Goal: Task Accomplishment & Management: Complete application form

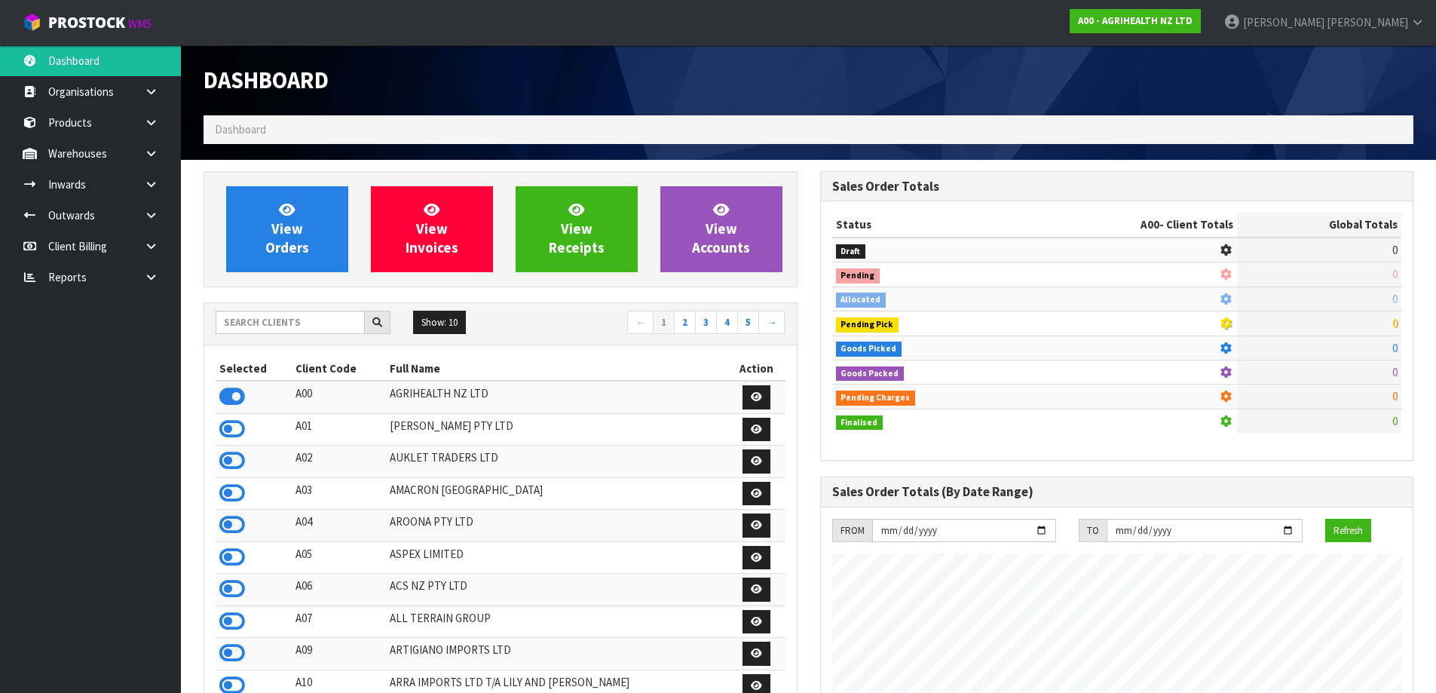
scroll to position [1142, 616]
click at [262, 329] on input "text" at bounding box center [290, 322] width 149 height 23
type input "L"
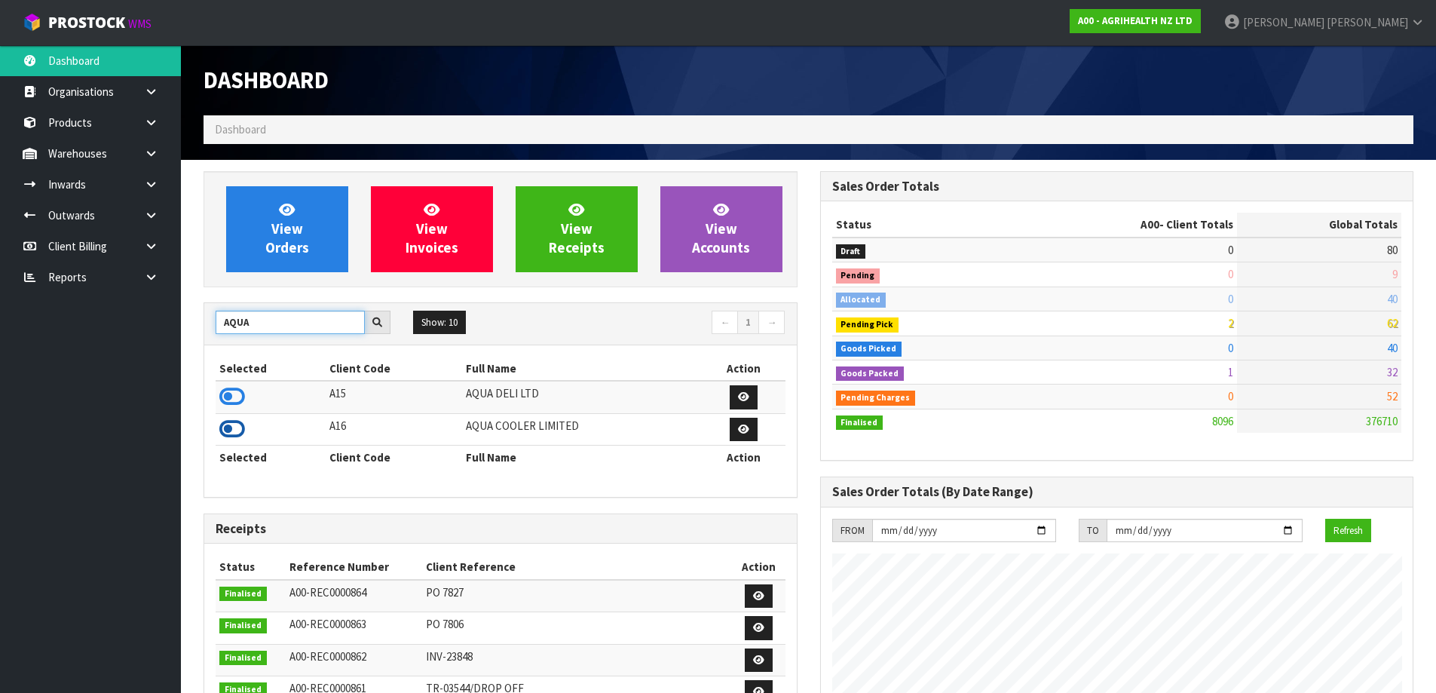
type input "AQUA"
click at [243, 433] on icon at bounding box center [232, 429] width 26 height 23
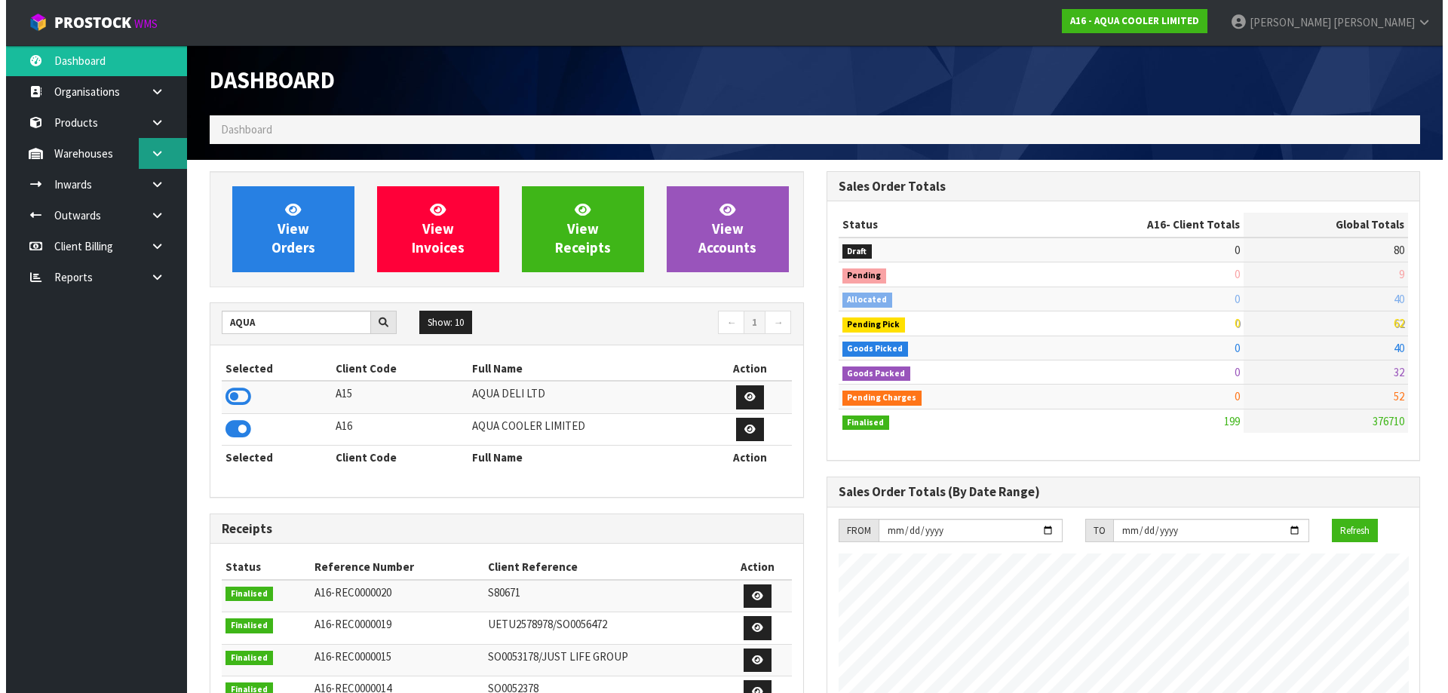
scroll to position [946, 616]
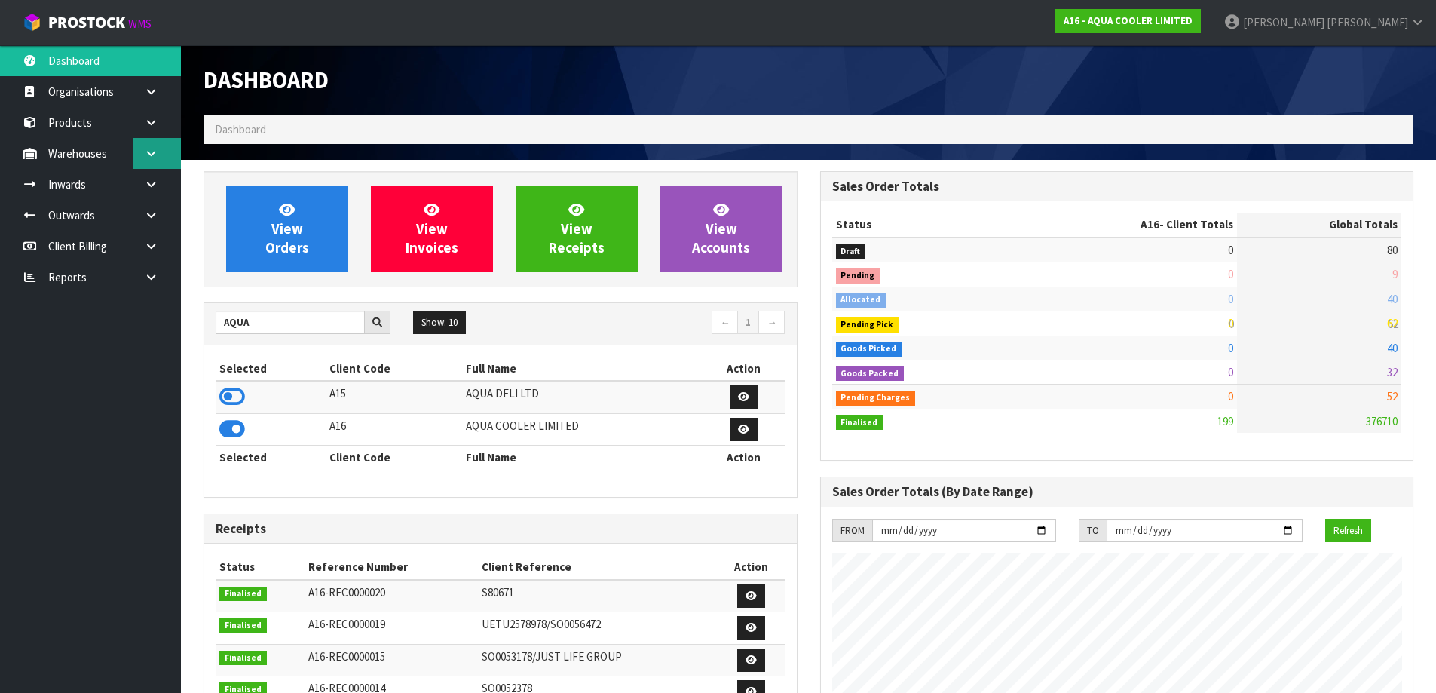
click at [157, 156] on icon at bounding box center [151, 153] width 14 height 11
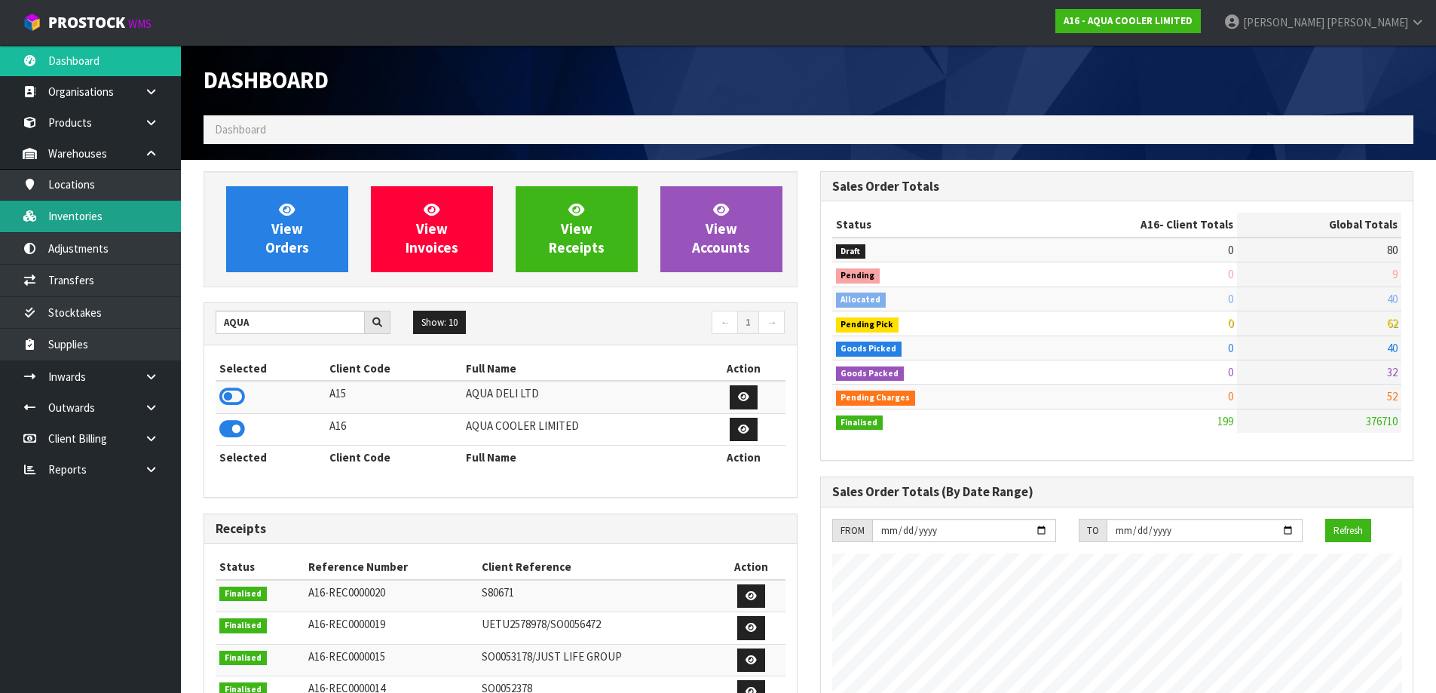
click at [127, 204] on link "Inventories" at bounding box center [90, 216] width 181 height 31
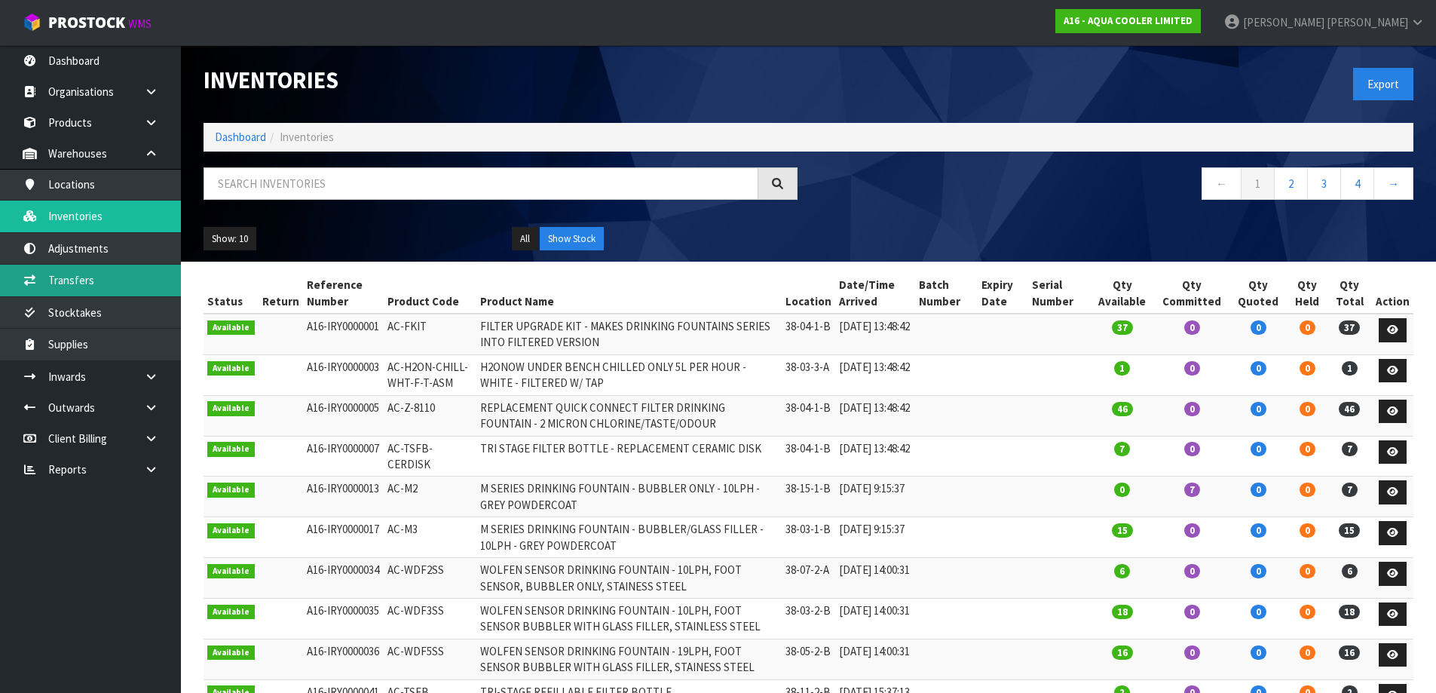
click at [103, 271] on link "Transfers" at bounding box center [90, 280] width 181 height 31
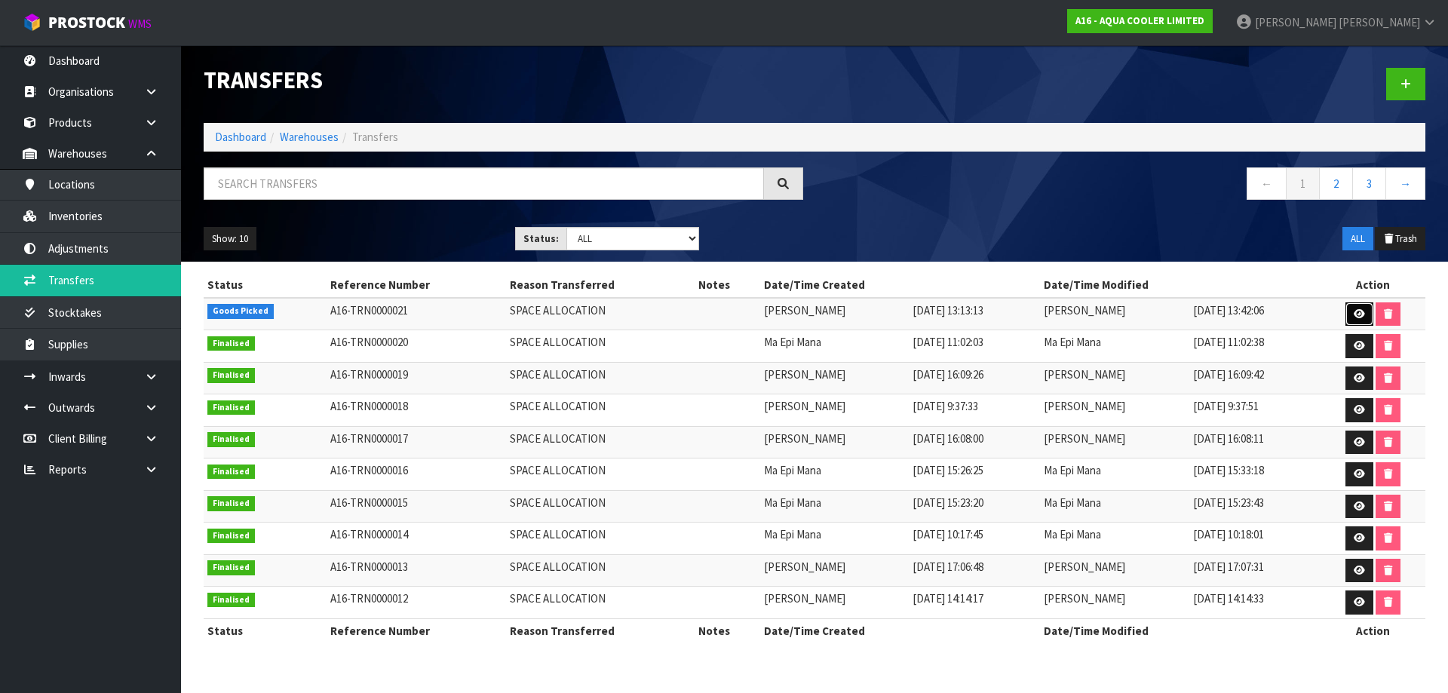
click at [1363, 313] on icon at bounding box center [1358, 314] width 11 height 10
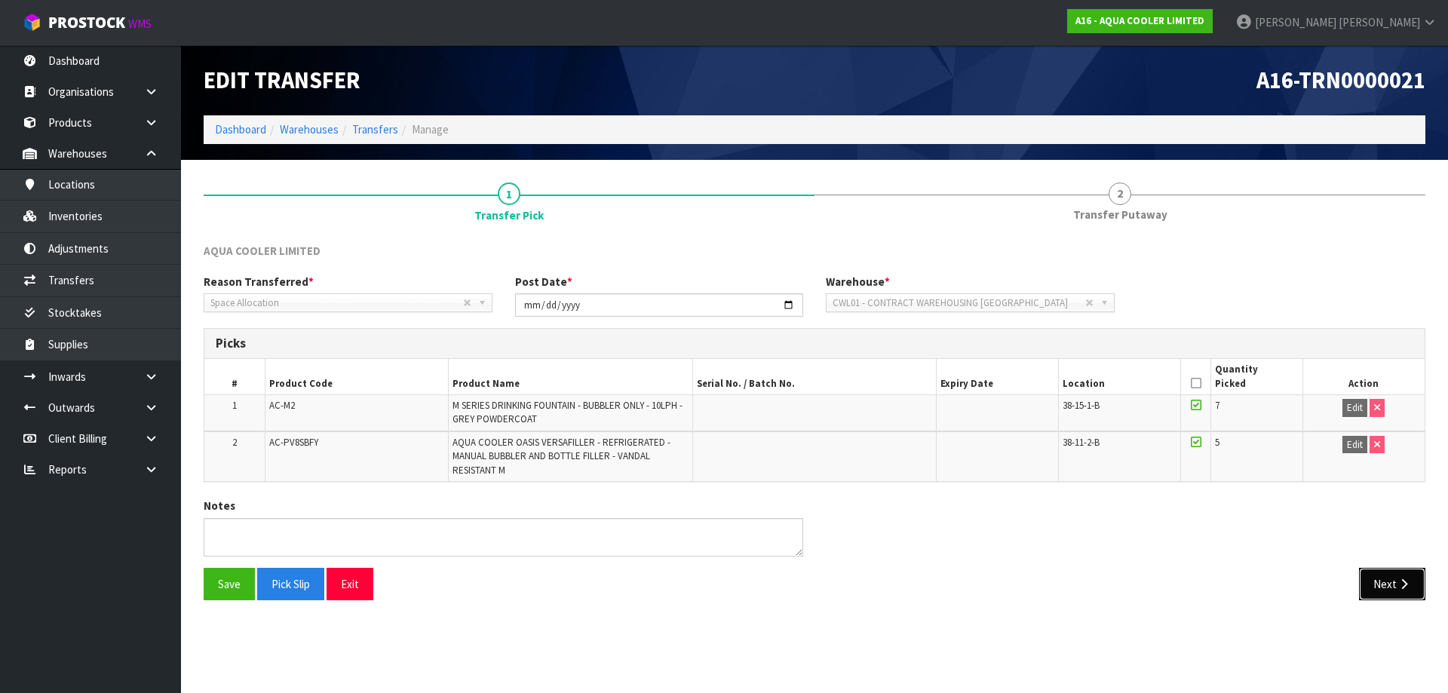
click at [1384, 578] on button "Next" at bounding box center [1392, 584] width 66 height 32
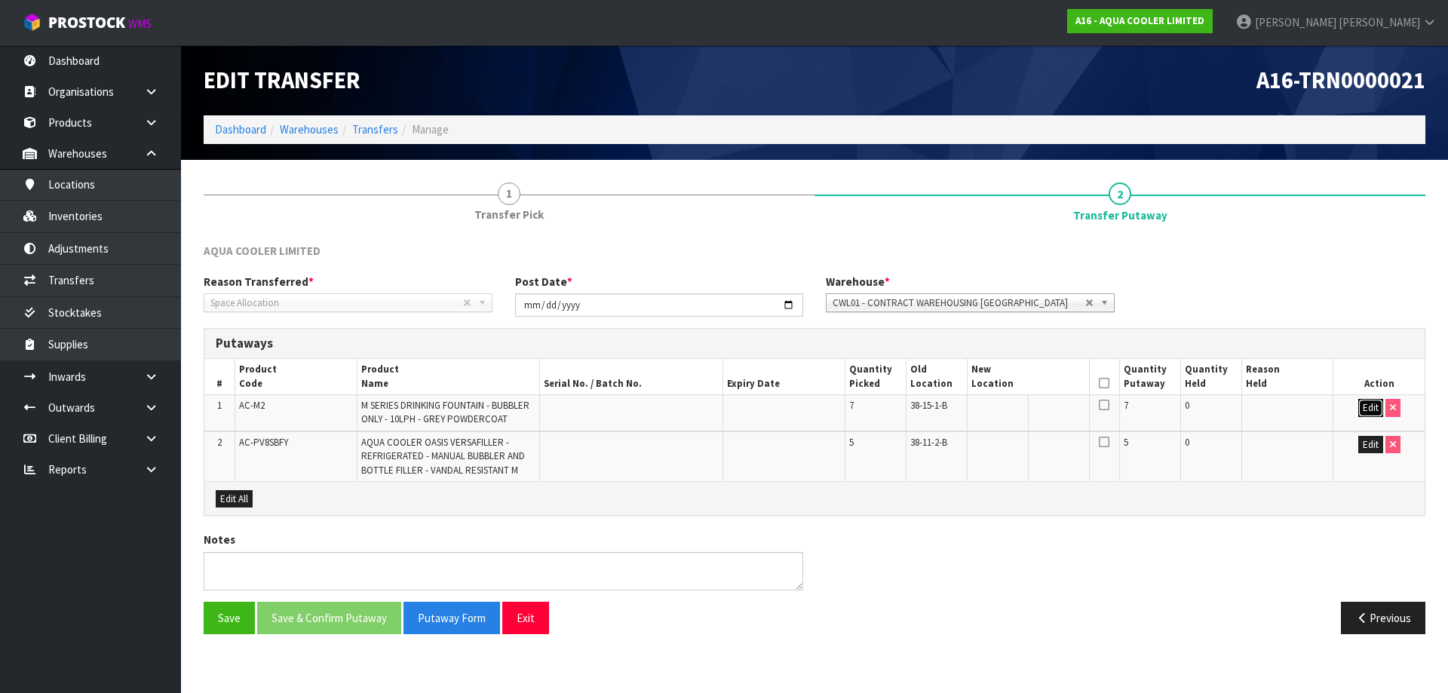
click at [1374, 411] on button "Edit" at bounding box center [1370, 408] width 25 height 18
click at [1081, 410] on button "button" at bounding box center [1075, 409] width 19 height 20
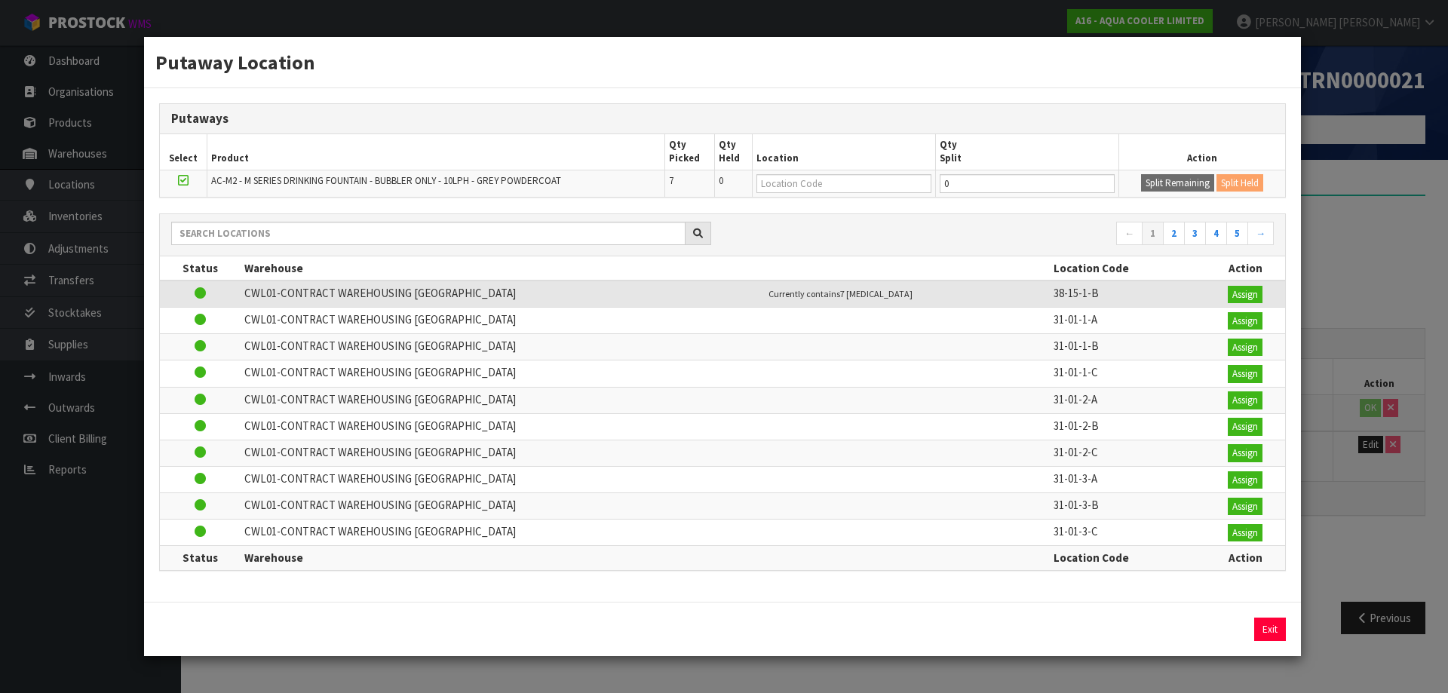
click at [889, 309] on td at bounding box center [907, 321] width 285 height 26
click at [856, 179] on input "text" at bounding box center [843, 183] width 175 height 19
type input "38-10-1-a"
type input "38-10-1-A"
drag, startPoint x: 877, startPoint y: 187, endPoint x: 722, endPoint y: 198, distance: 155.0
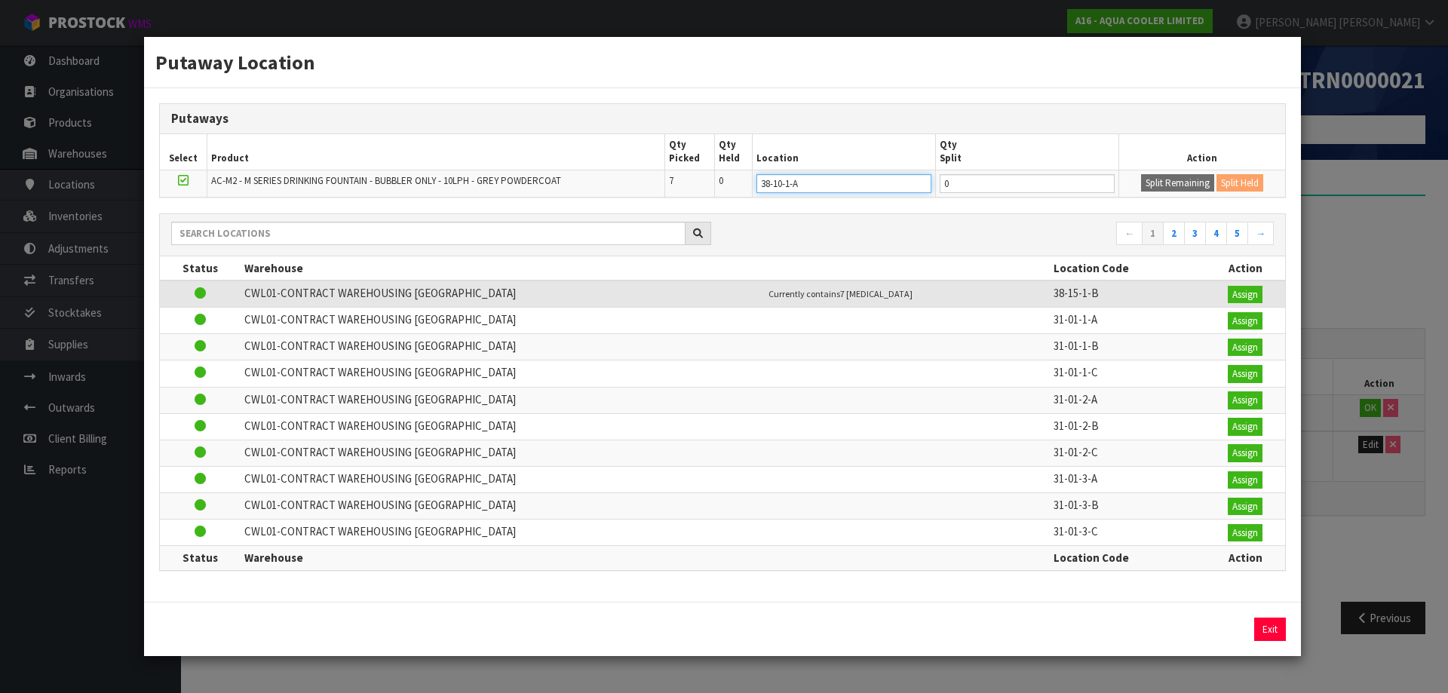
click at [722, 198] on div "Putaways Select Product Qty Picked Qty Held Location Qty Split Action AC-M2 - M…" at bounding box center [722, 344] width 1157 height 513
type input "38-10-1-A"
click at [994, 188] on input "0" at bounding box center [1026, 183] width 175 height 19
type input "6"
click at [1160, 185] on button "Split Remaining" at bounding box center [1177, 183] width 73 height 18
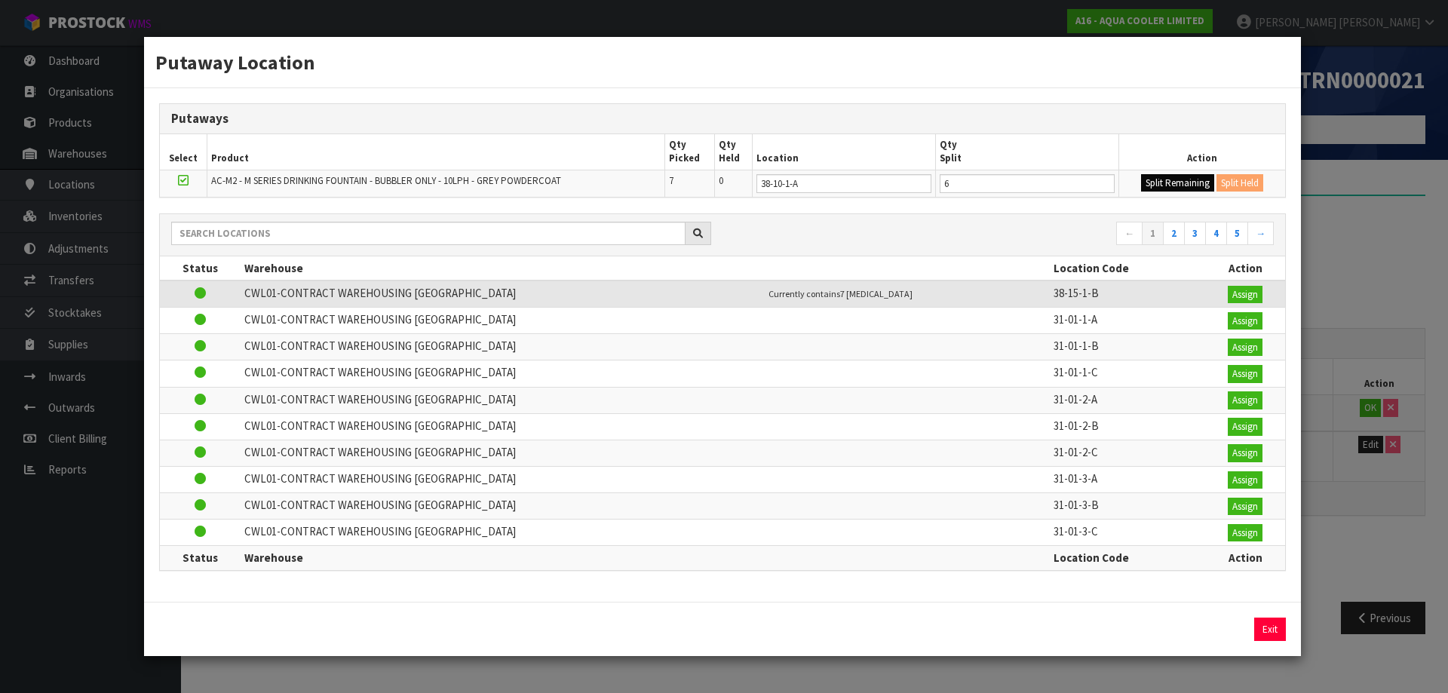
type input "6"
type input "0"
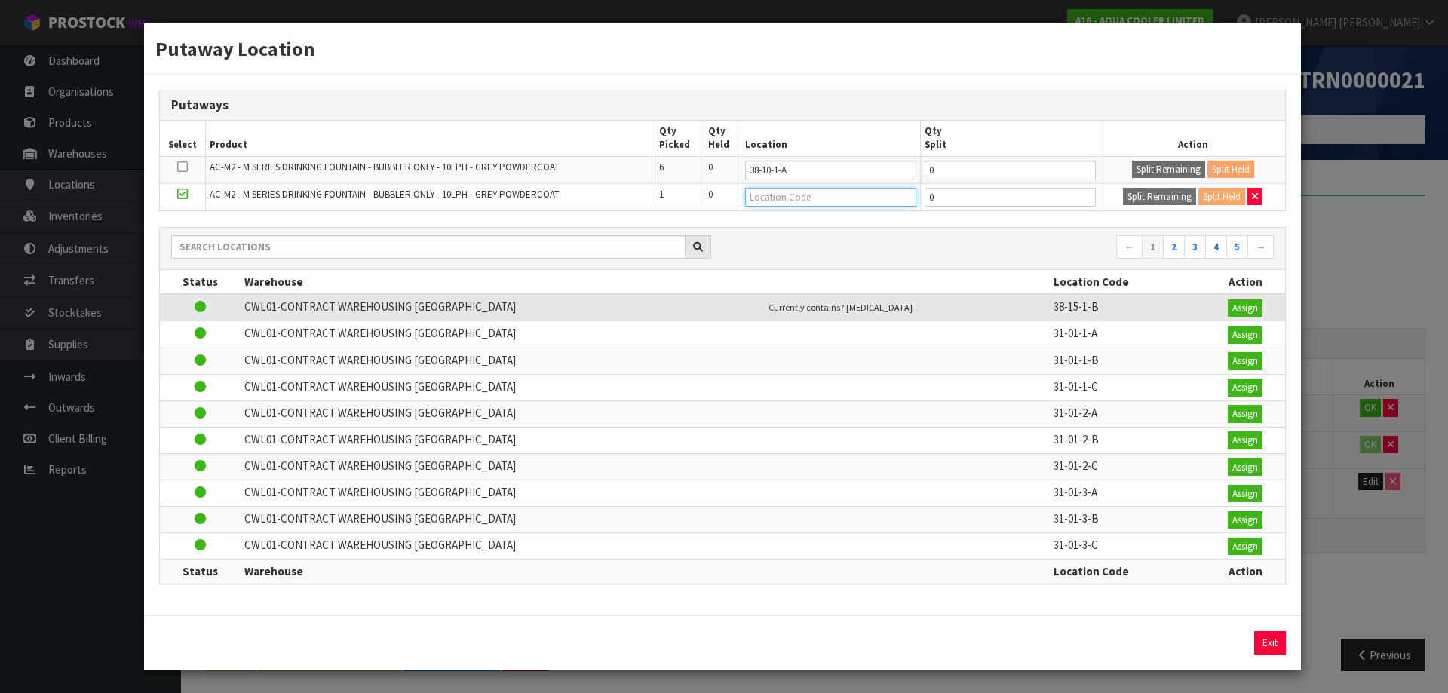
click at [835, 193] on input "text" at bounding box center [830, 197] width 171 height 19
paste input "38-10-1-A"
type input "38-10-1-A"
type input "38-10-1-b"
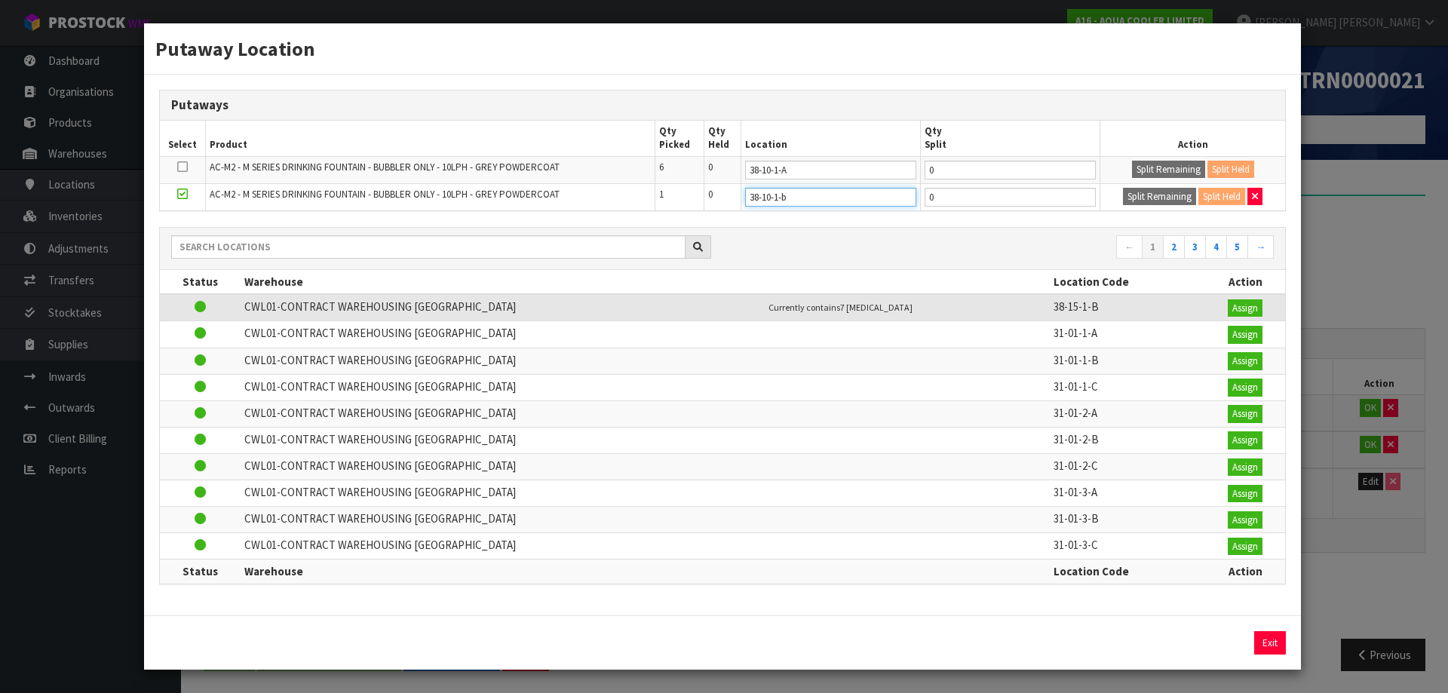
type input "38-10-1-B"
click at [783, 197] on input "38-10-1-B" at bounding box center [830, 197] width 171 height 19
type input "38-14-1-B"
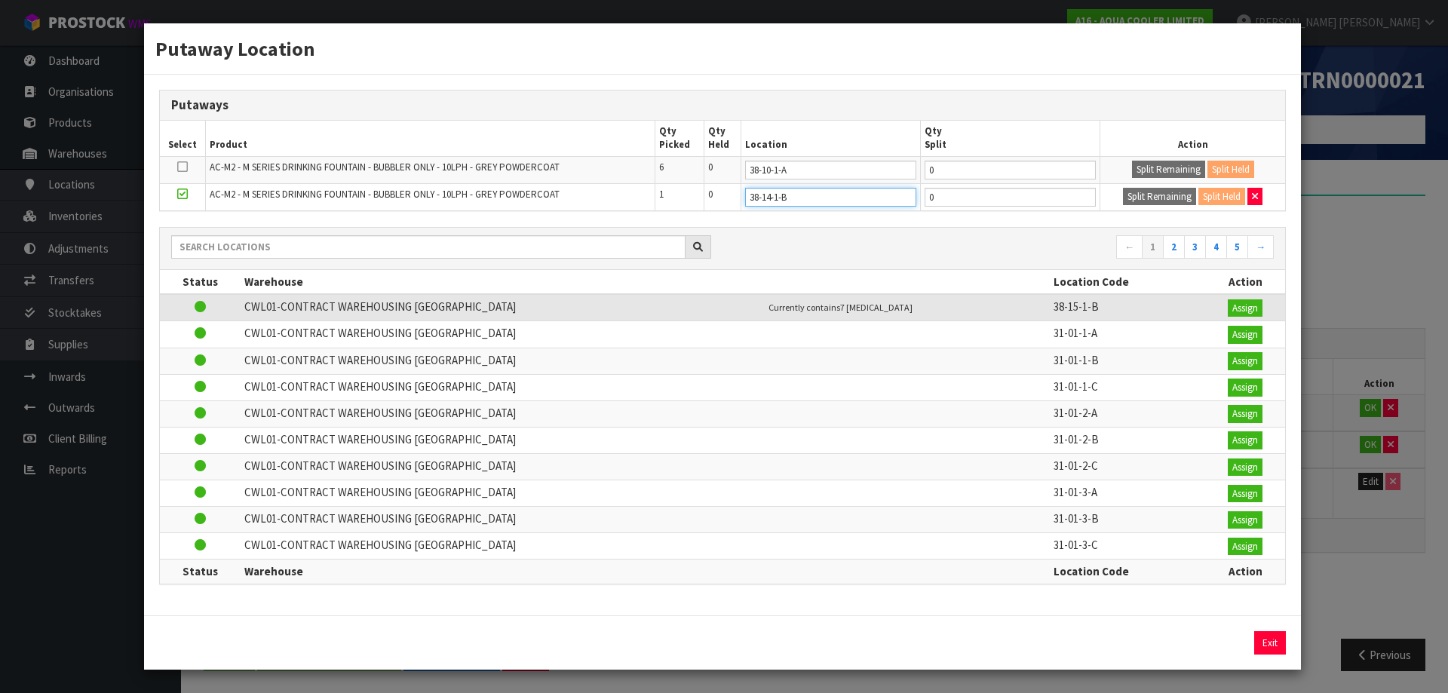
type input "38-14-1-B"
click at [1383, 202] on div "Putaway Location Putaways Select Product Qty Picked Qty Held Location Qty Split…" at bounding box center [724, 346] width 1448 height 693
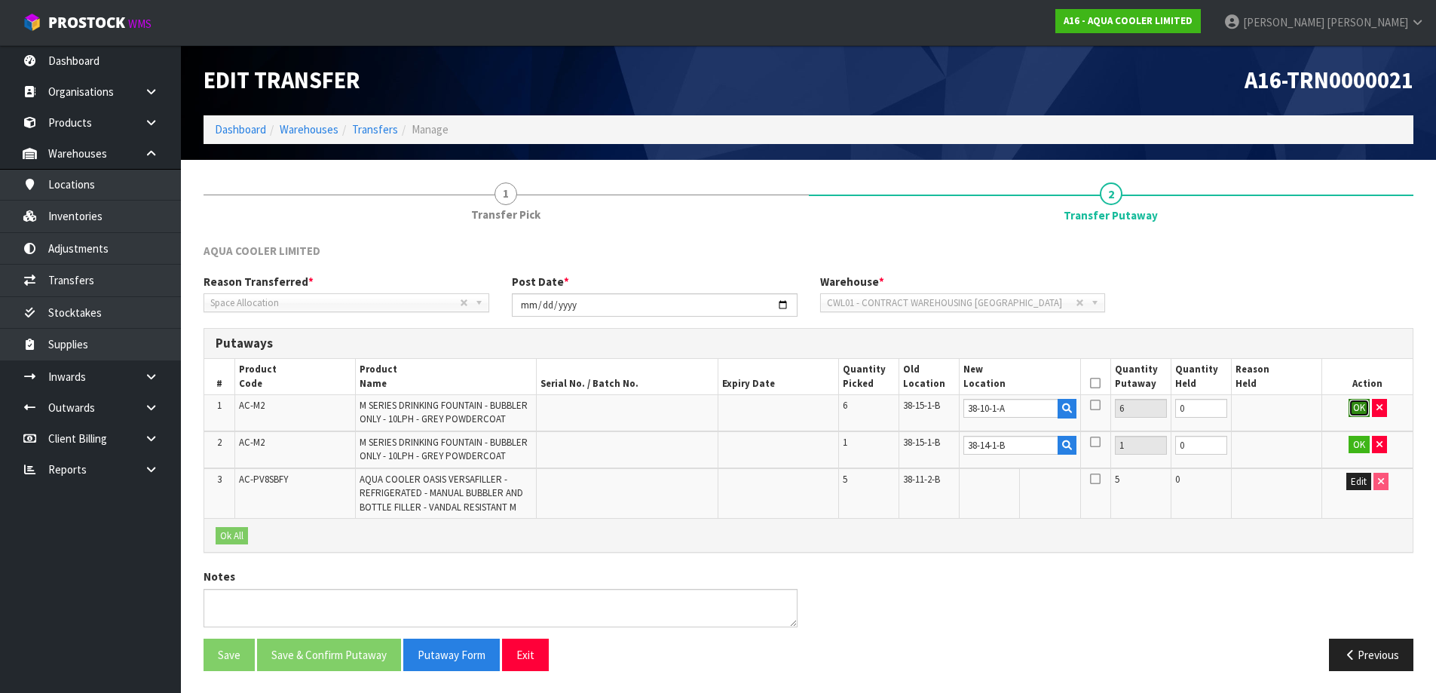
click at [1354, 404] on button "OK" at bounding box center [1359, 408] width 21 height 18
click at [1362, 440] on button "OK" at bounding box center [1359, 445] width 21 height 18
click at [1362, 487] on button "Edit" at bounding box center [1359, 482] width 25 height 18
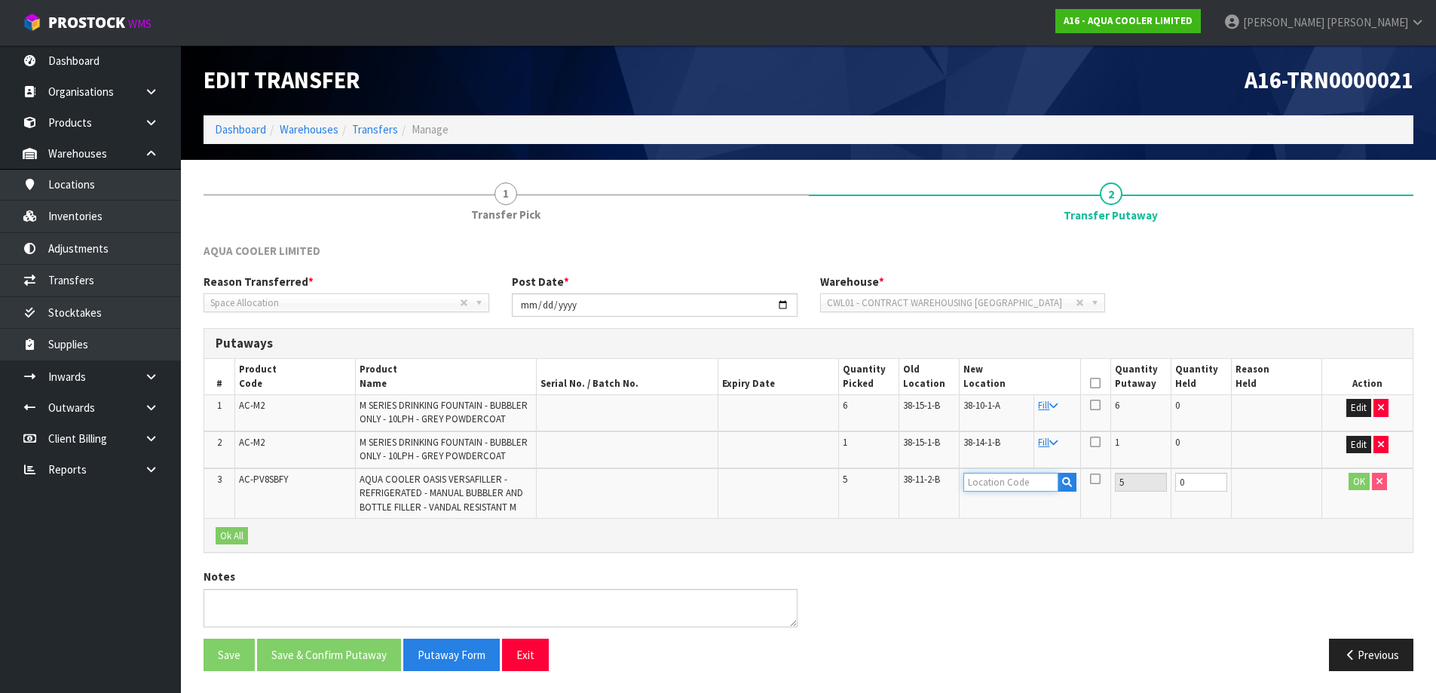
click at [1016, 476] on input "text" at bounding box center [1011, 482] width 94 height 19
paste input "38-10-1-A"
click at [991, 480] on input "38-10-1-A" at bounding box center [1011, 482] width 94 height 19
type input "38-08-1-A"
click at [1360, 482] on button "OK" at bounding box center [1359, 482] width 21 height 18
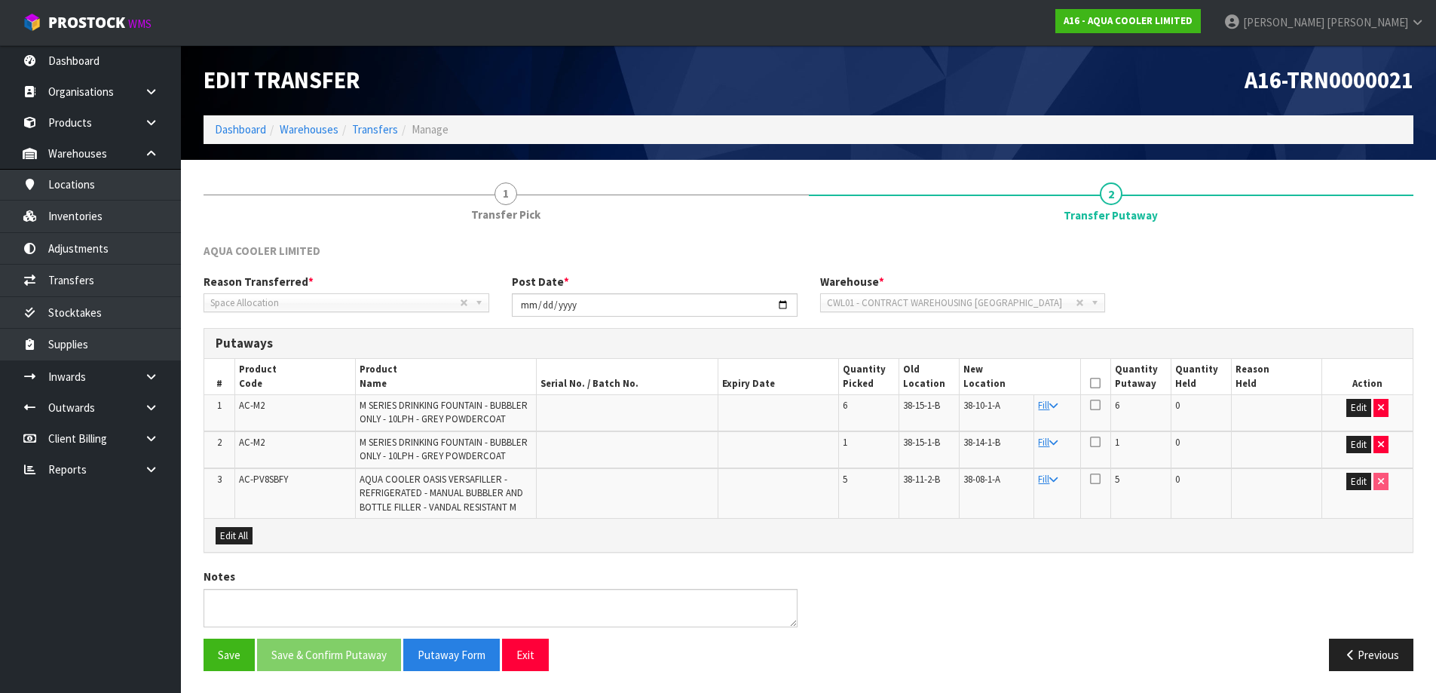
click at [1102, 384] on th at bounding box center [1095, 376] width 30 height 35
click at [1094, 384] on icon at bounding box center [1095, 383] width 11 height 1
click at [294, 659] on button "Save & Confirm Putaway" at bounding box center [329, 655] width 144 height 32
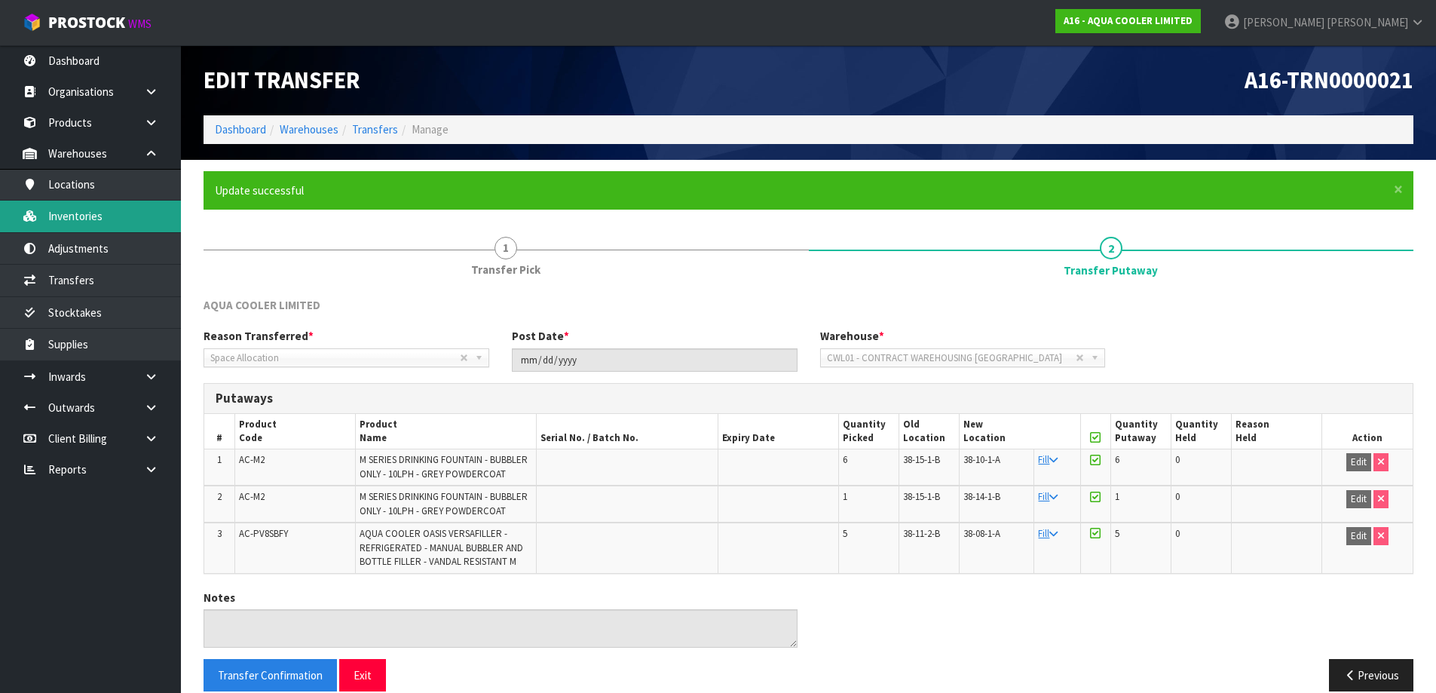
click at [98, 218] on link "Inventories" at bounding box center [90, 216] width 181 height 31
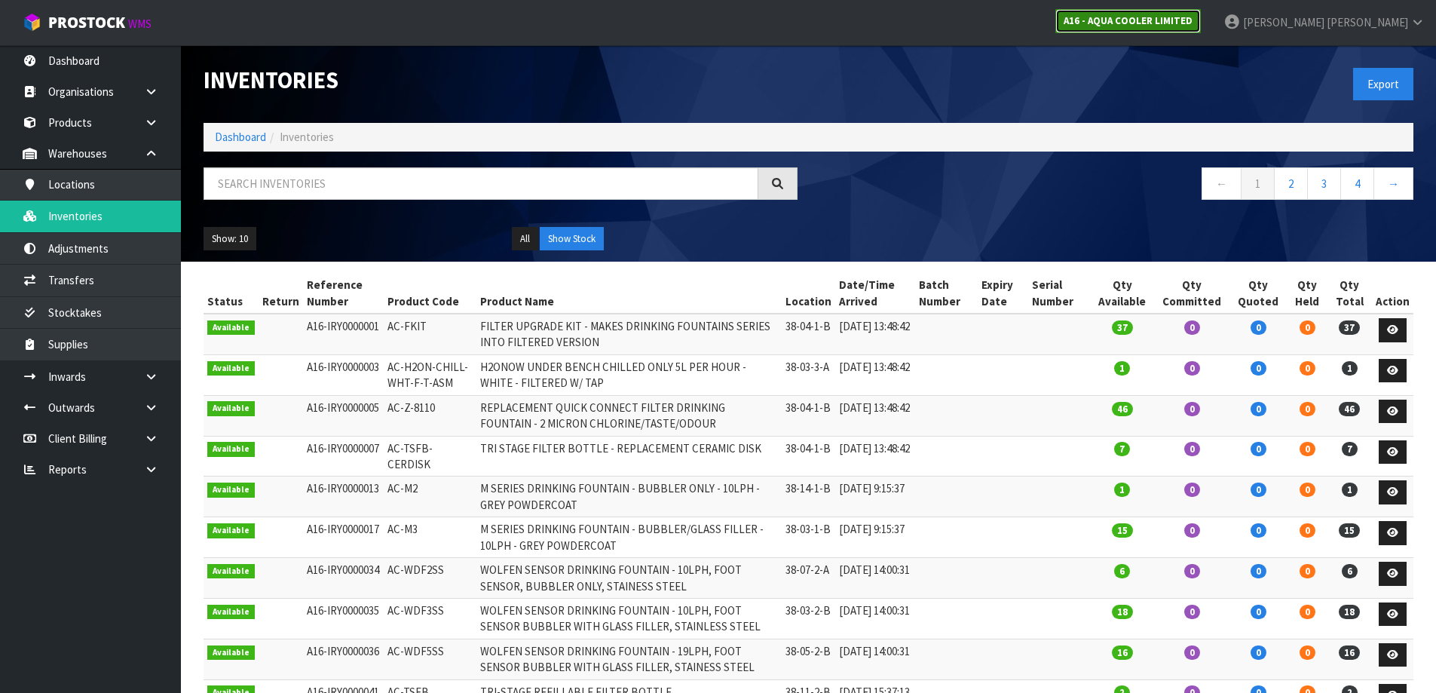
click at [1193, 16] on strong "A16 - AQUA COOLER LIMITED" at bounding box center [1128, 20] width 129 height 13
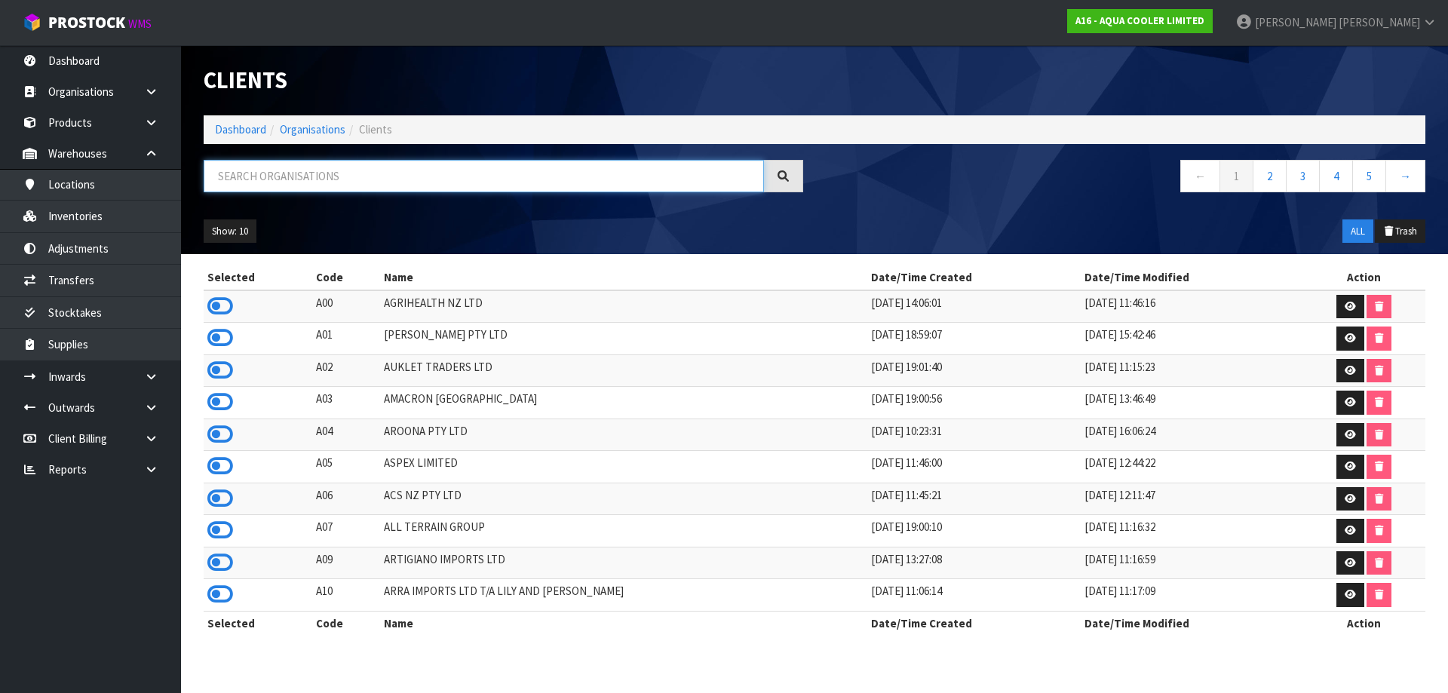
click at [596, 167] on input "text" at bounding box center [484, 176] width 560 height 32
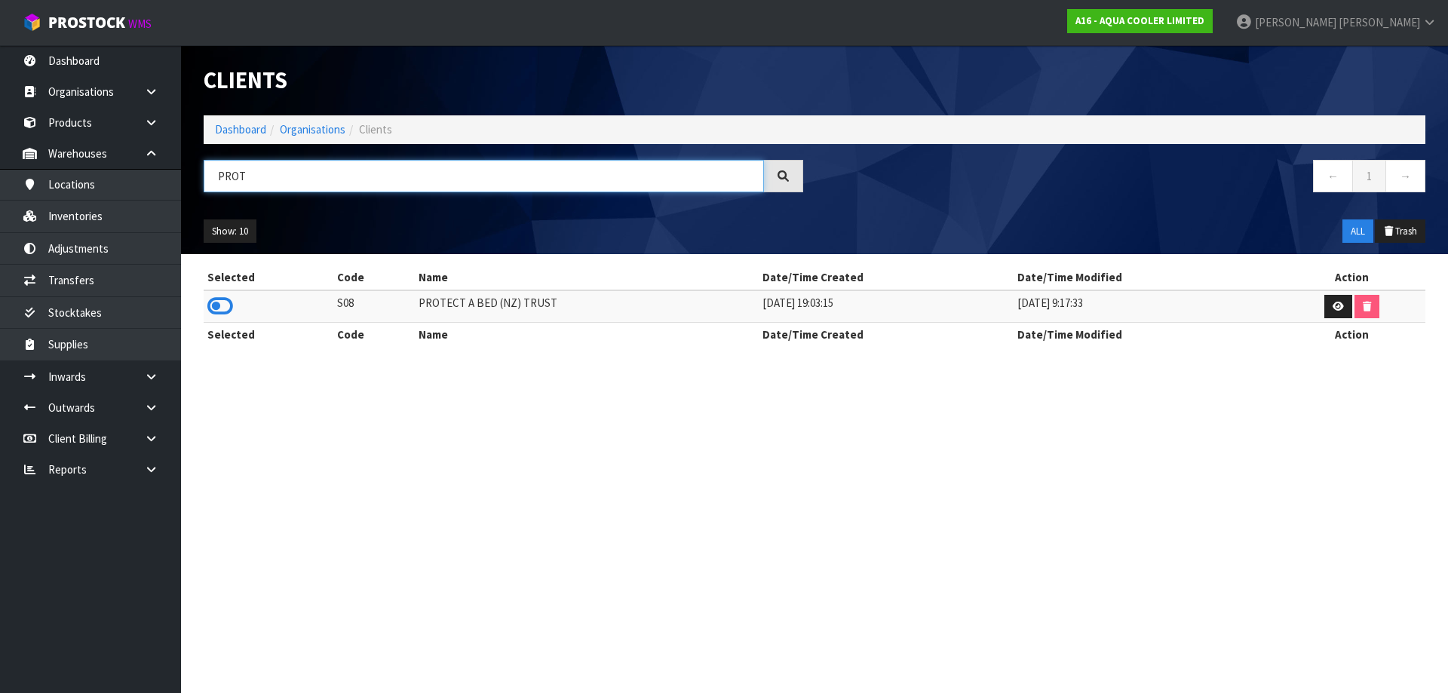
type input "PROT"
click at [231, 293] on td at bounding box center [269, 306] width 130 height 32
click at [223, 297] on icon at bounding box center [220, 306] width 26 height 23
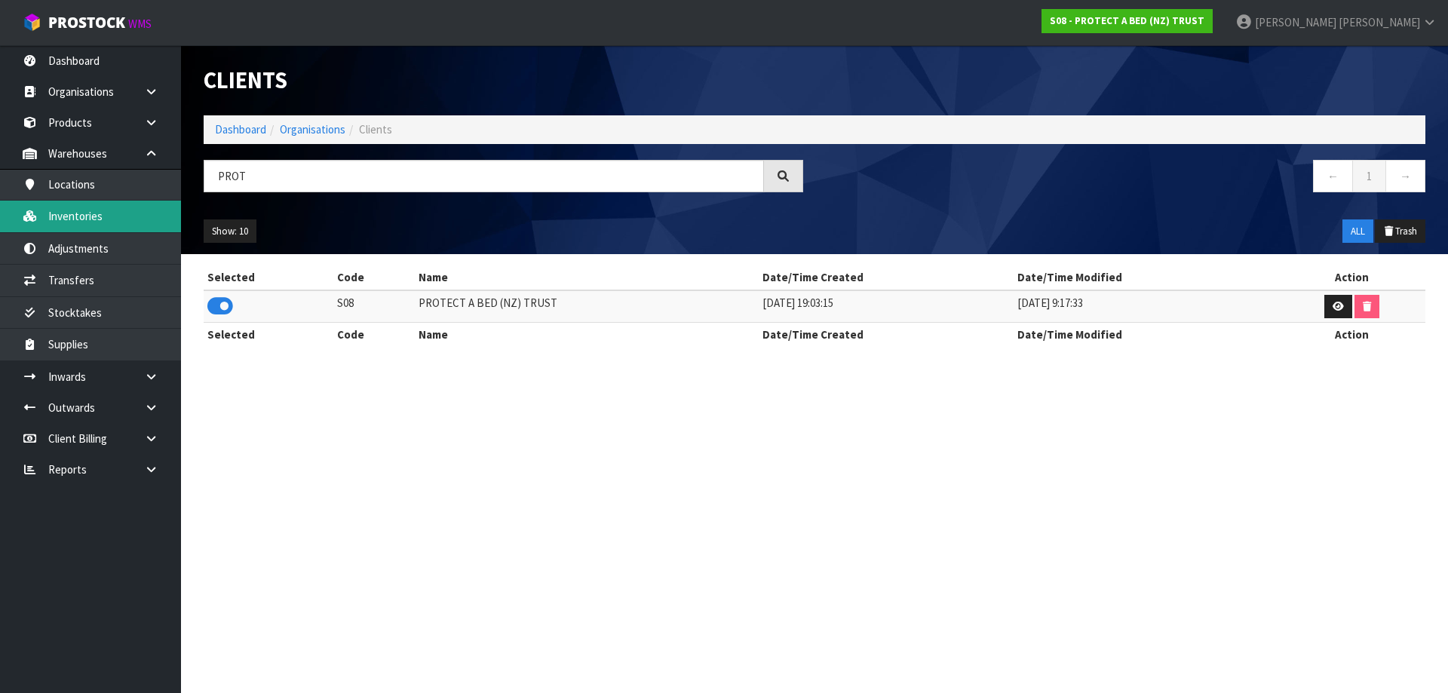
click at [105, 224] on link "Inventories" at bounding box center [90, 216] width 181 height 31
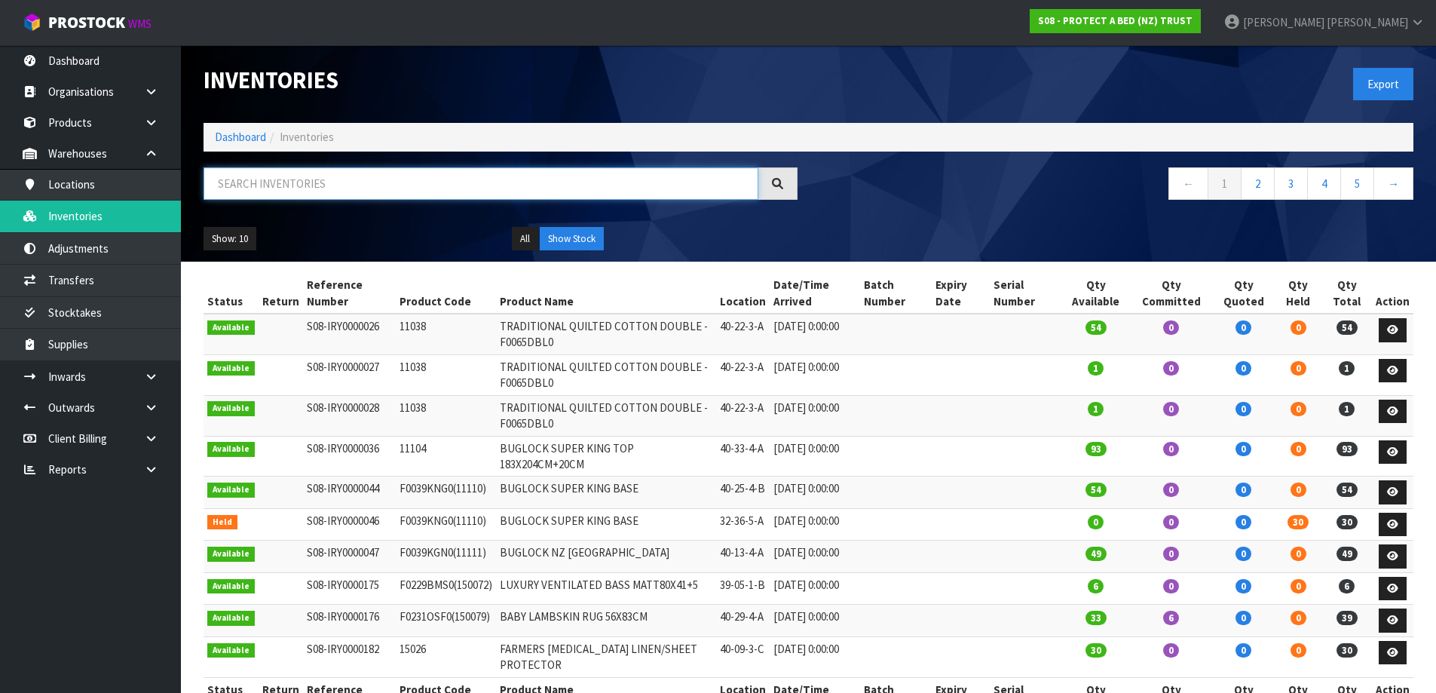
click at [289, 182] on input "text" at bounding box center [481, 183] width 555 height 32
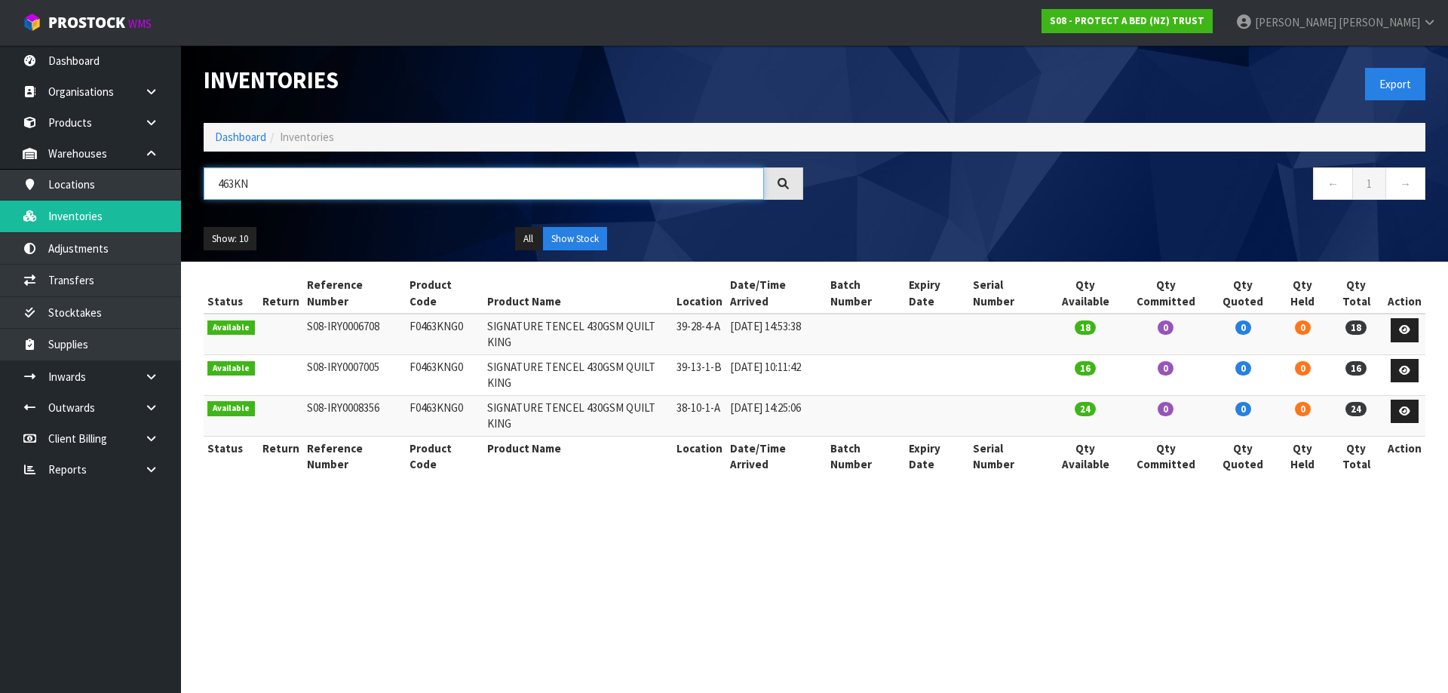
type input "463KN"
click at [713, 395] on td "38-10-1-A" at bounding box center [700, 415] width 54 height 41
copy tr "38-10-1-A"
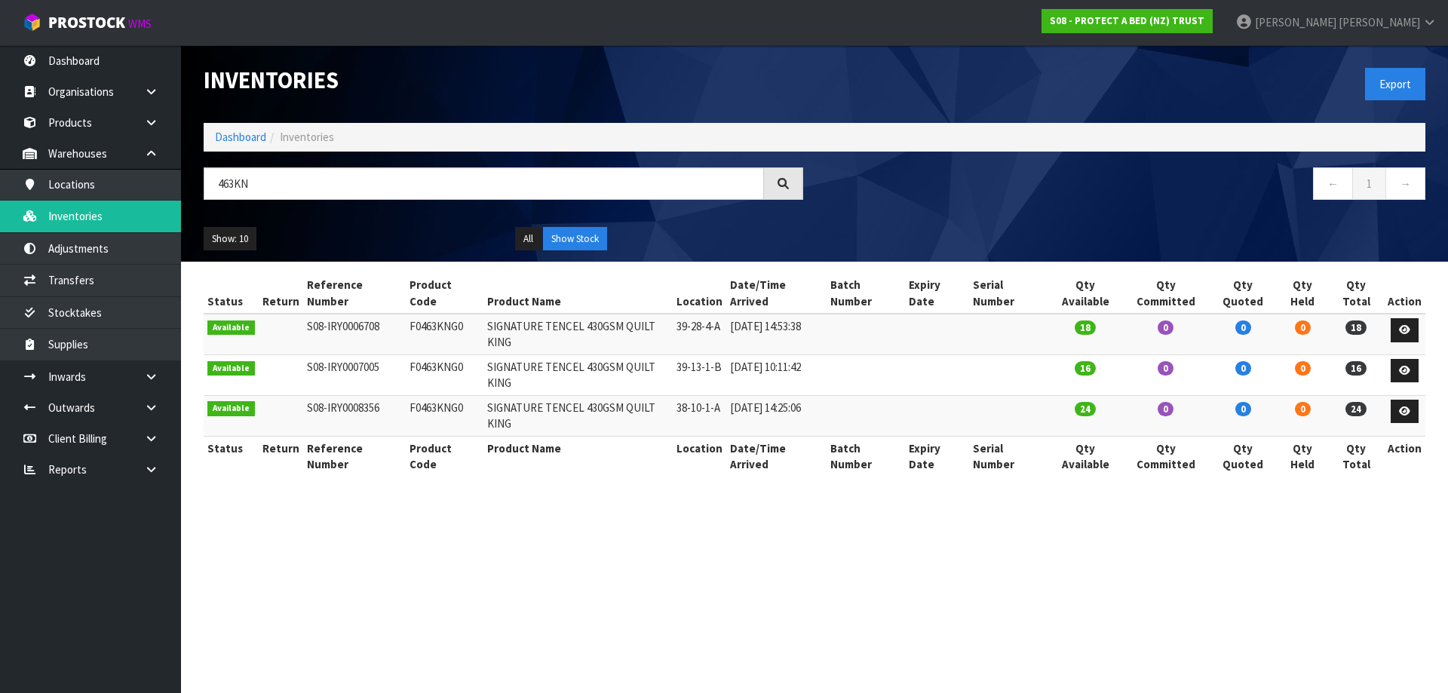
click at [636, 523] on section "Inventories Export Dashboard Inventories 463KN ← 1 → Show: 10 5 10 25 50 All Sh…" at bounding box center [724, 346] width 1448 height 693
click at [1212, 13] on link "S08 - PROTECT A BED (NZ) TRUST" at bounding box center [1126, 21] width 171 height 24
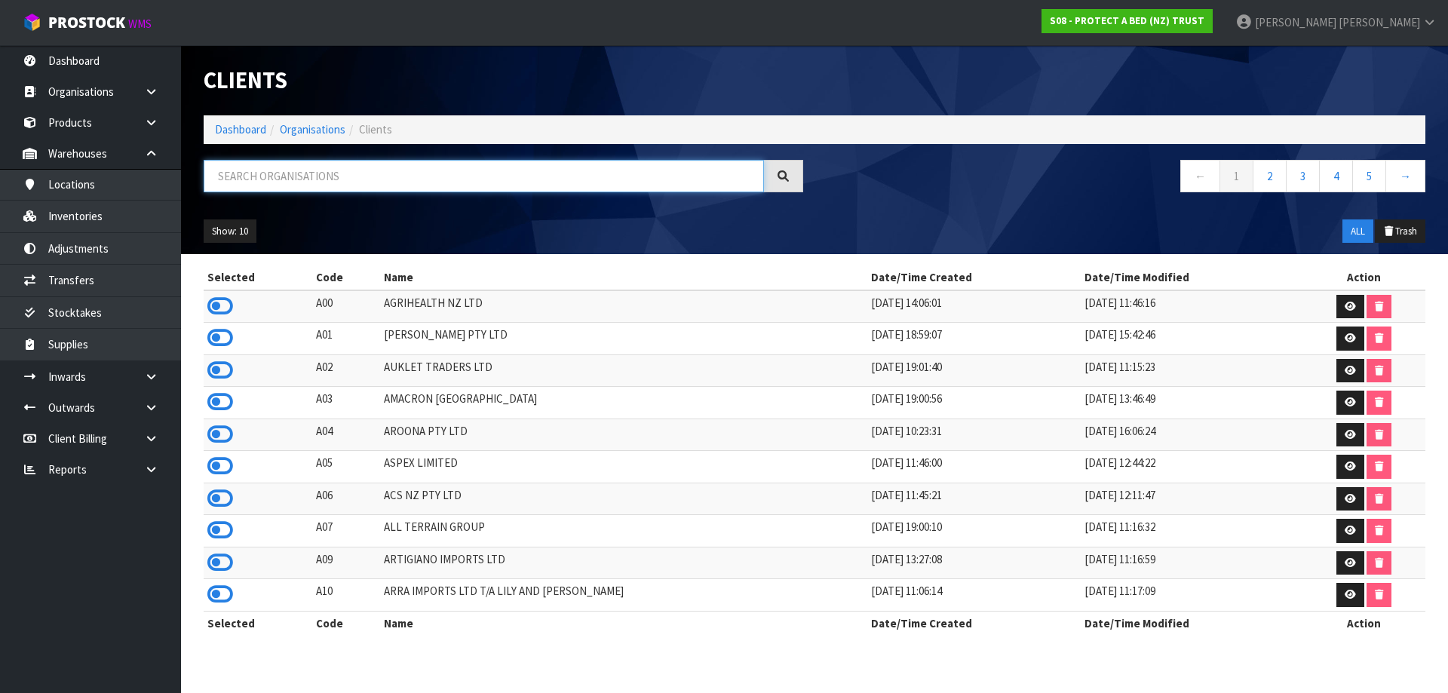
click at [349, 182] on input "text" at bounding box center [484, 176] width 560 height 32
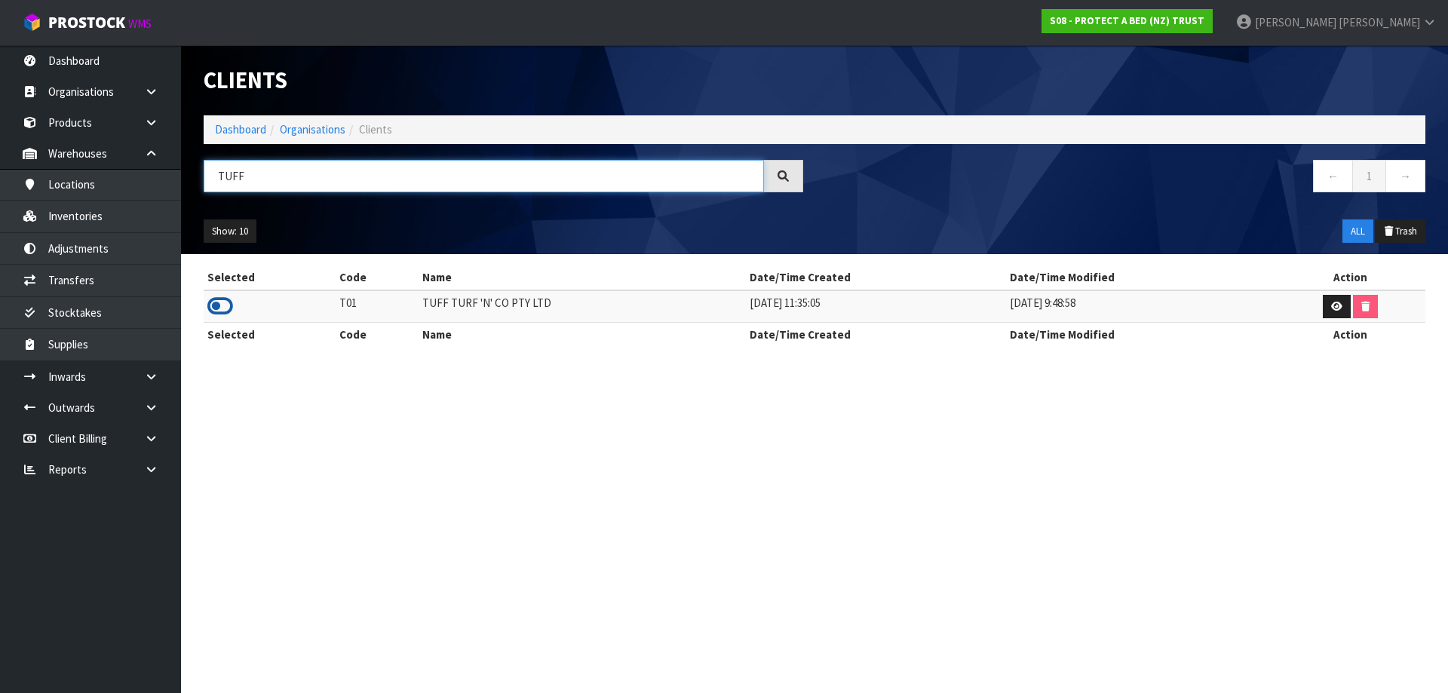
type input "TUFF"
drag, startPoint x: 227, startPoint y: 305, endPoint x: 231, endPoint y: 311, distance: 8.2
click at [228, 305] on icon at bounding box center [220, 306] width 26 height 23
click at [172, 464] on link at bounding box center [157, 469] width 48 height 31
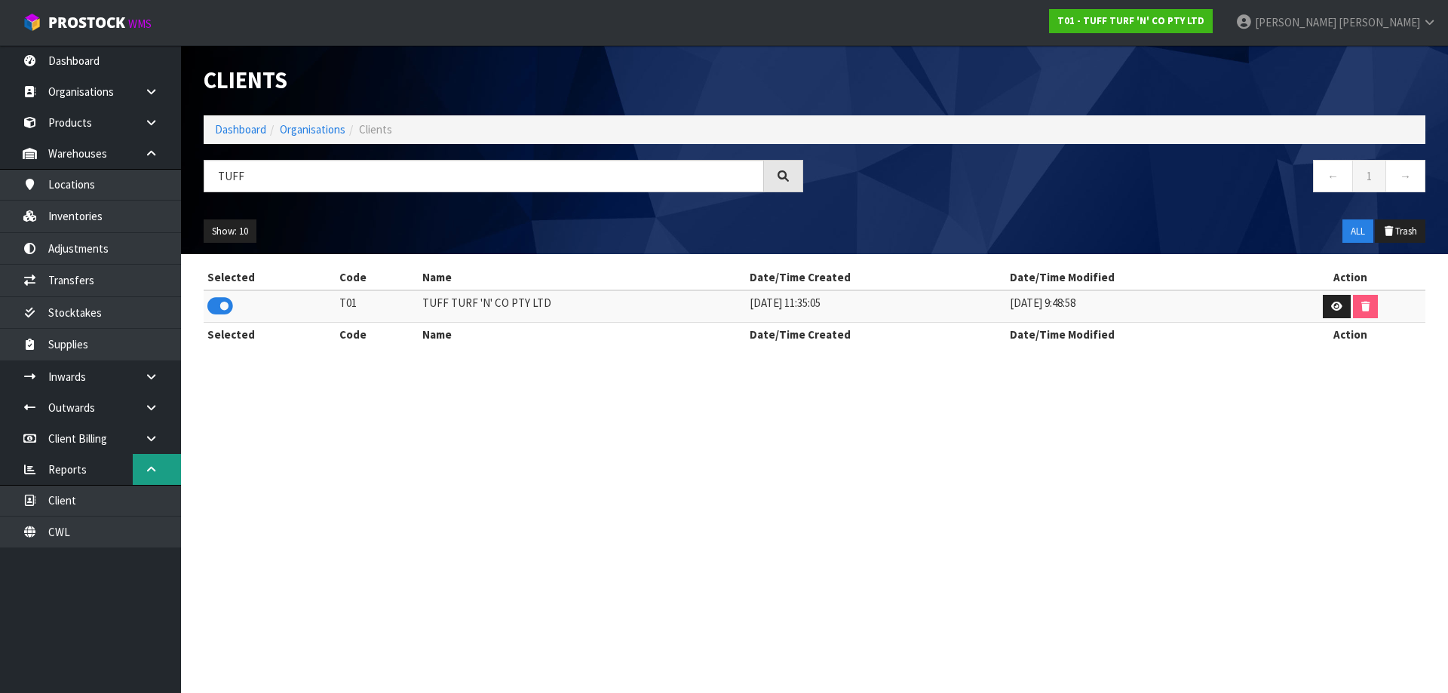
click at [158, 471] on icon at bounding box center [151, 469] width 14 height 11
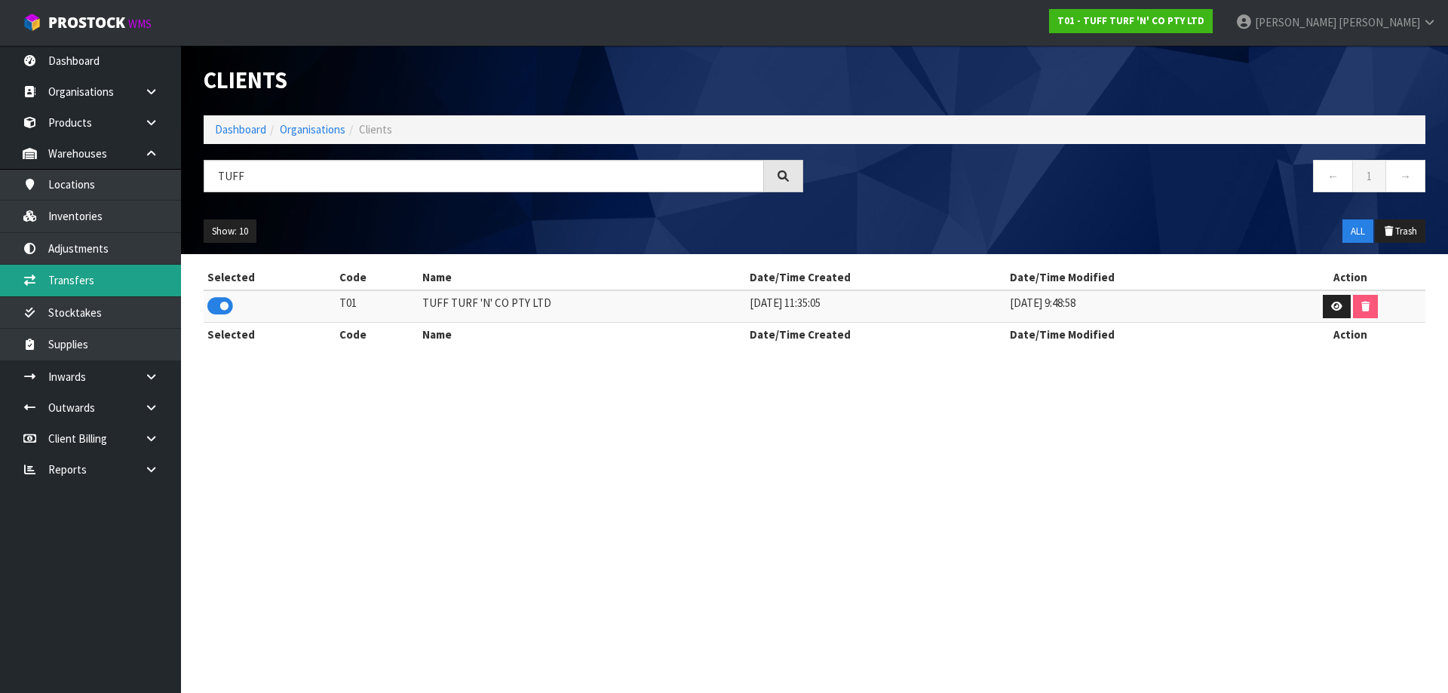
click at [96, 282] on link "Transfers" at bounding box center [90, 280] width 181 height 31
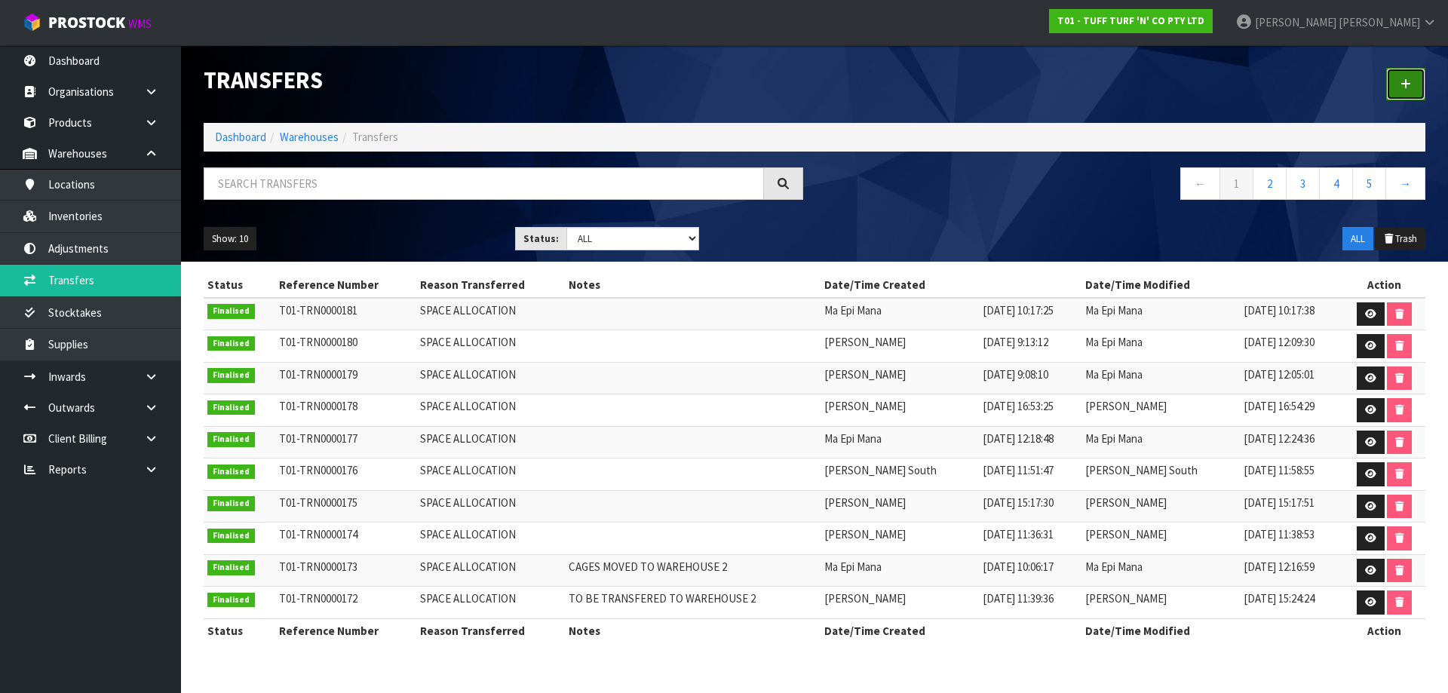
click at [1411, 93] on link at bounding box center [1405, 84] width 39 height 32
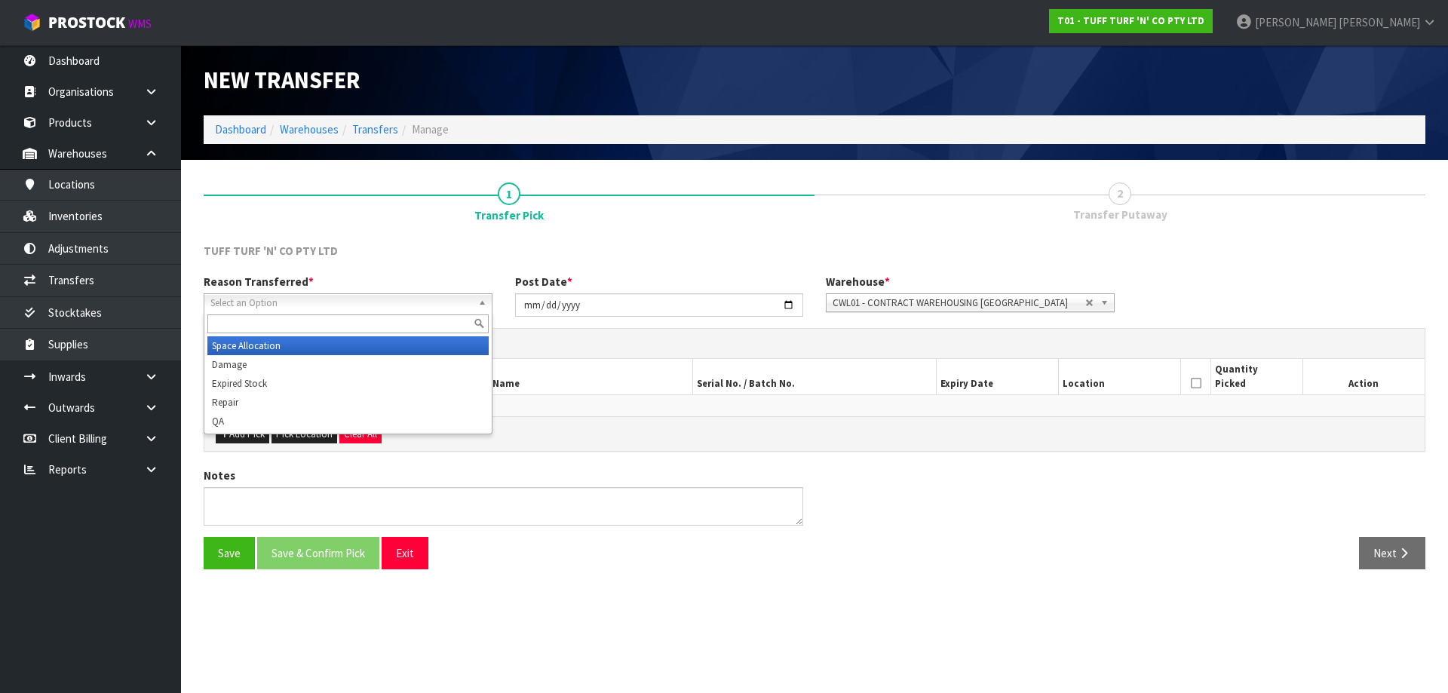
click at [313, 308] on span "Select an Option" at bounding box center [341, 303] width 262 height 18
click at [288, 348] on li "Space Allocation" at bounding box center [347, 345] width 281 height 19
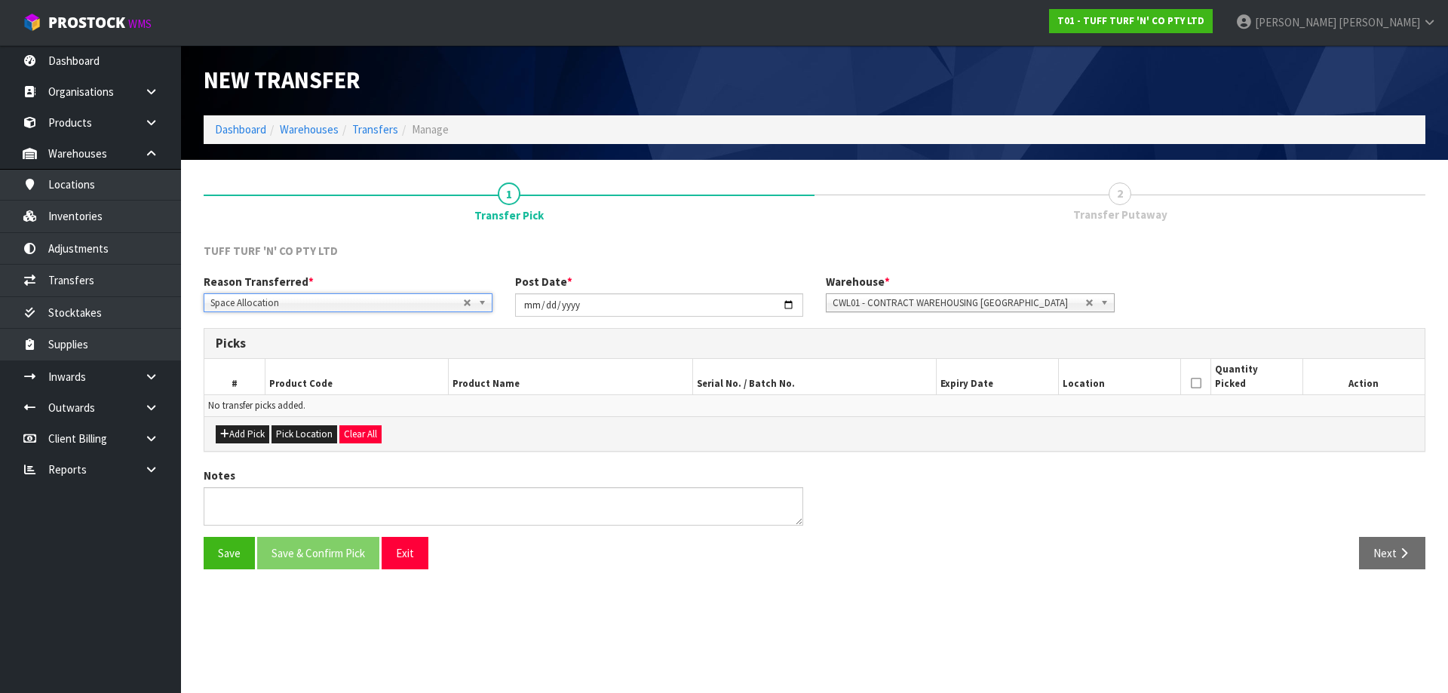
click at [276, 313] on div "Reason Transferred * Space Allocation Damage Expired Stock Repair QA Space Allo…" at bounding box center [814, 301] width 1244 height 54
click at [280, 302] on span "Space Allocation" at bounding box center [336, 303] width 253 height 18
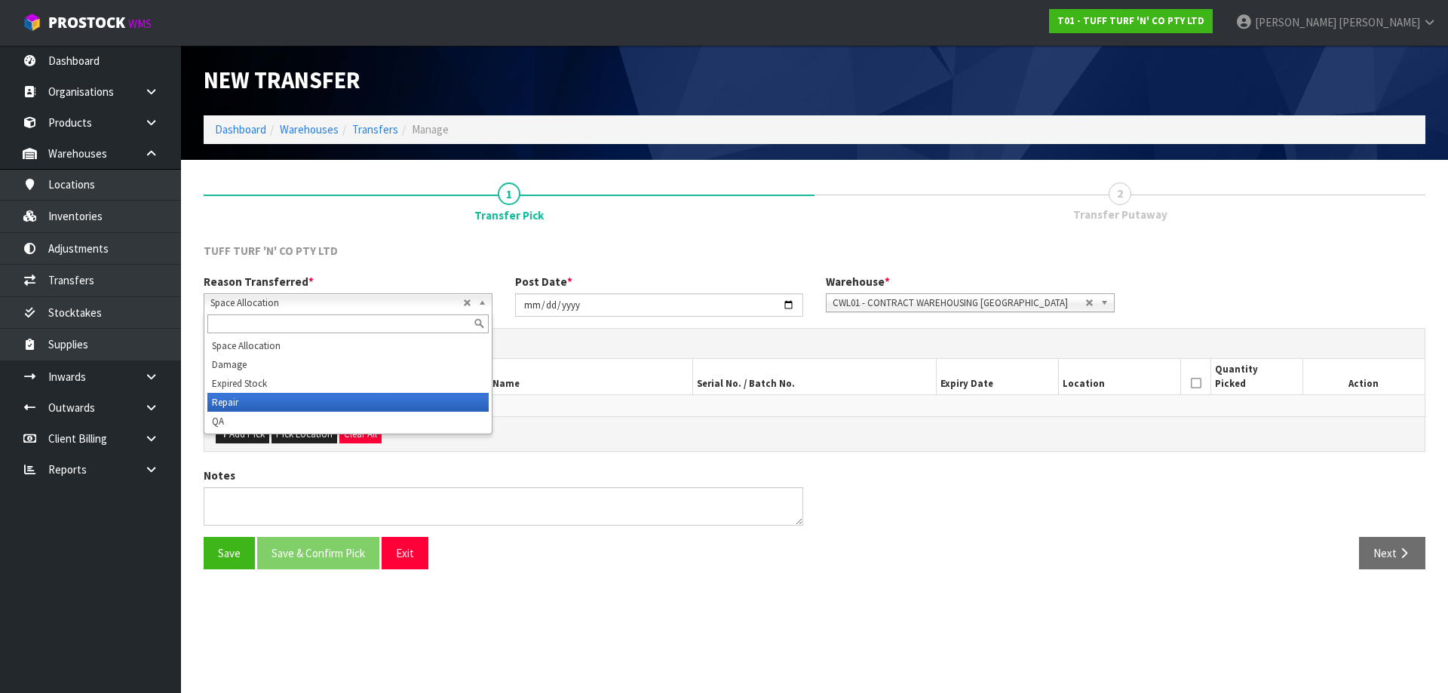
click at [268, 402] on li "Repair" at bounding box center [347, 402] width 281 height 19
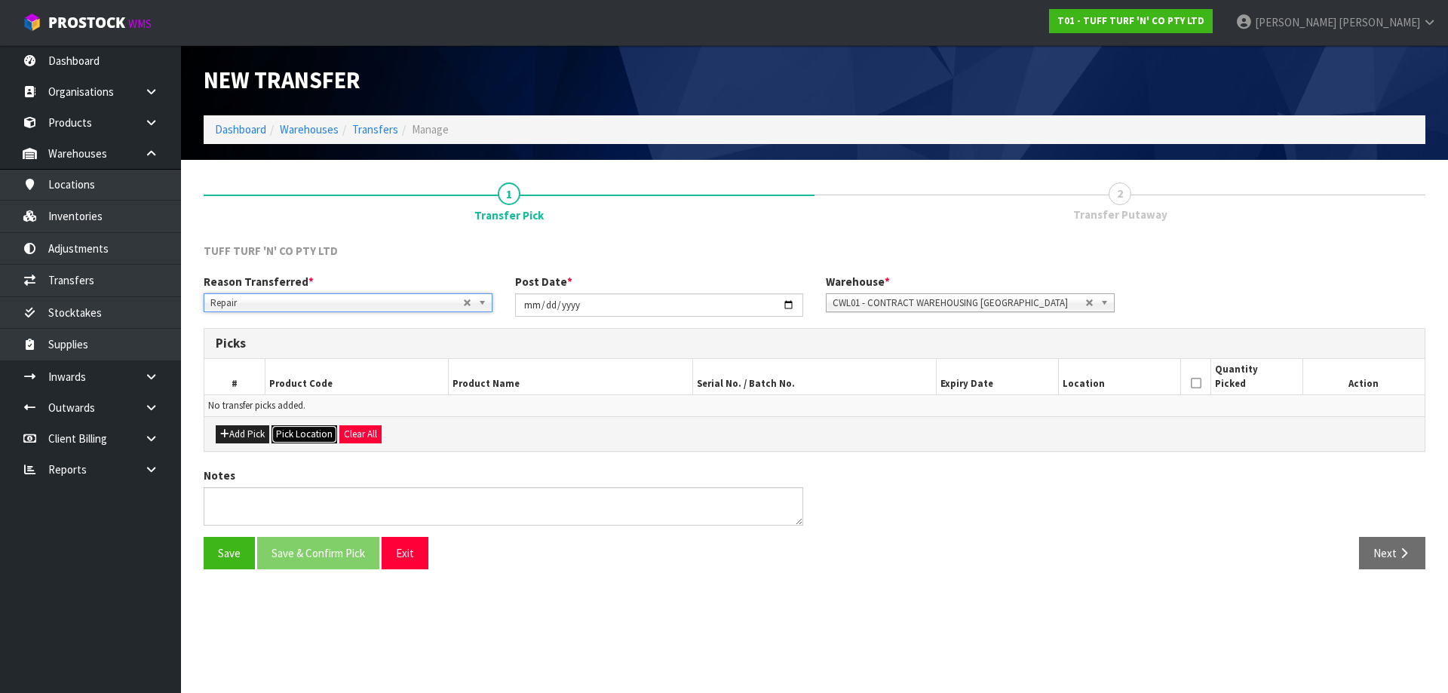
click at [283, 434] on button "Pick Location" at bounding box center [304, 434] width 66 height 18
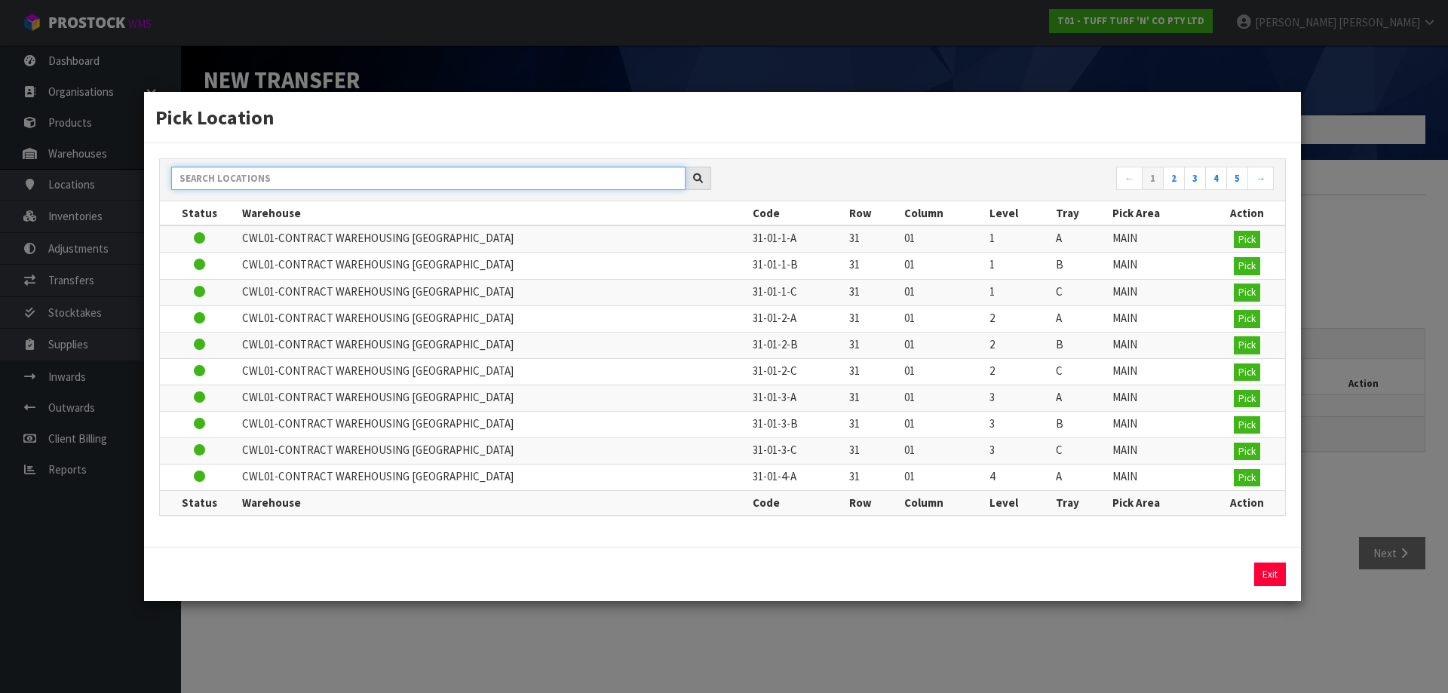
click at [333, 177] on input "text" at bounding box center [428, 178] width 514 height 23
type input "51-01-"
click at [1246, 236] on span "Pick" at bounding box center [1246, 239] width 17 height 13
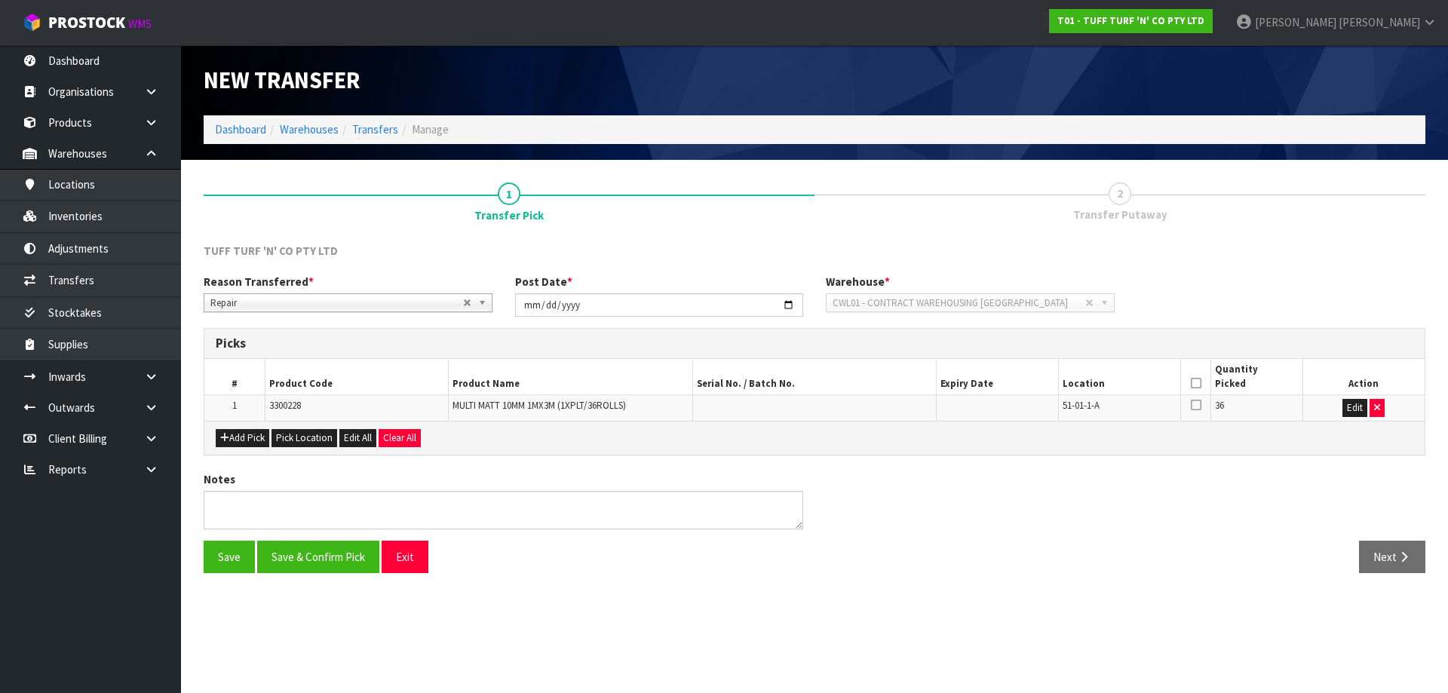
click at [1200, 383] on icon at bounding box center [1196, 383] width 11 height 1
click at [317, 559] on button "Save & Confirm Pick" at bounding box center [318, 557] width 122 height 32
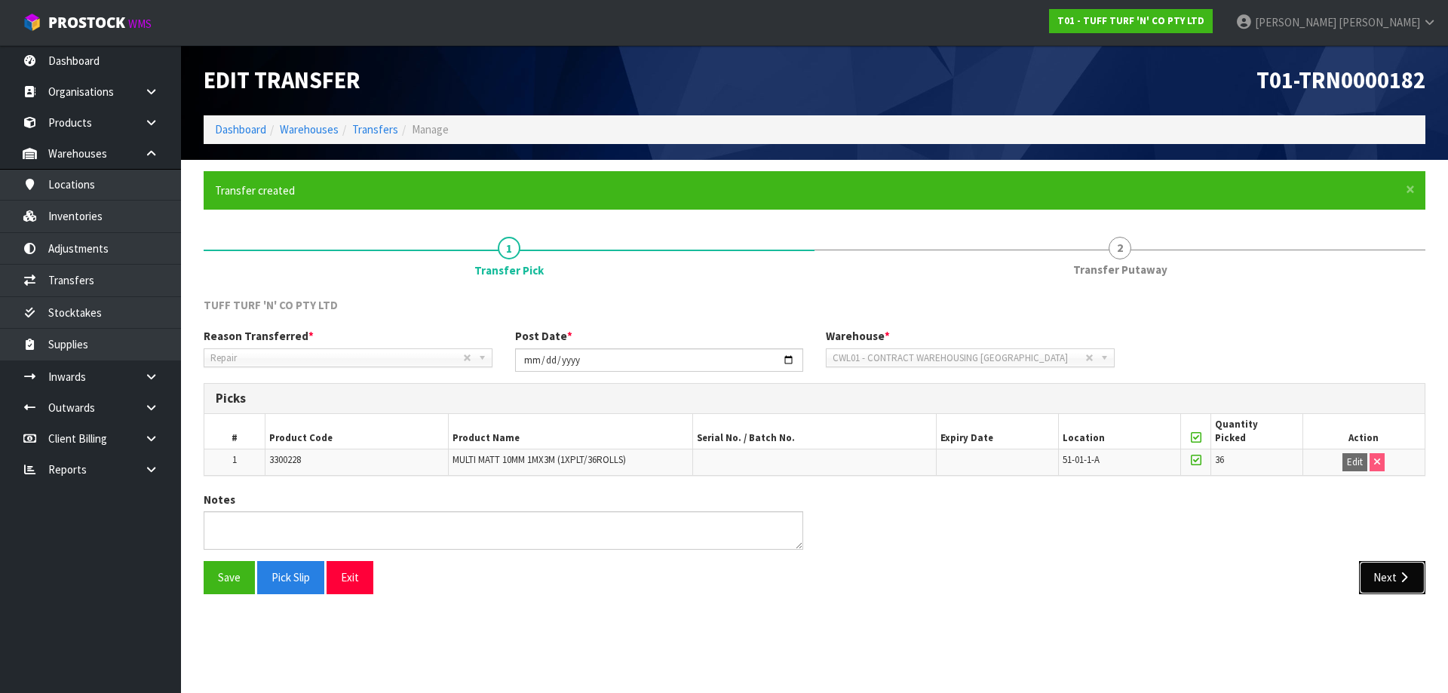
click at [1400, 569] on button "Next" at bounding box center [1392, 577] width 66 height 32
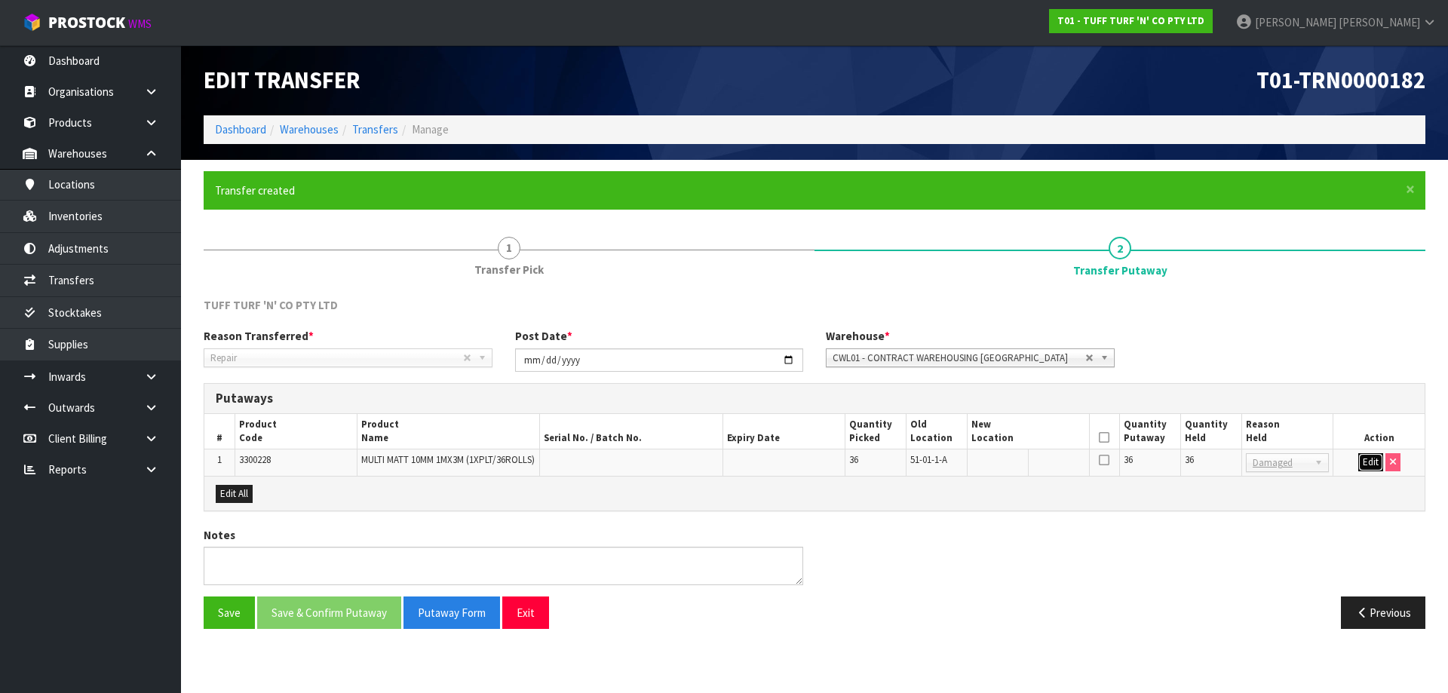
click at [1367, 458] on button "Edit" at bounding box center [1370, 462] width 25 height 18
drag, startPoint x: 1199, startPoint y: 464, endPoint x: 1170, endPoint y: 467, distance: 28.7
click at [1170, 467] on tr "1 3300228 MULTI MATT 10MM 1MX3M (1XPLT/36ROLLS) 36 51-01-1-A 36 36 Bang BAU Bul…" at bounding box center [814, 462] width 1220 height 27
type input "0"
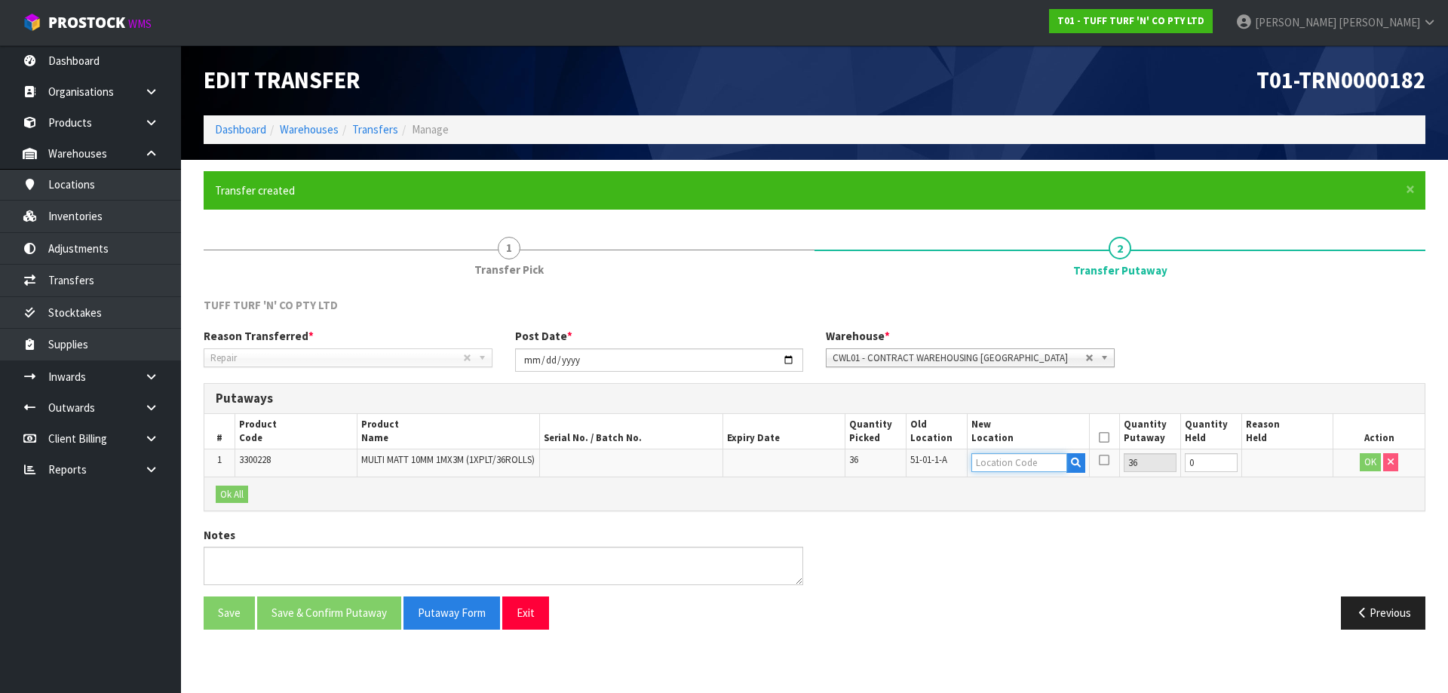
click at [1031, 464] on input "text" at bounding box center [1019, 462] width 96 height 19
click at [930, 458] on span "51-01-1-A" at bounding box center [928, 459] width 37 height 13
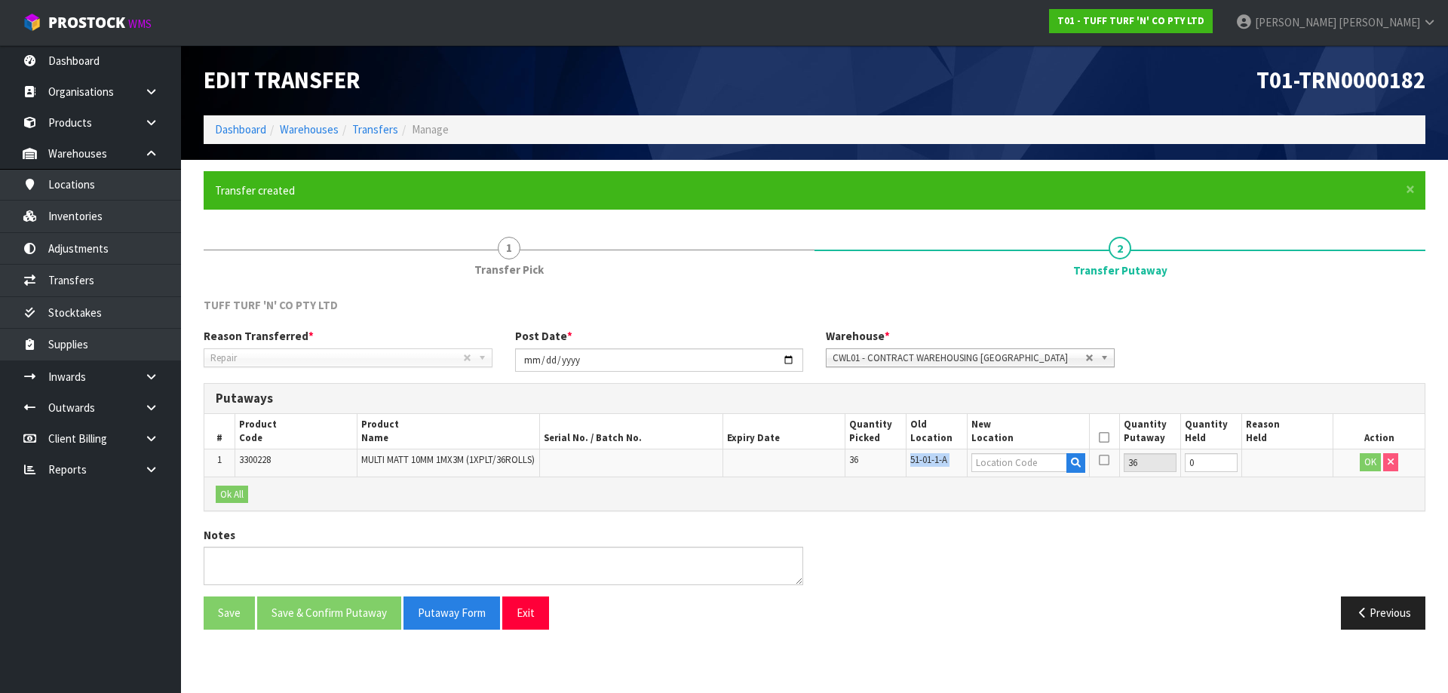
copy tr "51-01-1-A"
click at [1033, 458] on input "text" at bounding box center [1019, 462] width 96 height 19
paste input "51-01-1-A"
type input "51-01-1-A"
click at [1361, 465] on button "OK" at bounding box center [1369, 462] width 21 height 18
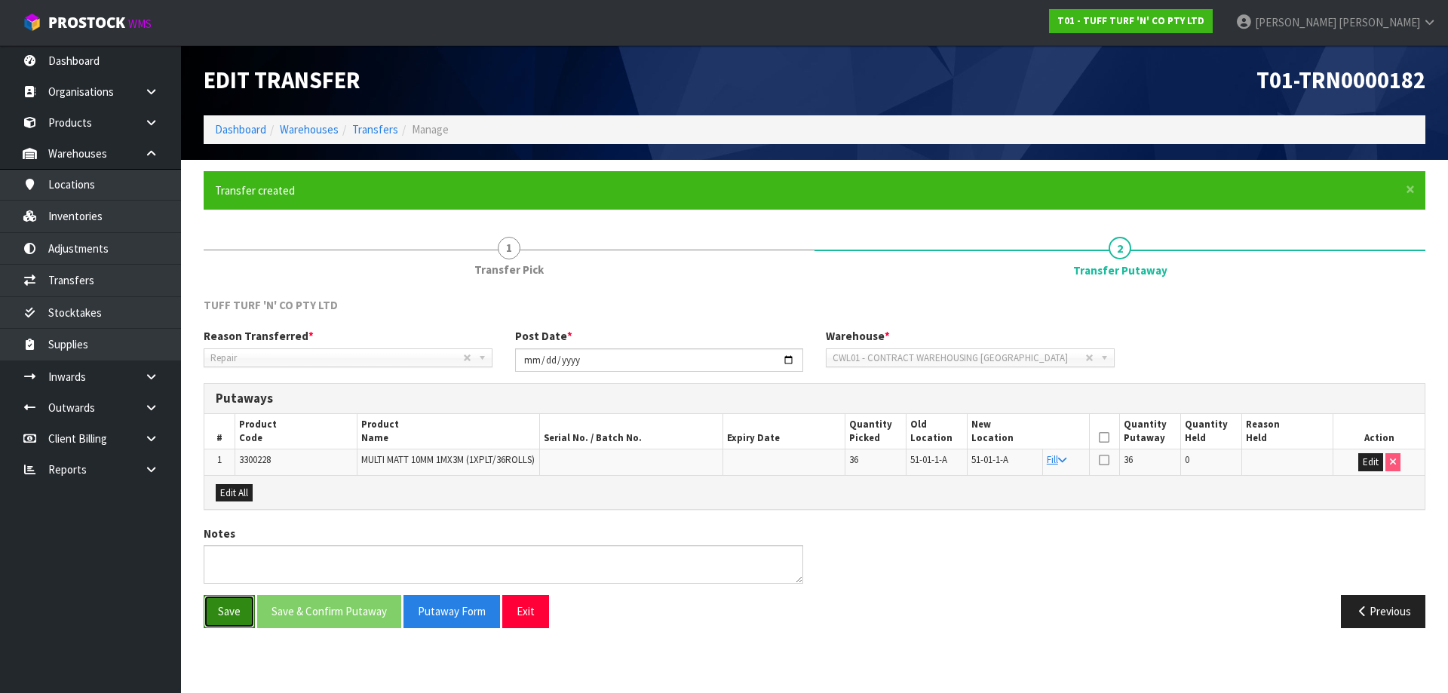
click at [214, 614] on button "Save" at bounding box center [229, 611] width 51 height 32
click at [529, 627] on button "Exit" at bounding box center [525, 611] width 47 height 32
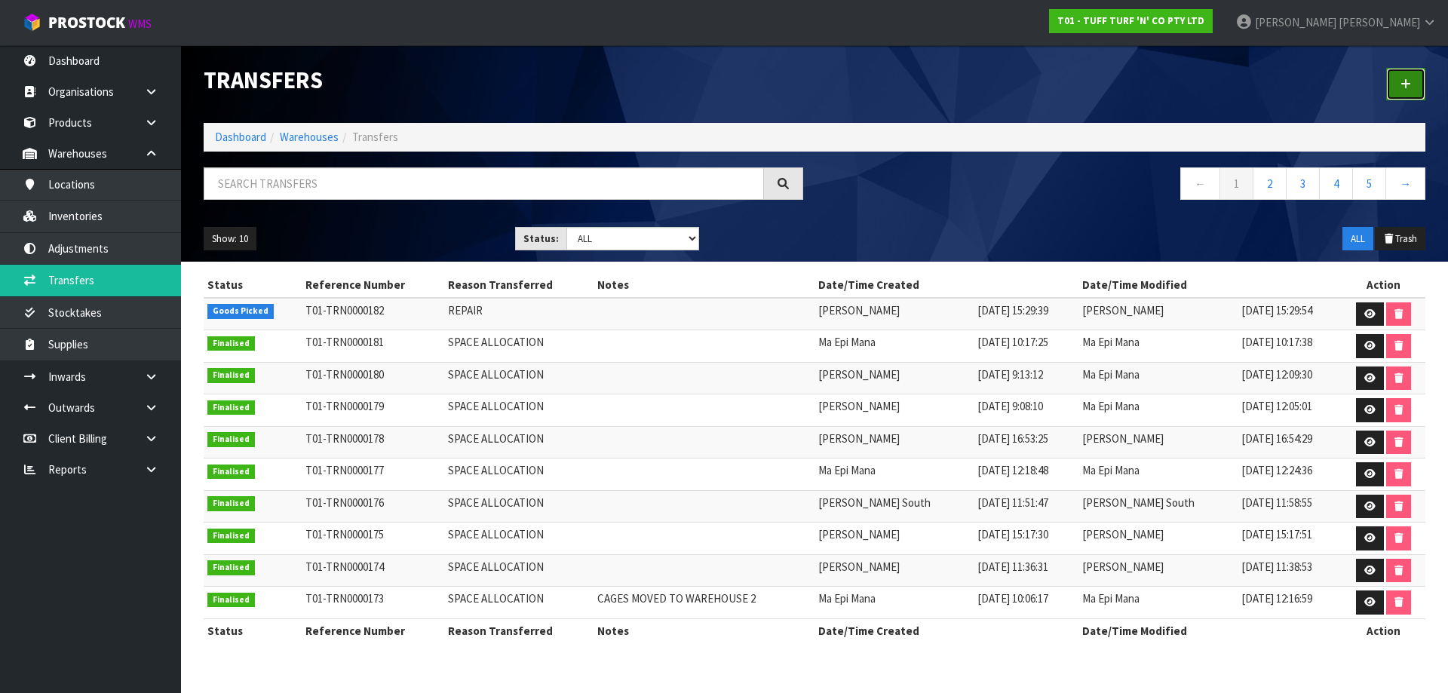
click at [1405, 81] on icon at bounding box center [1405, 83] width 11 height 11
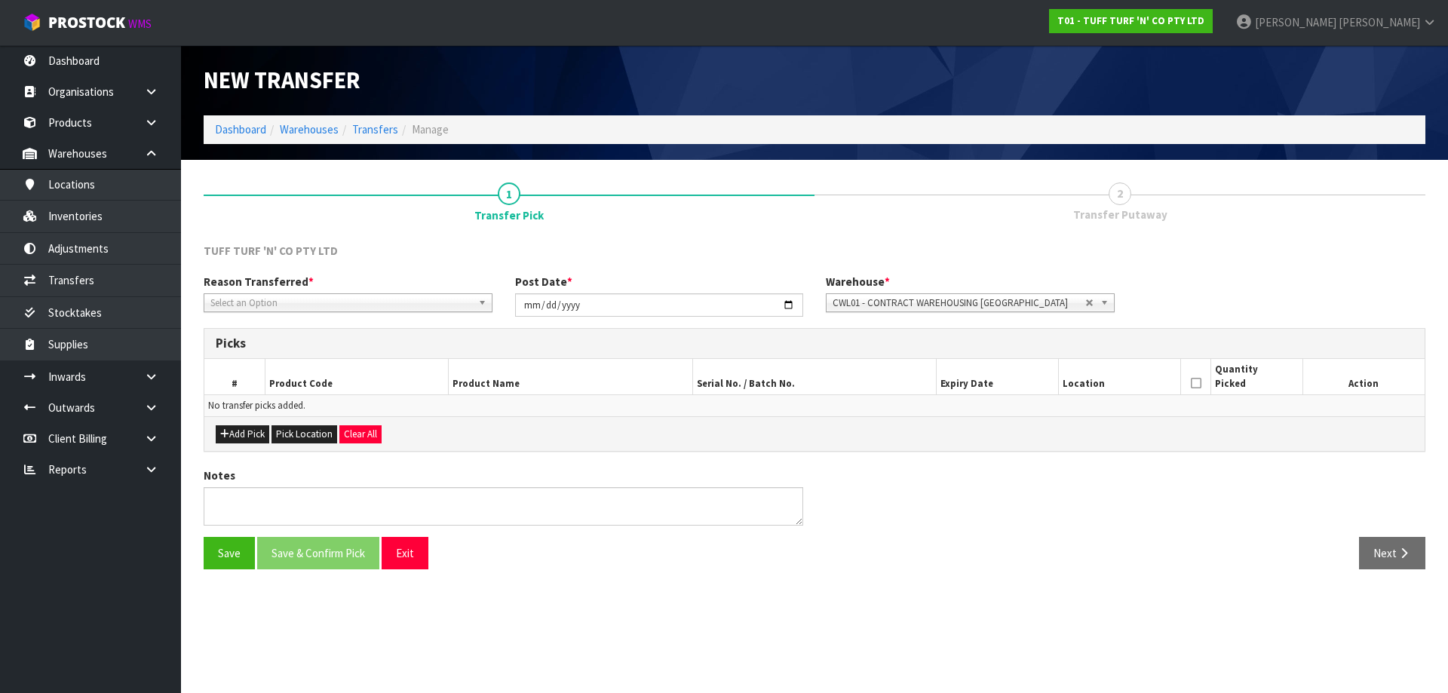
click at [369, 301] on span "Select an Option" at bounding box center [341, 303] width 262 height 18
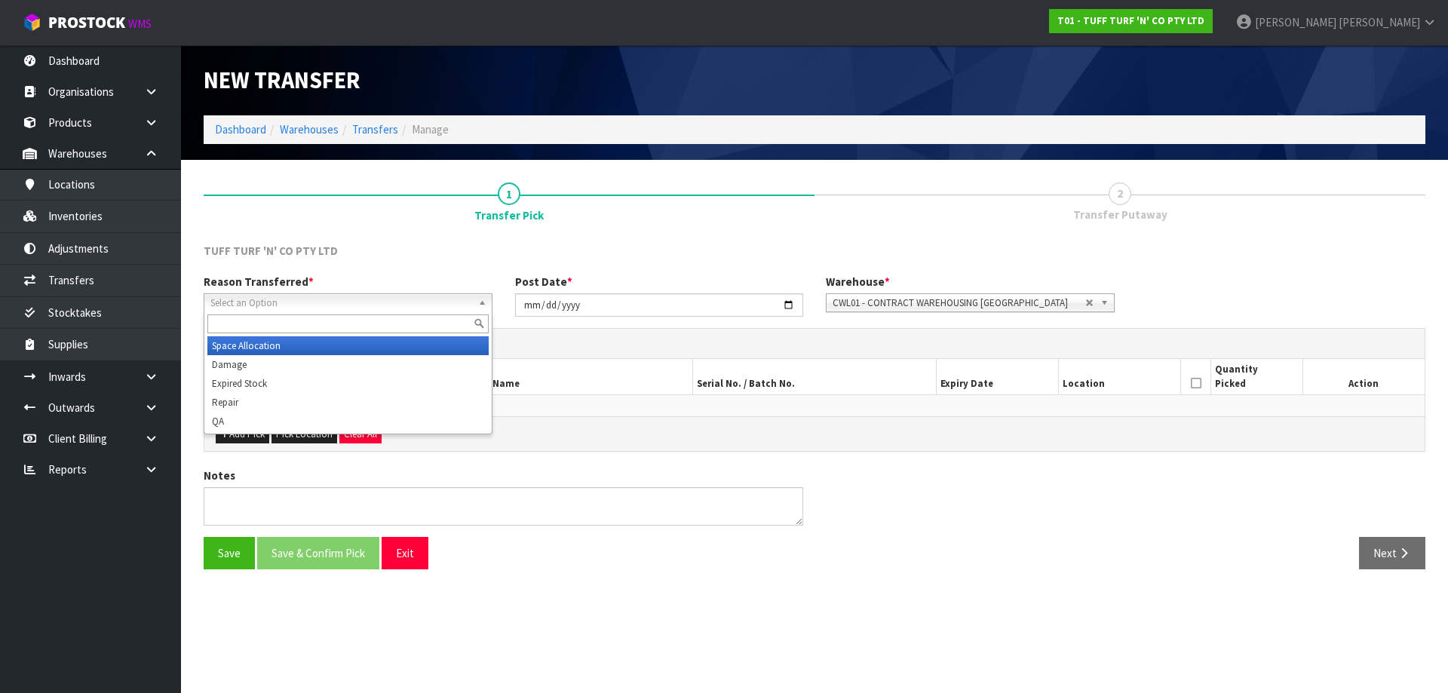
click at [267, 346] on li "Space Allocation" at bounding box center [347, 345] width 281 height 19
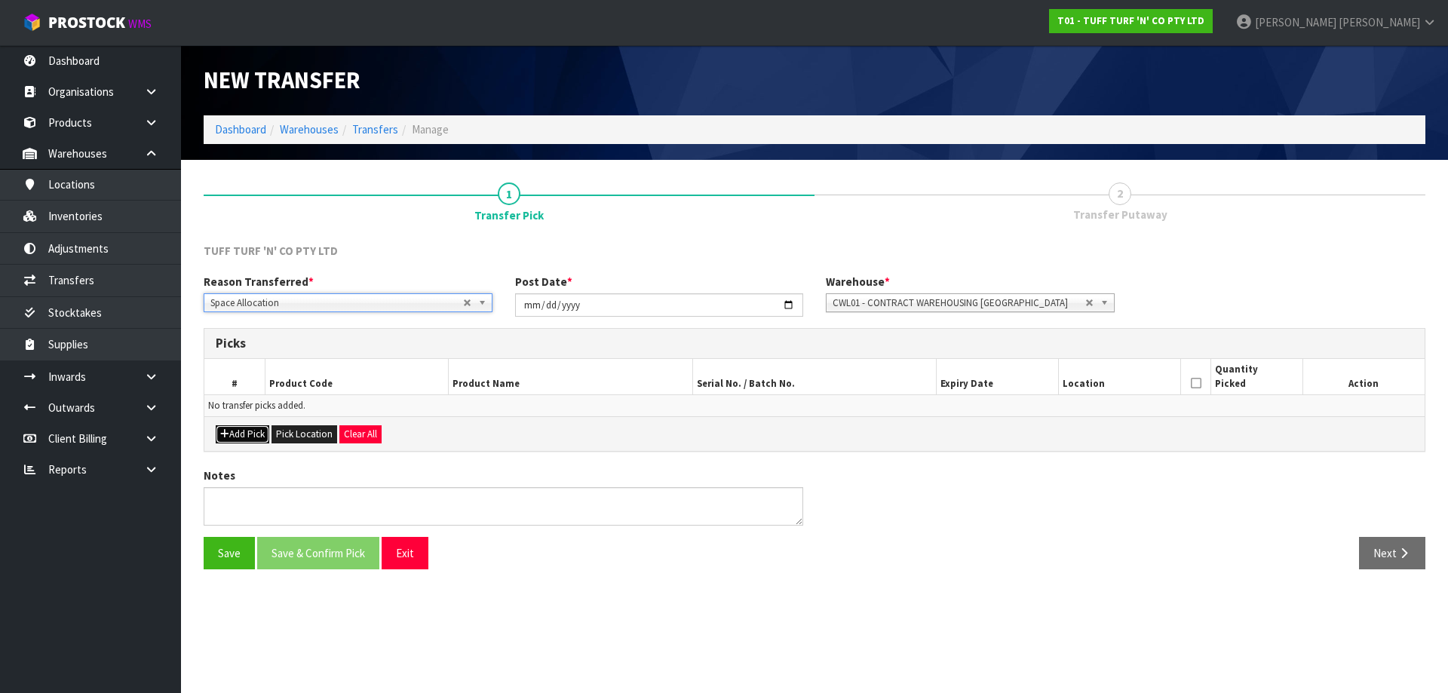
click at [257, 437] on button "Add Pick" at bounding box center [243, 434] width 54 height 18
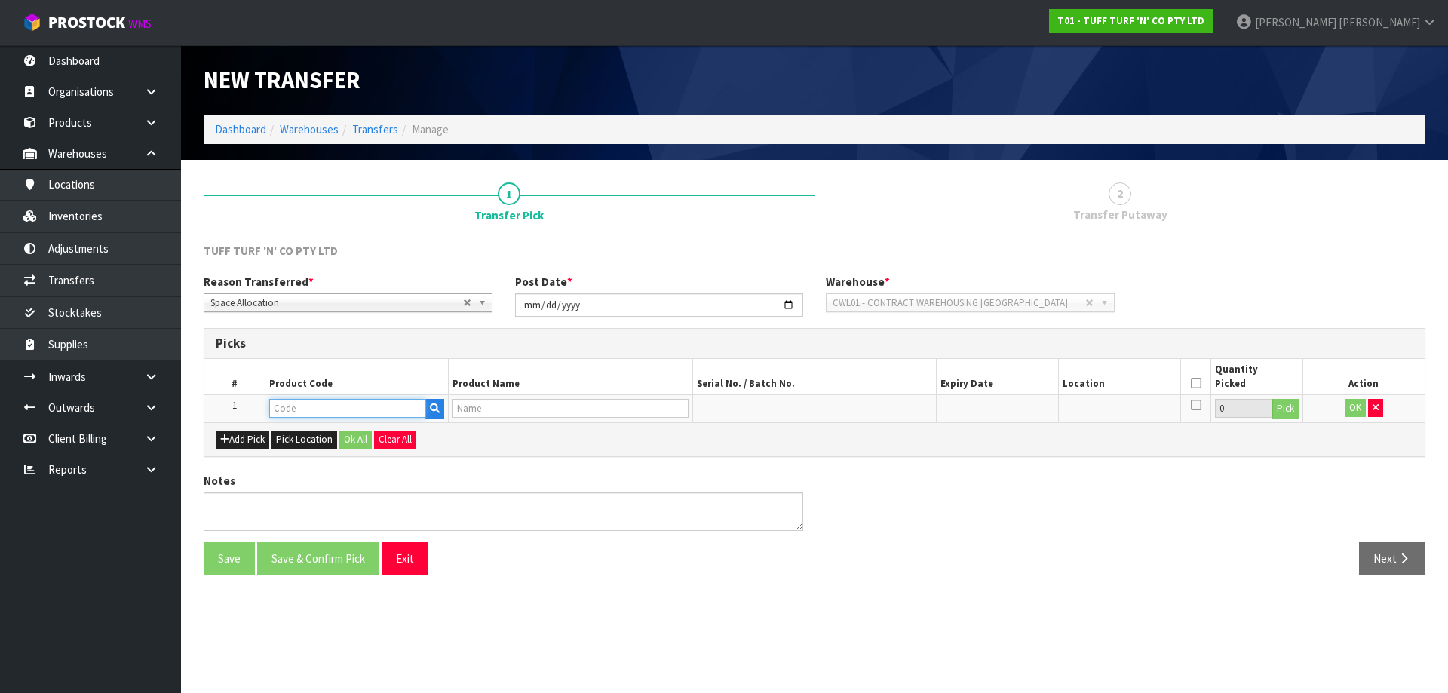
click at [308, 414] on input "text" at bounding box center [347, 408] width 157 height 19
type input "0077702"
type input "K9 TUFF 1M X 4M (25ROLLS/BOX)"
type input "0077702"
click at [1294, 401] on button "Pick" at bounding box center [1285, 409] width 26 height 20
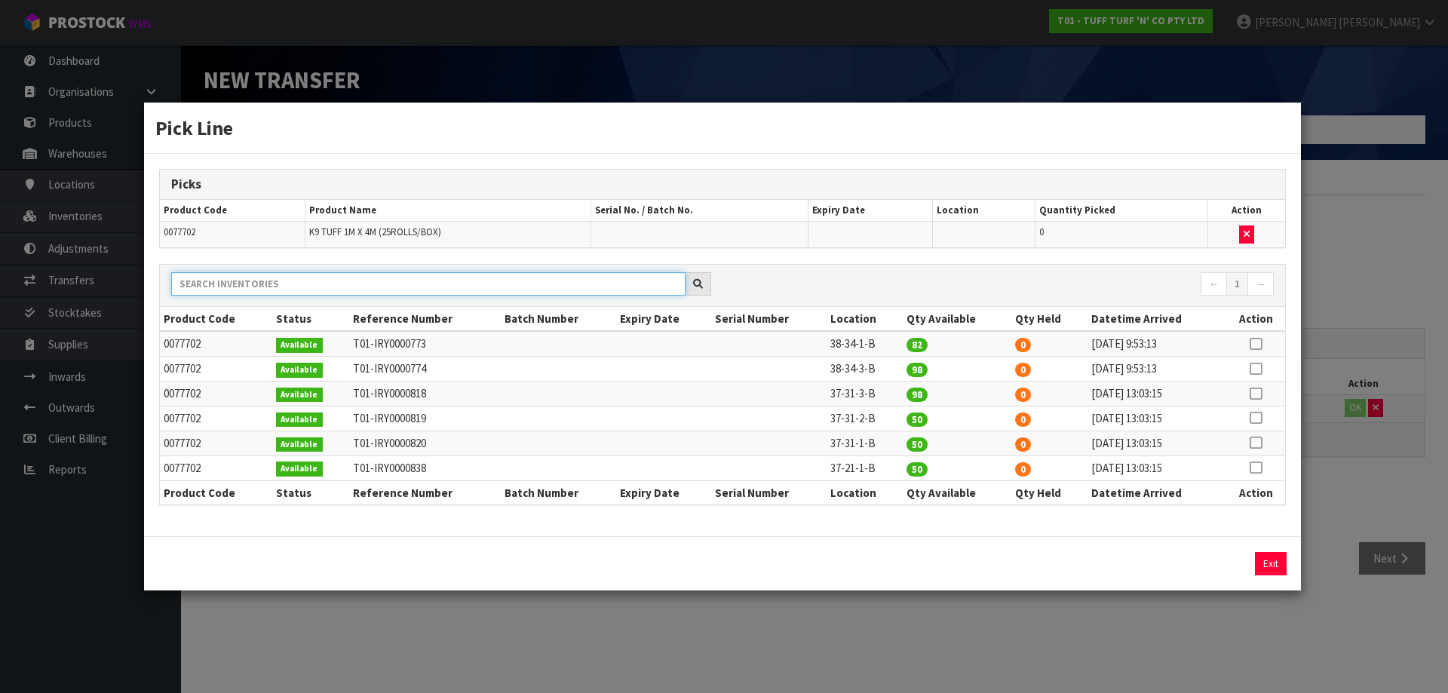
click at [437, 292] on input "text" at bounding box center [428, 283] width 514 height 23
click at [1251, 344] on icon at bounding box center [1255, 344] width 12 height 1
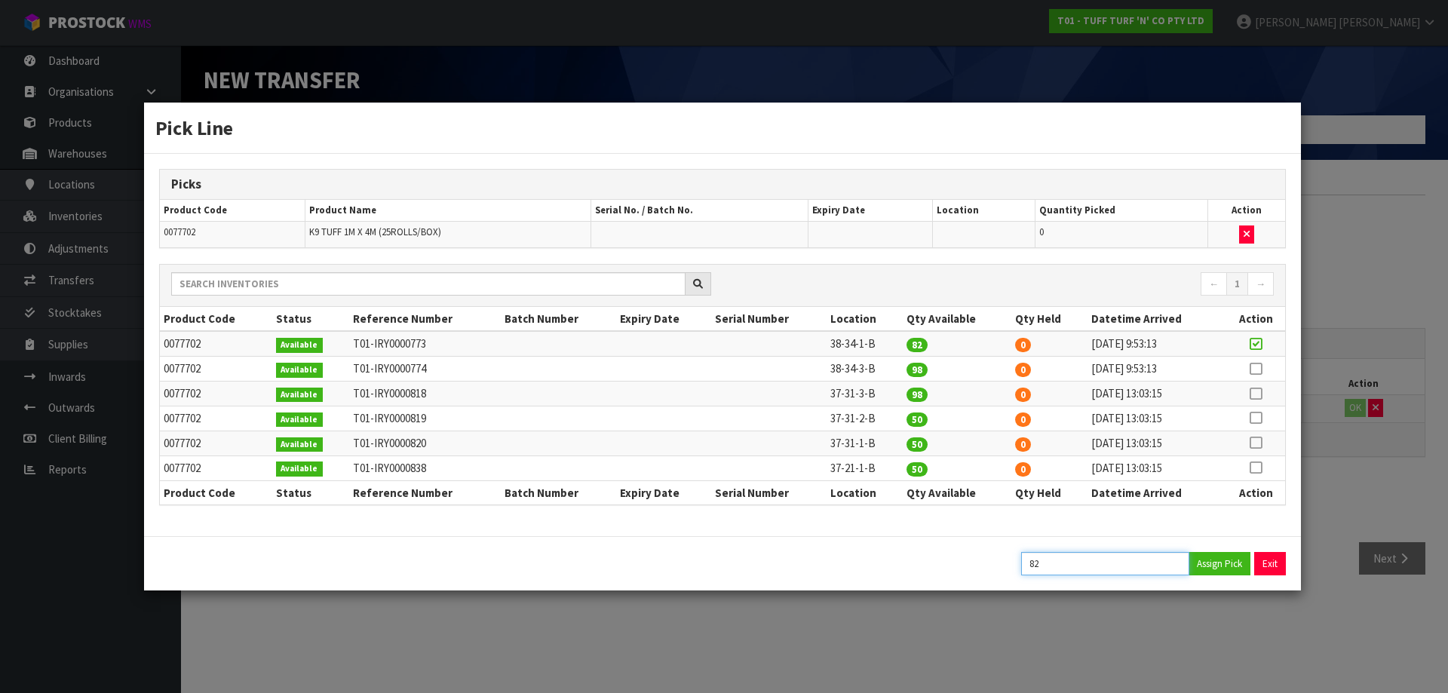
click at [1108, 562] on input "82" at bounding box center [1105, 563] width 168 height 23
type input "7"
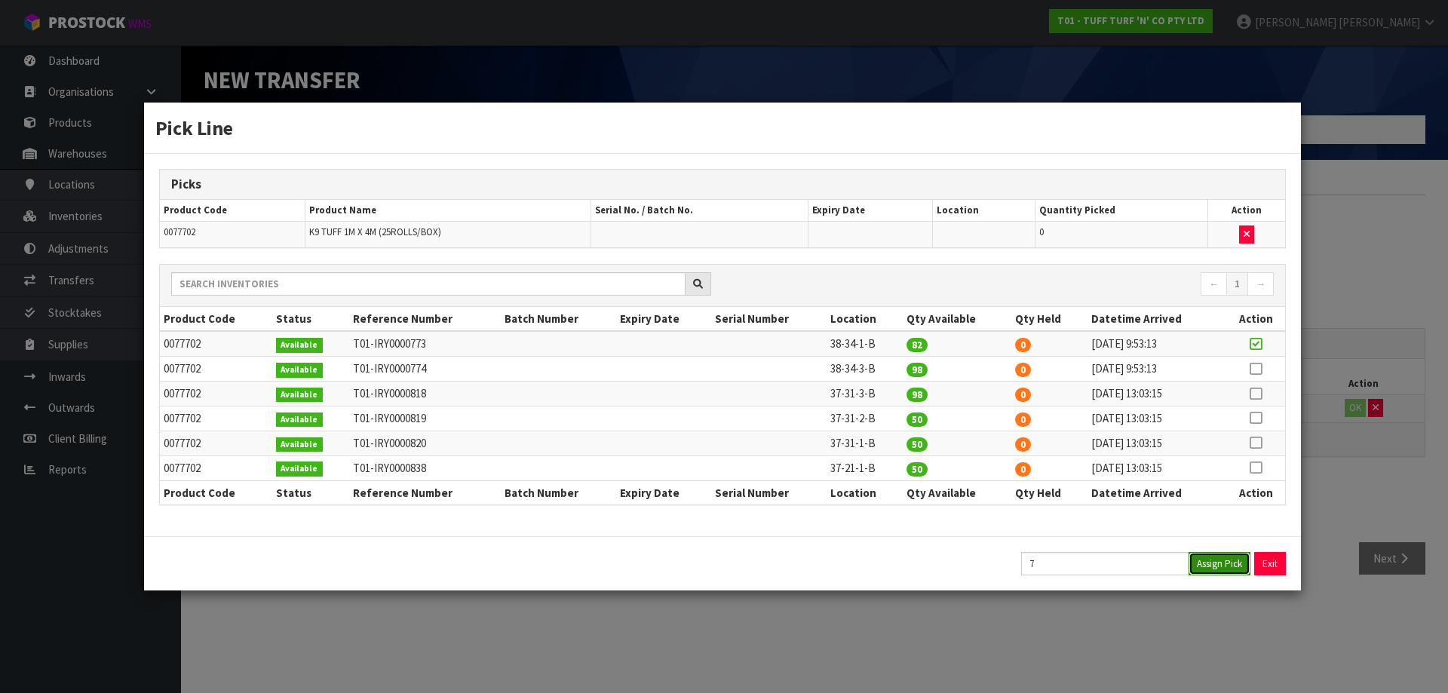
click at [1213, 562] on button "Assign Pick" at bounding box center [1219, 563] width 62 height 23
type input "7"
click at [1265, 559] on button "Exit" at bounding box center [1271, 563] width 32 height 23
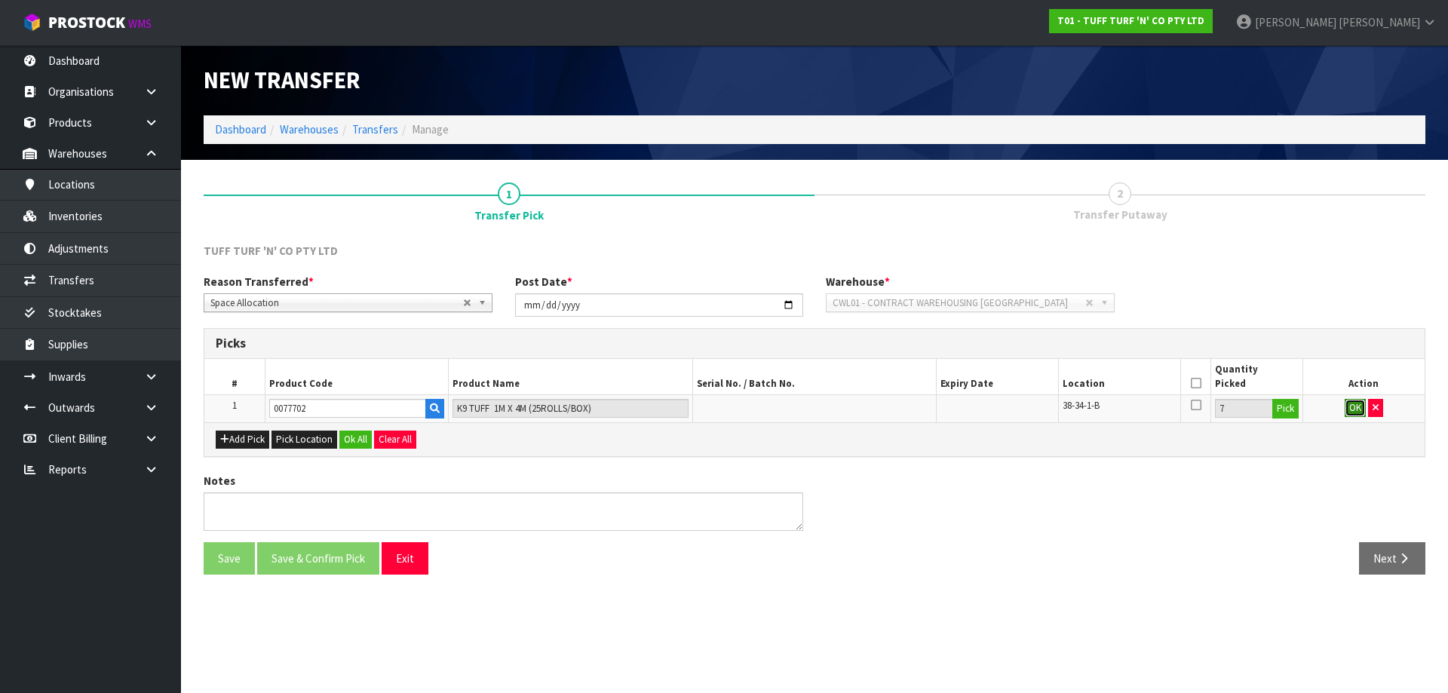
click at [1349, 408] on button "OK" at bounding box center [1354, 408] width 21 height 18
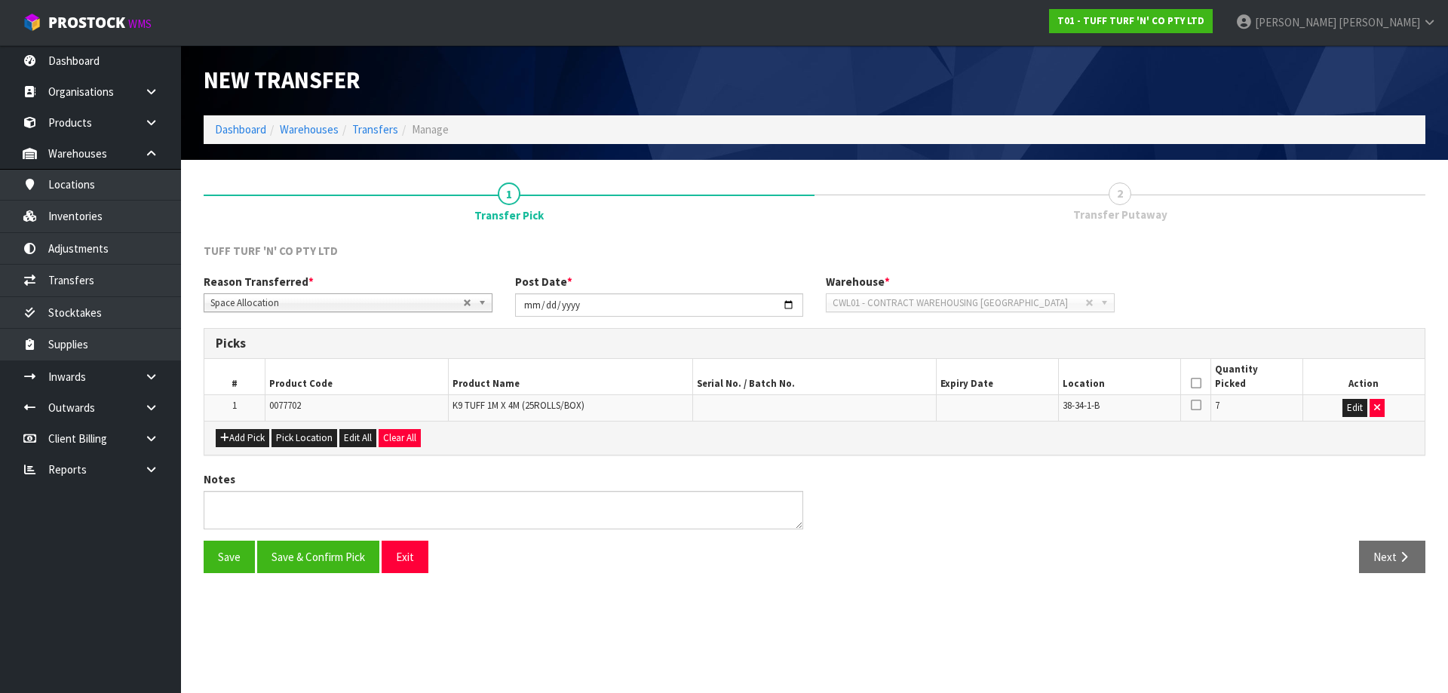
click at [1193, 384] on icon at bounding box center [1196, 383] width 11 height 1
click at [312, 564] on button "Save & Confirm Pick" at bounding box center [318, 557] width 122 height 32
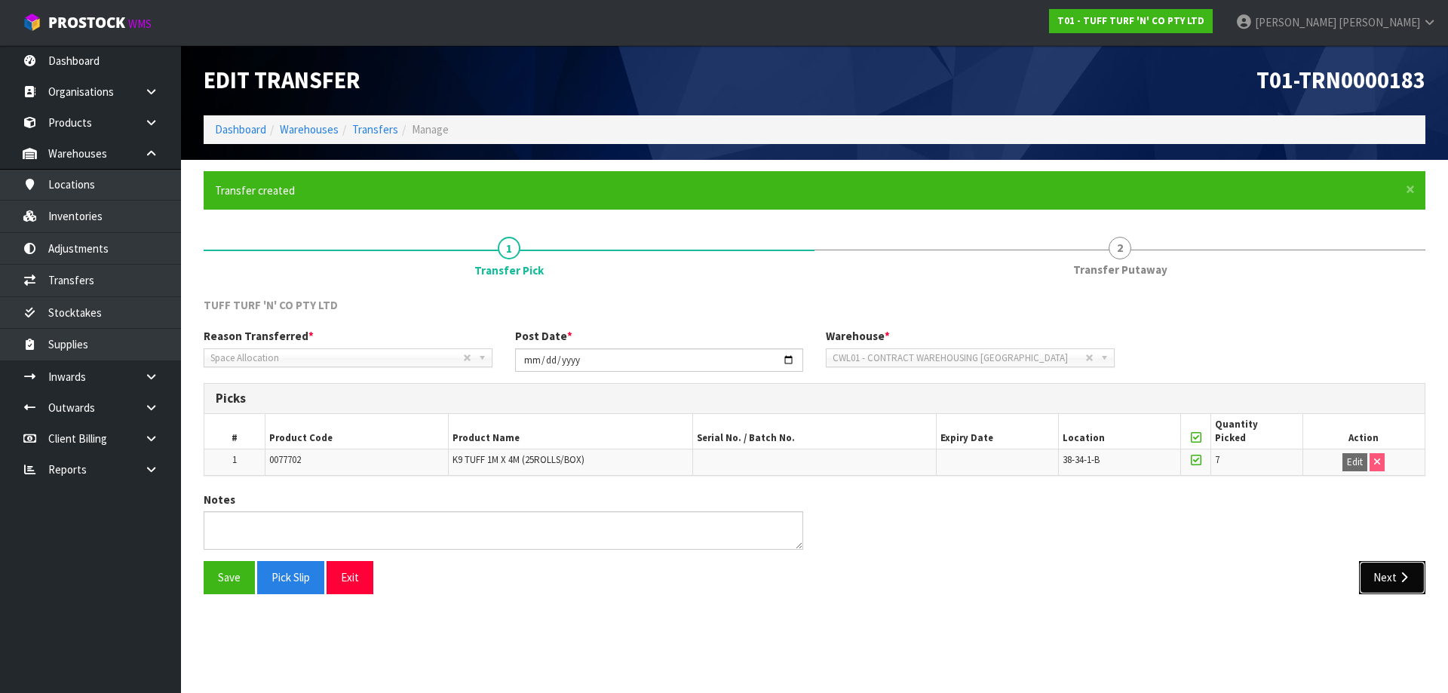
click at [1395, 580] on button "Next" at bounding box center [1392, 577] width 66 height 32
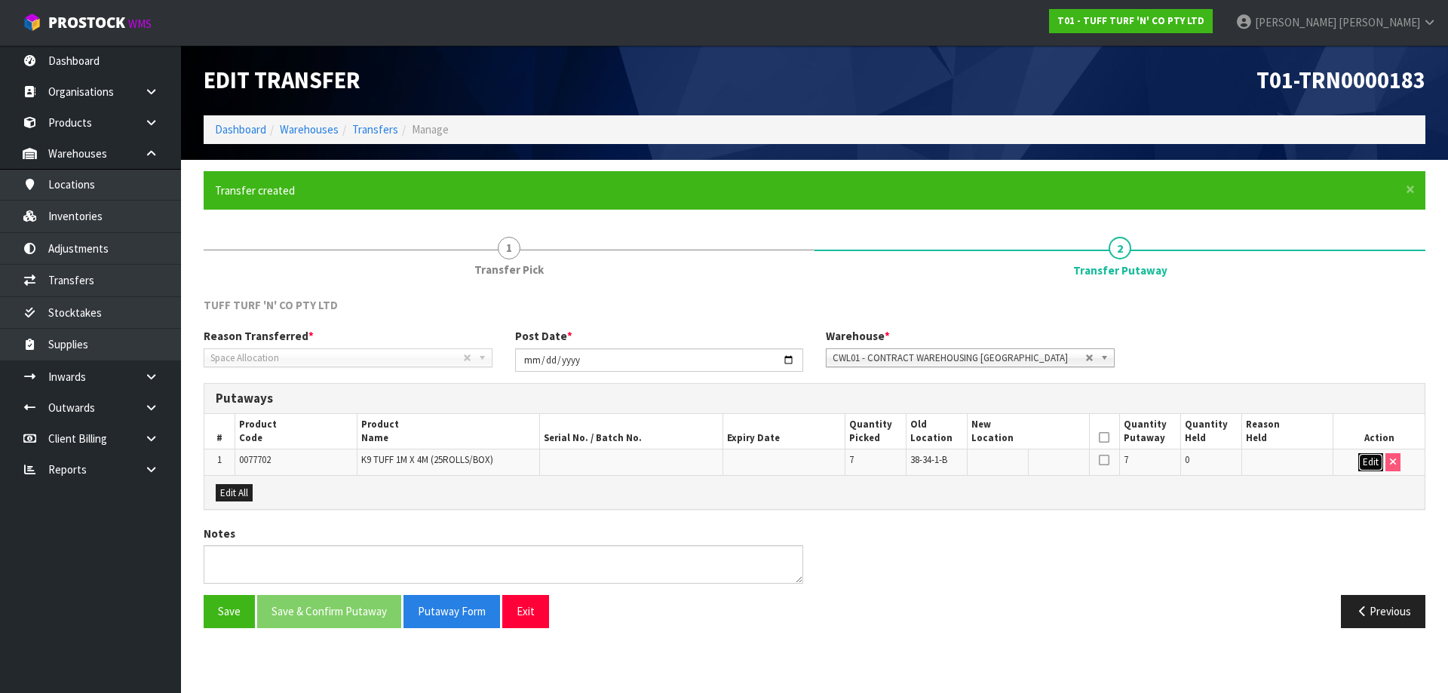
click at [1362, 464] on button "Edit" at bounding box center [1370, 462] width 25 height 18
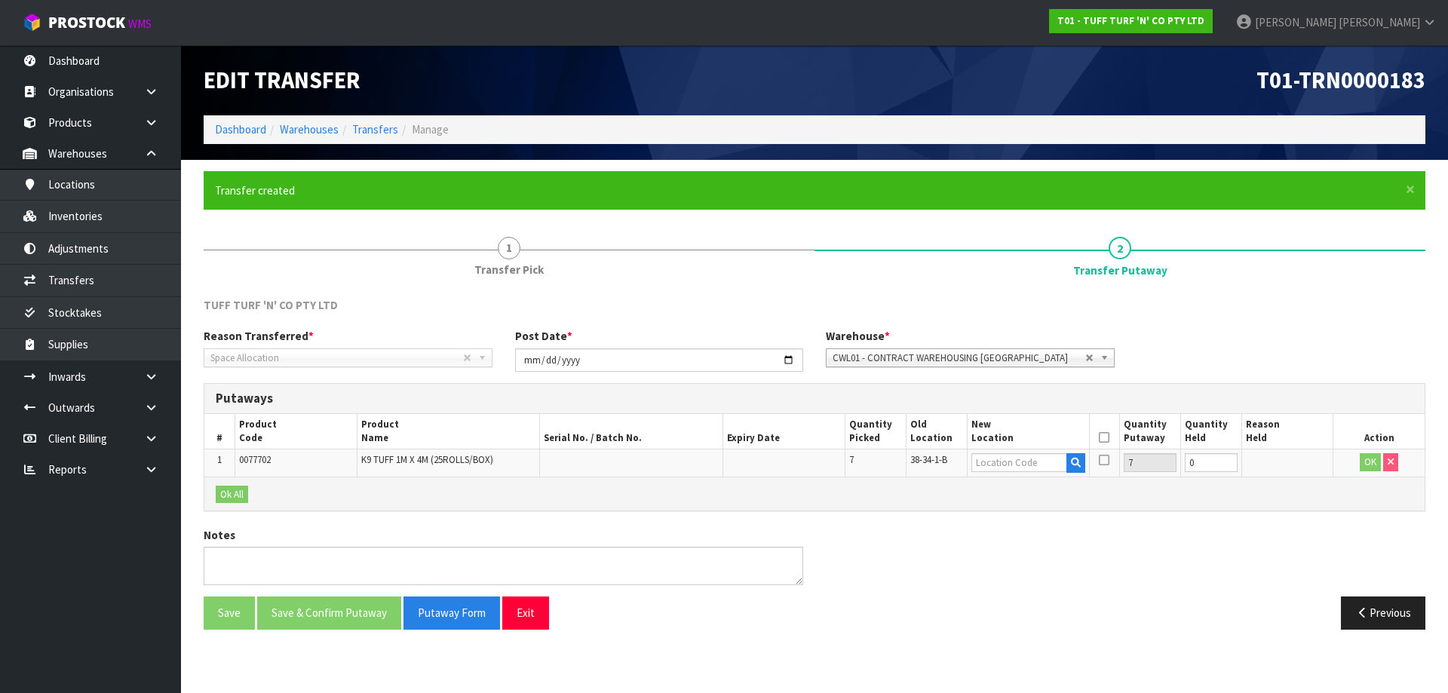
click at [1087, 464] on td at bounding box center [1028, 462] width 122 height 27
click at [1080, 464] on button "button" at bounding box center [1075, 463] width 19 height 20
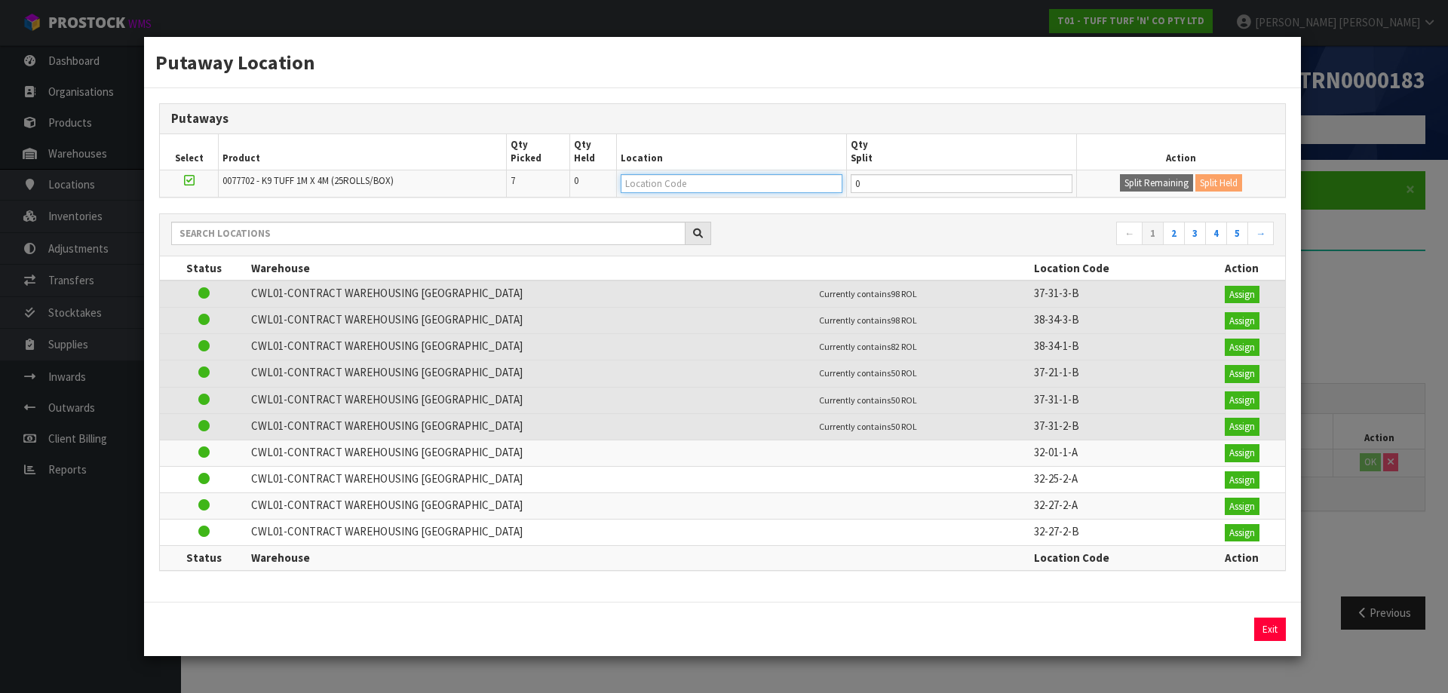
click at [744, 176] on input "text" at bounding box center [732, 183] width 222 height 19
type input "34-36-1-a"
type input "34-36-1-A"
type input "6"
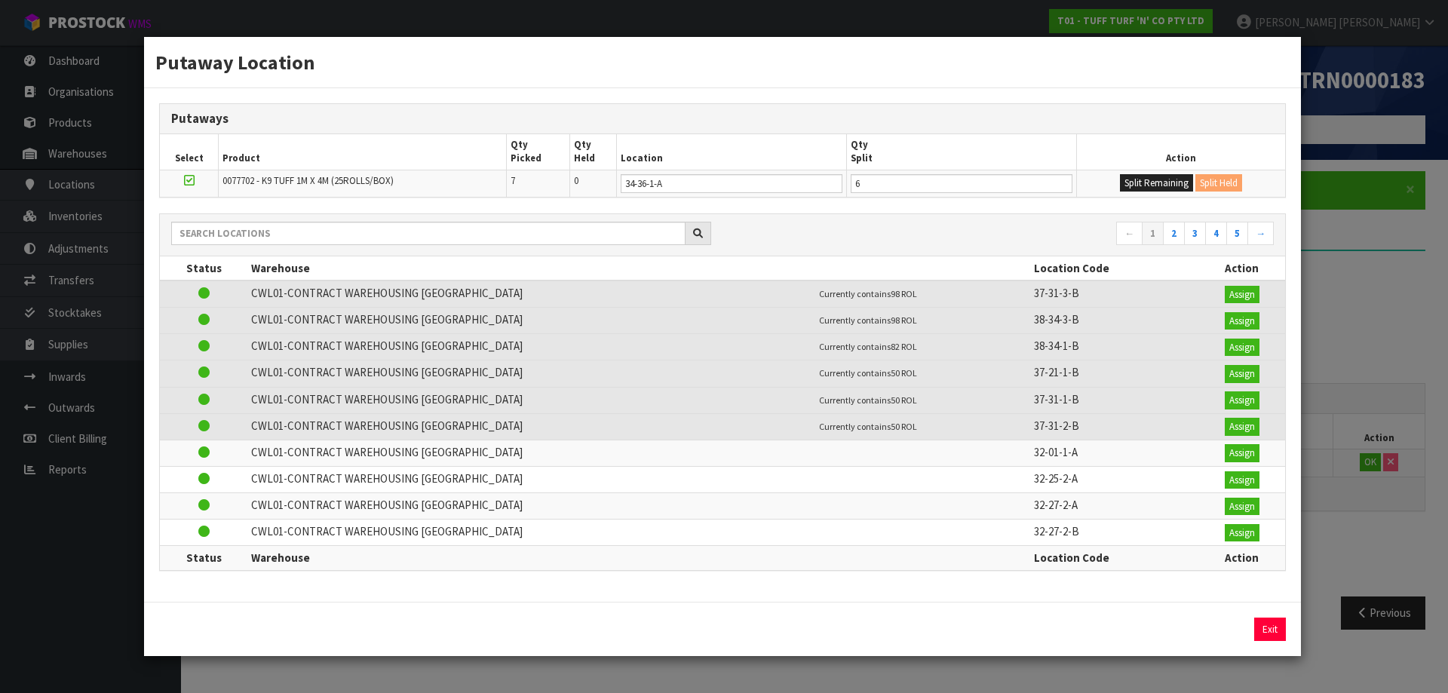
click at [1125, 170] on td "Split Remaining Split Held" at bounding box center [1180, 183] width 209 height 27
click at [1130, 175] on button "Split Remaining" at bounding box center [1156, 183] width 73 height 18
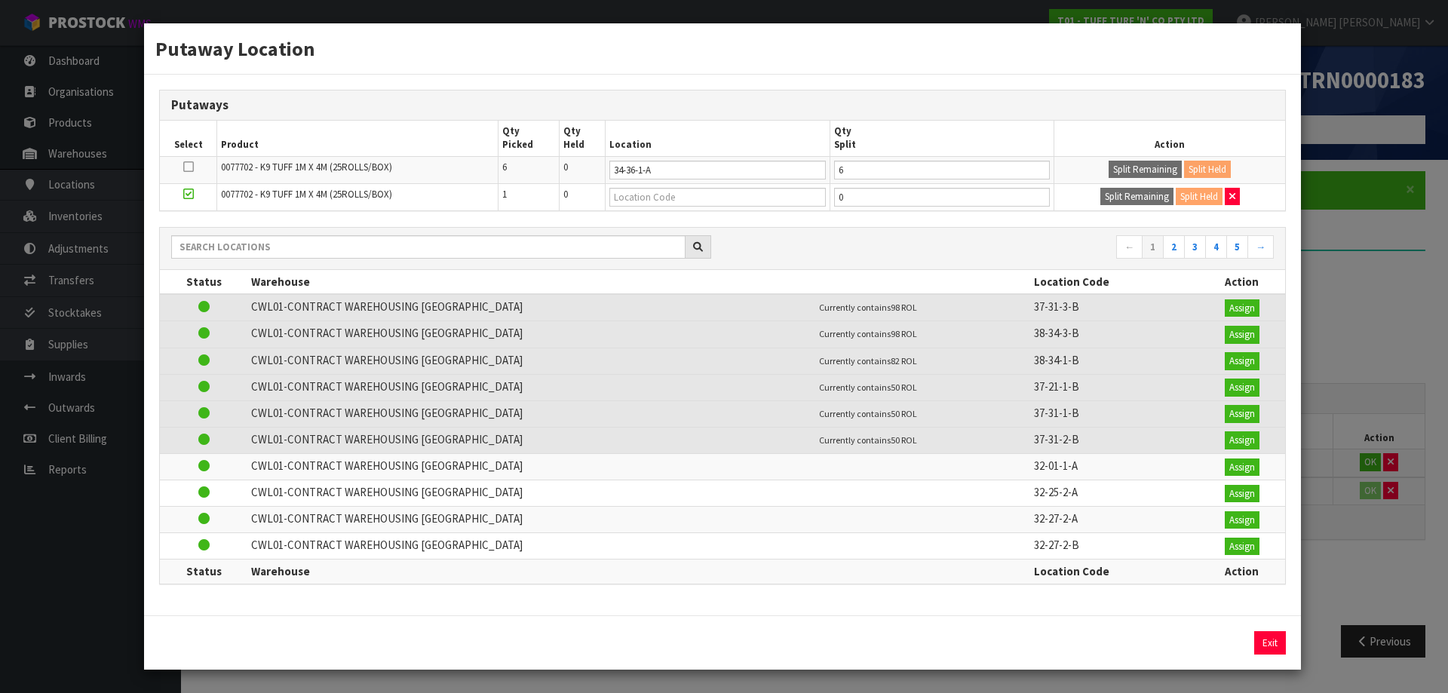
type input "6"
type input "0"
click at [737, 198] on input "text" at bounding box center [717, 197] width 216 height 19
type input "38-34-3-b"
type input "38-34-3-B"
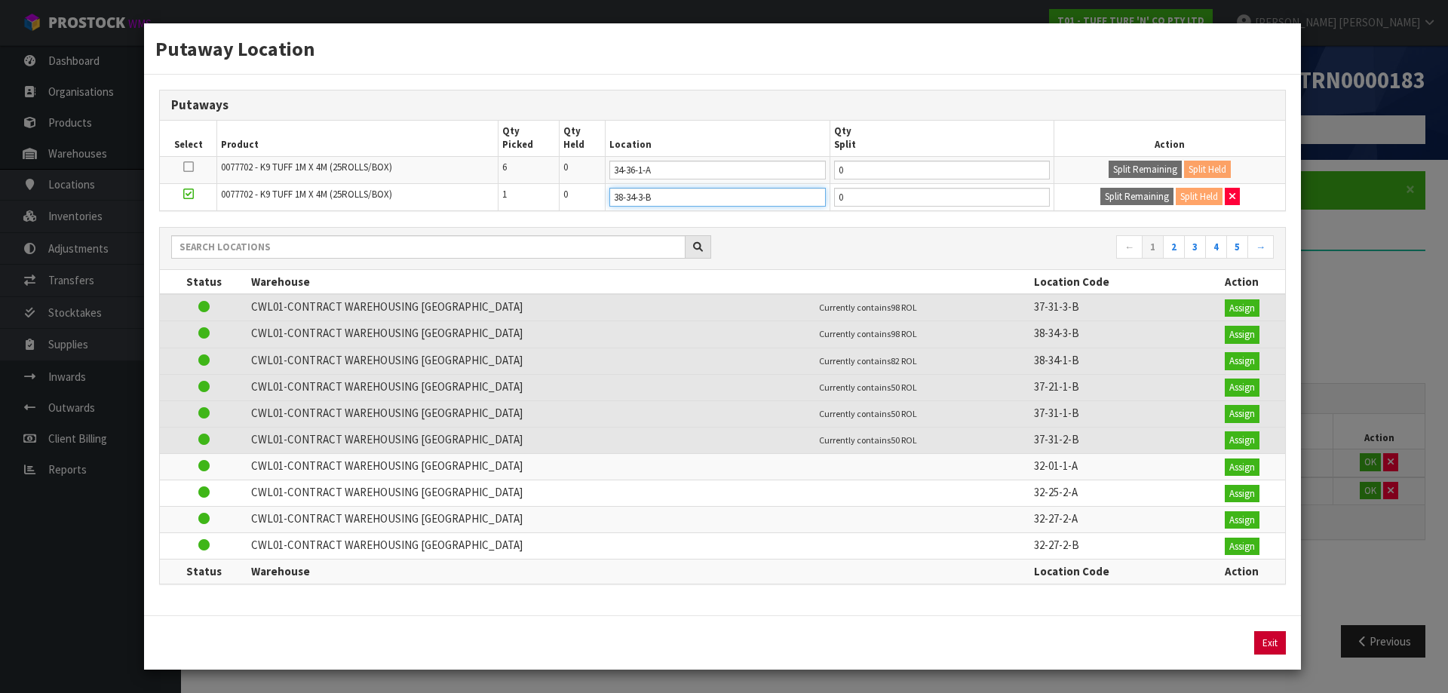
type input "38-34-3-B"
click at [1278, 641] on button "Exit" at bounding box center [1270, 643] width 32 height 24
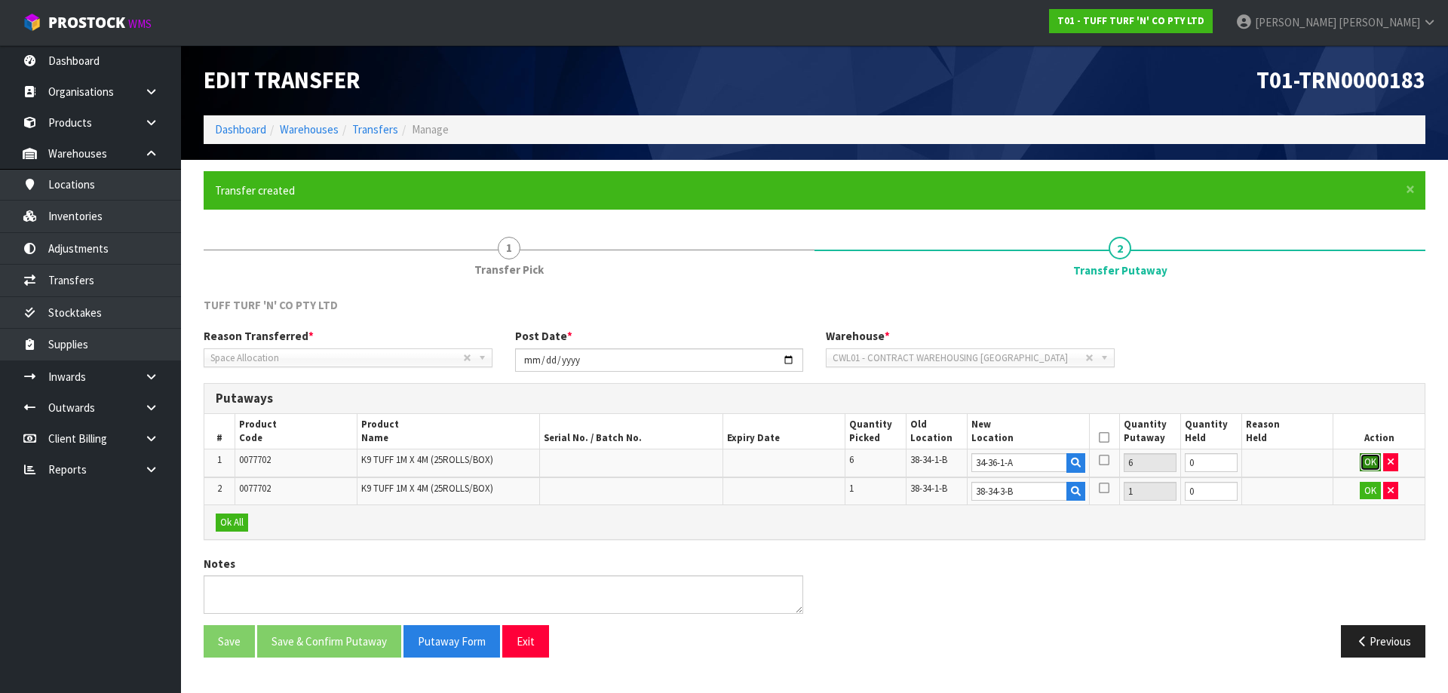
click at [1375, 462] on button "OK" at bounding box center [1369, 462] width 21 height 18
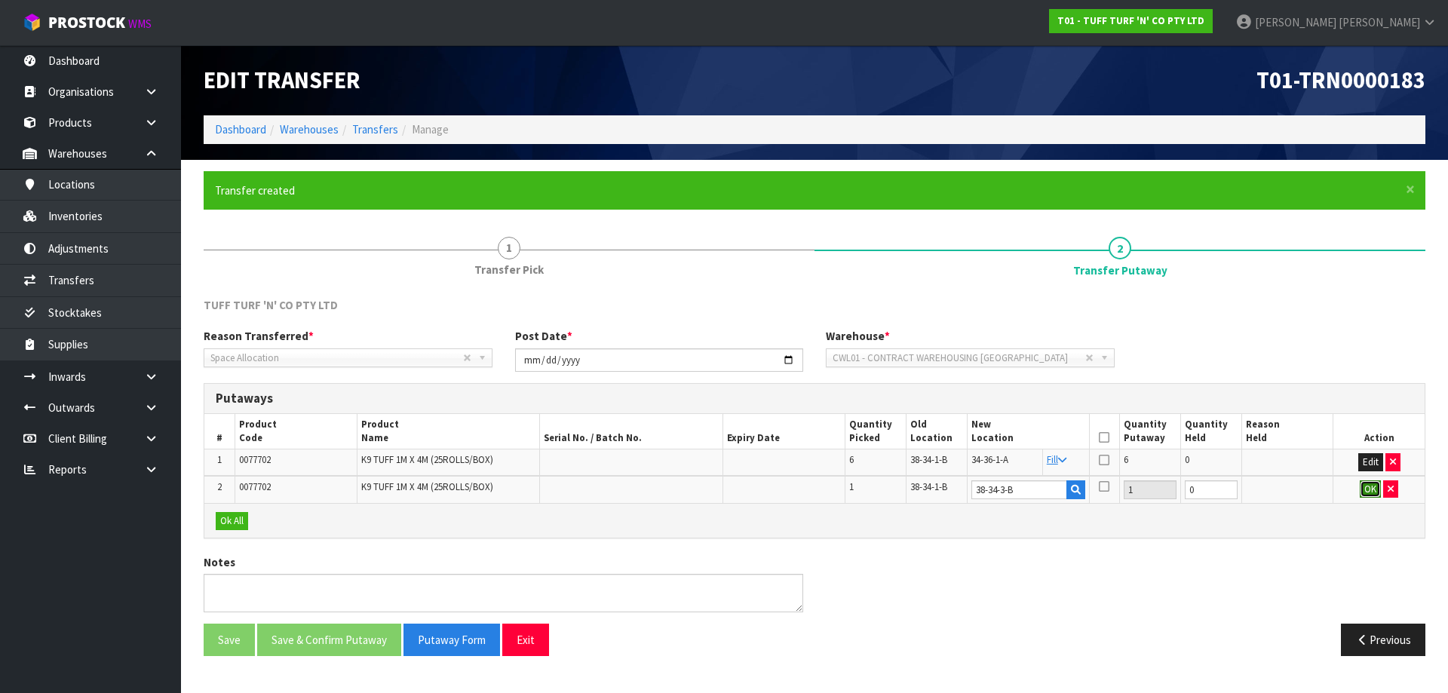
click at [1372, 480] on button "OK" at bounding box center [1369, 489] width 21 height 18
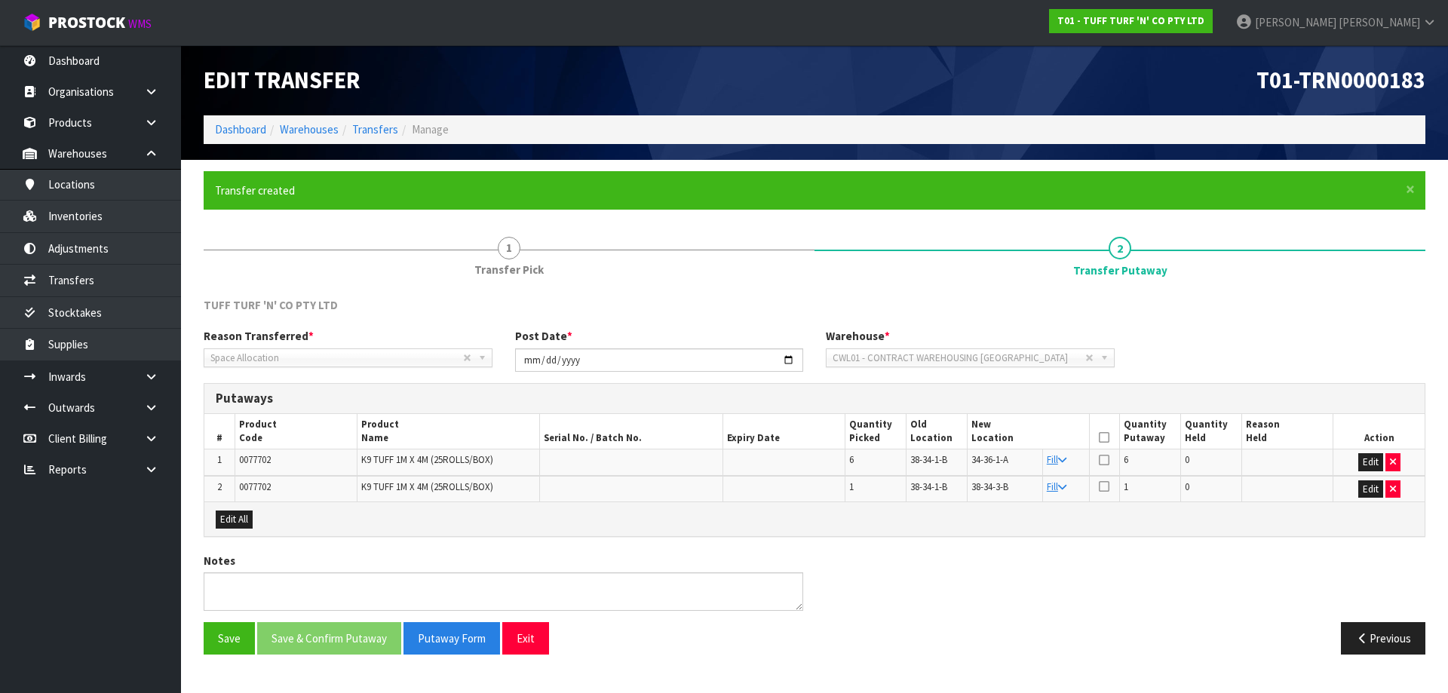
click at [1106, 438] on icon at bounding box center [1104, 437] width 11 height 1
click at [324, 645] on button "Save & Confirm Putaway" at bounding box center [329, 638] width 144 height 32
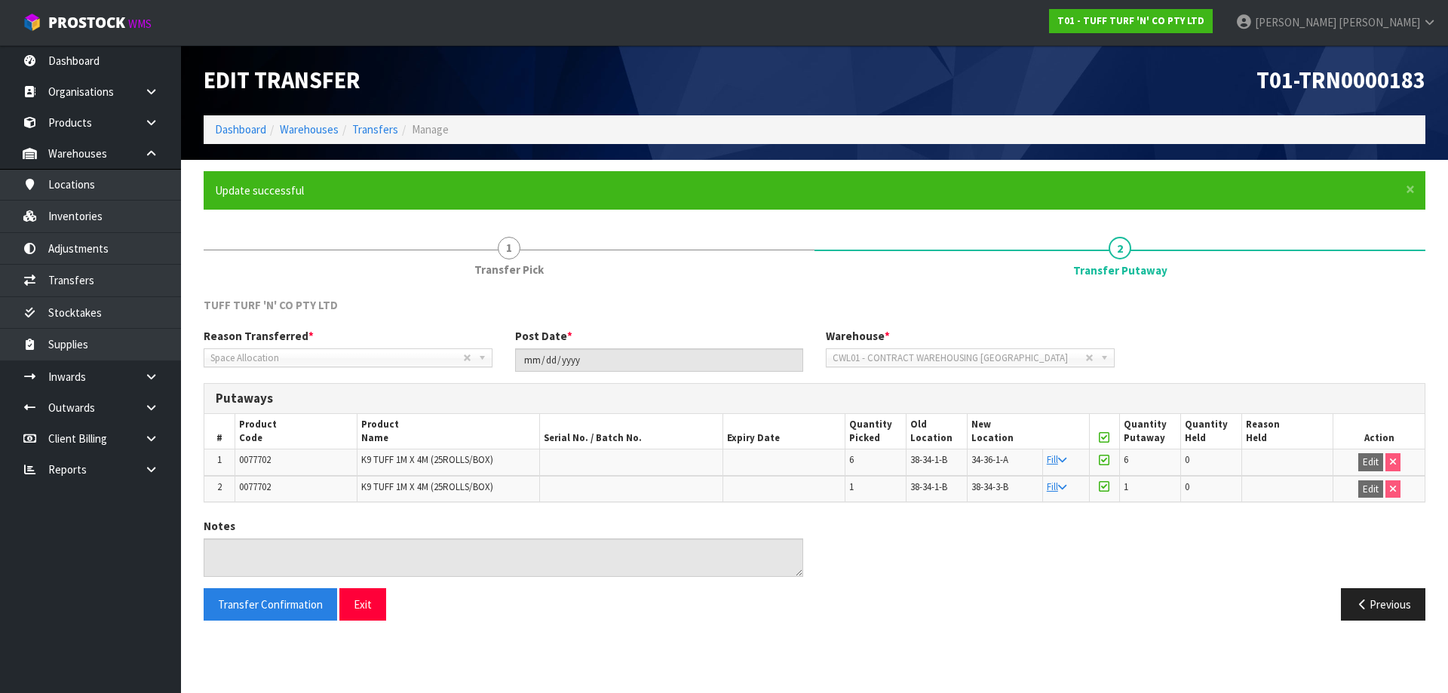
click at [389, 596] on div "Transfer Confirmation Exit" at bounding box center [503, 604] width 622 height 32
click at [376, 600] on button "Exit" at bounding box center [362, 604] width 47 height 32
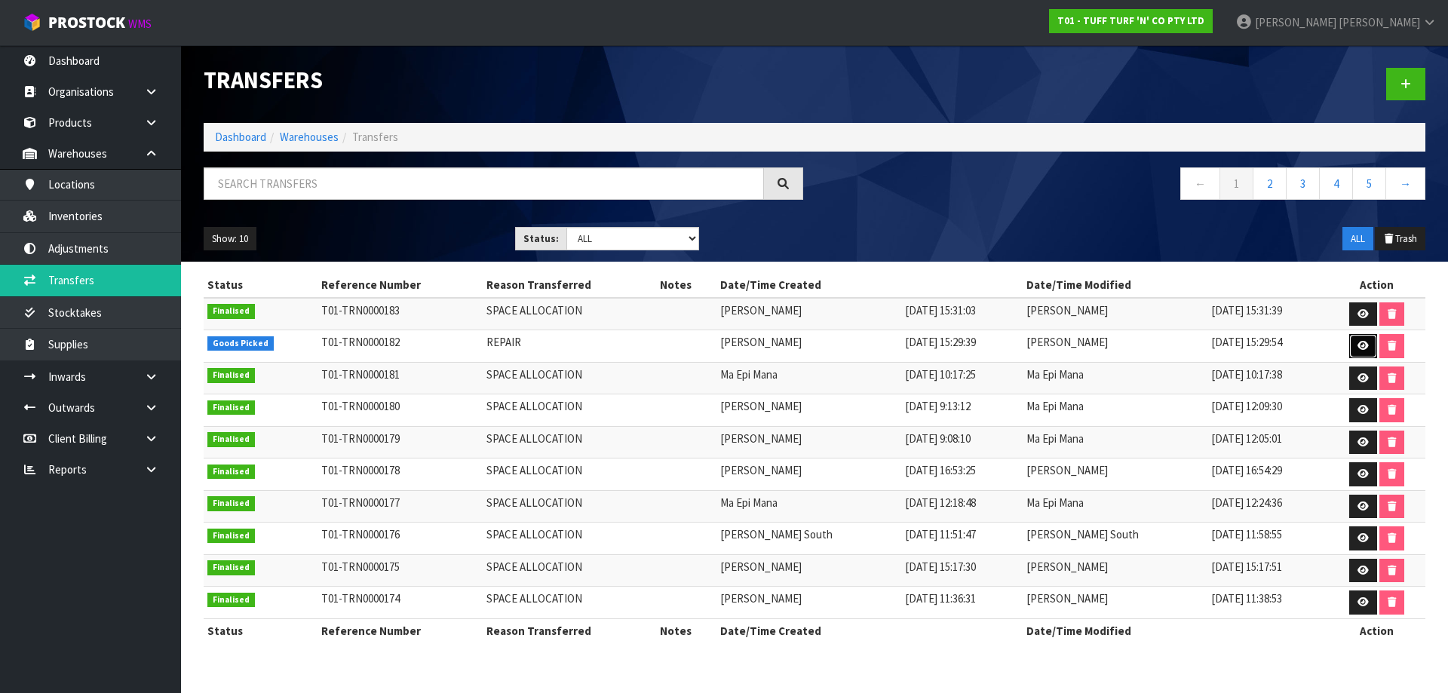
click at [1359, 352] on link at bounding box center [1363, 346] width 28 height 24
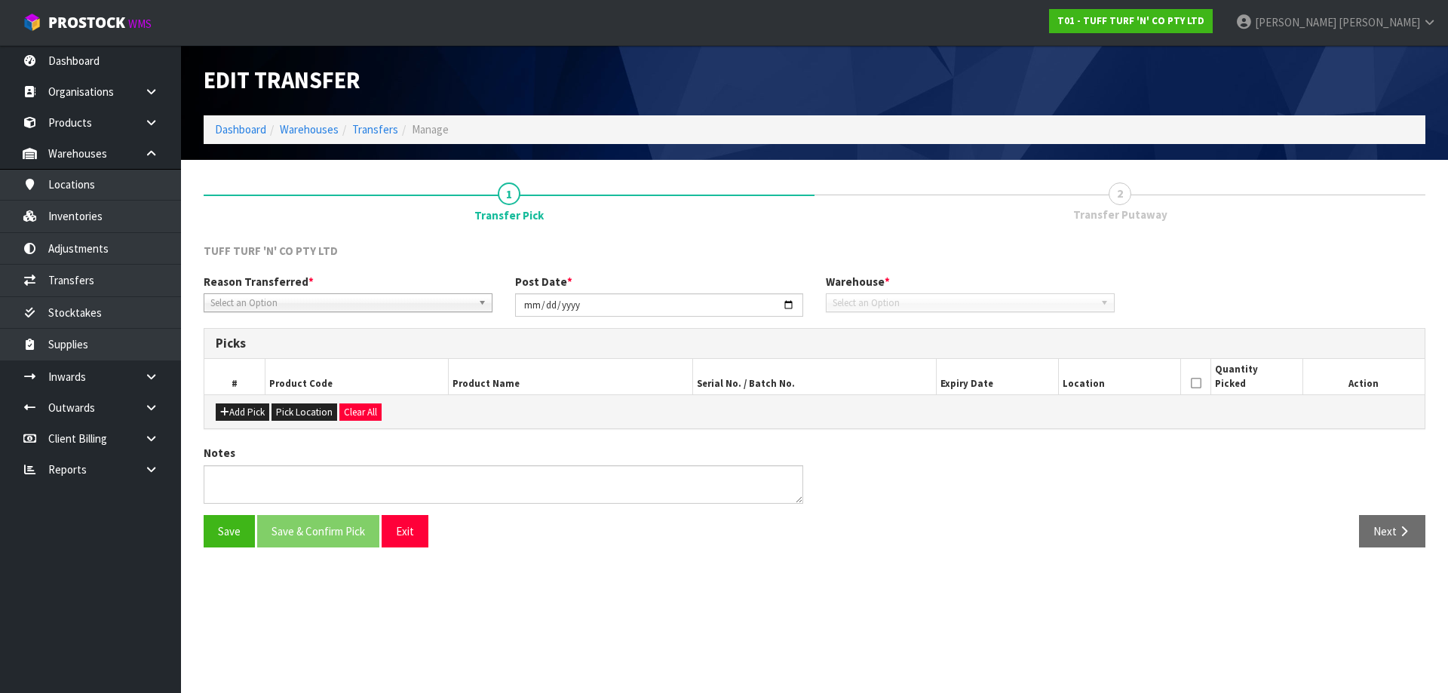
type input "[DATE]"
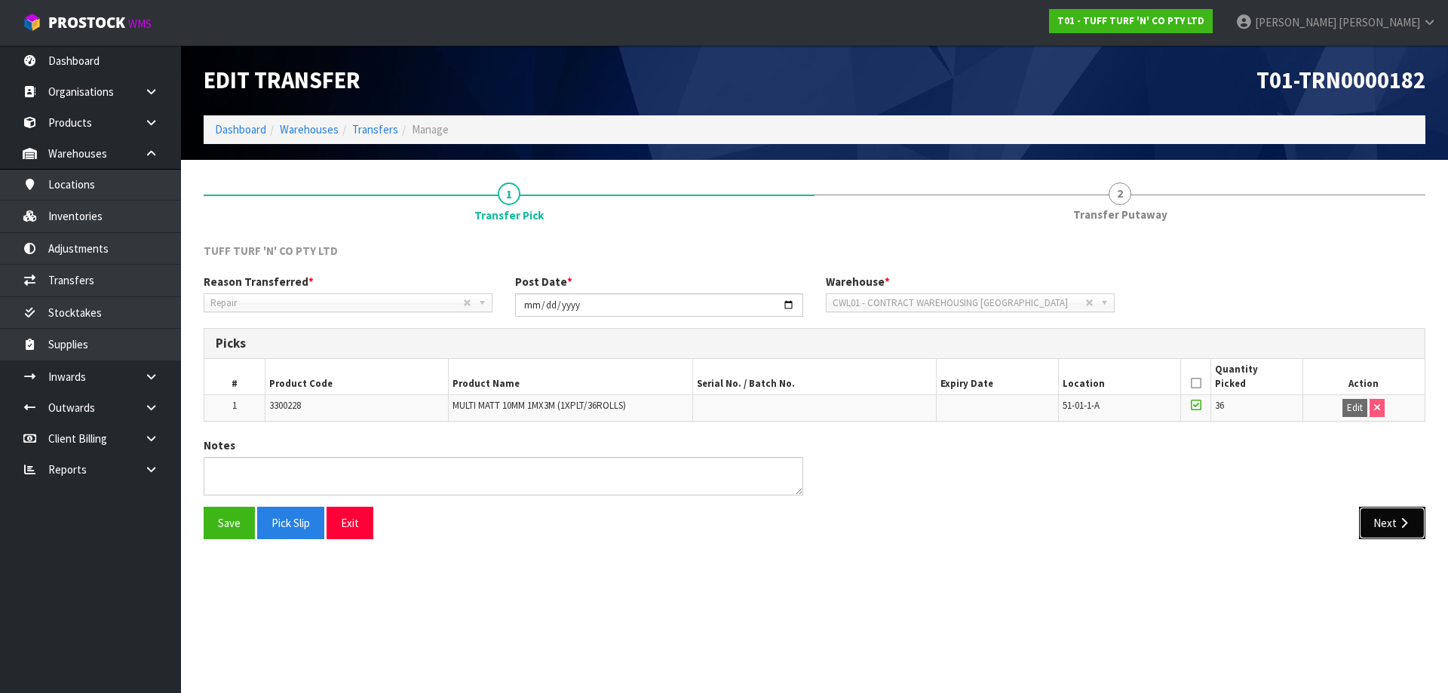
click at [1369, 513] on button "Next" at bounding box center [1392, 523] width 66 height 32
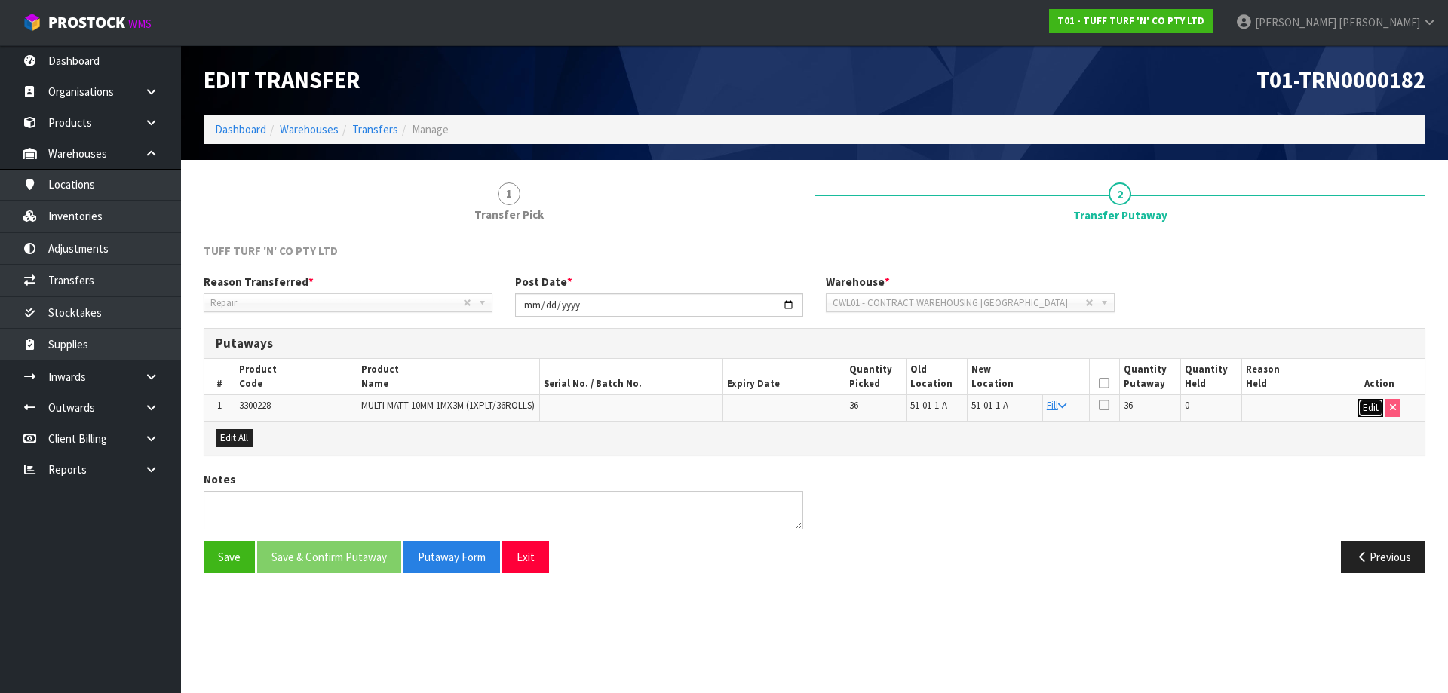
click at [1367, 407] on button "Edit" at bounding box center [1370, 408] width 25 height 18
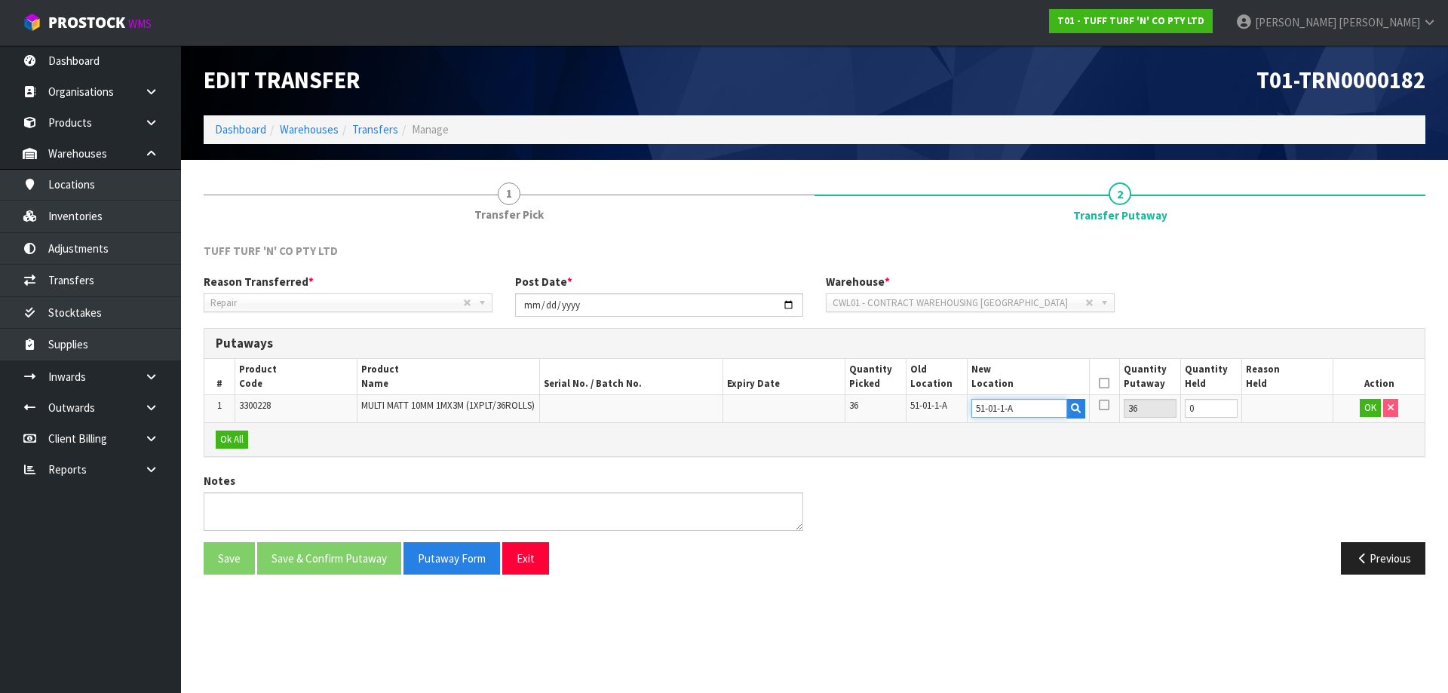
click at [1016, 406] on input "51-01-1-A" at bounding box center [1019, 408] width 96 height 19
click at [1015, 406] on input "51-01-1-A" at bounding box center [1019, 408] width 96 height 19
type input "38-36-1-"
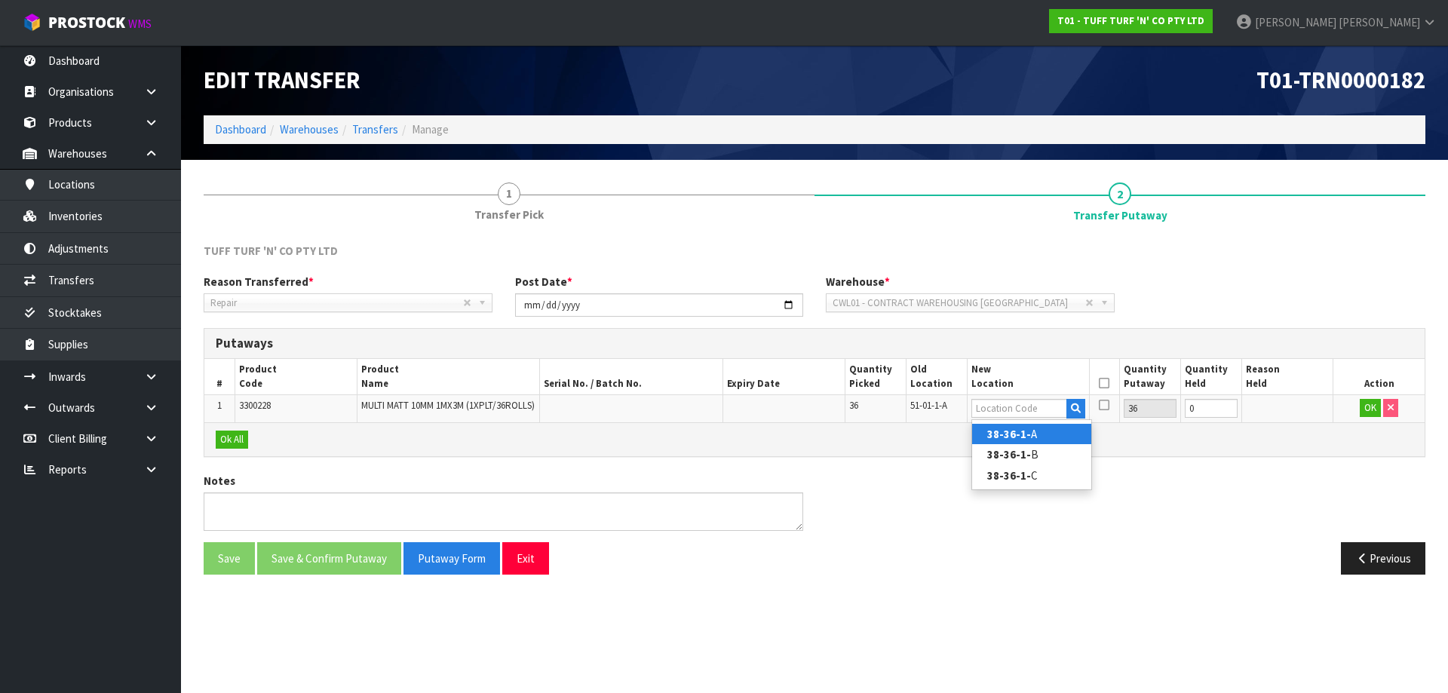
click at [1034, 440] on link "38-36-1- A" at bounding box center [1031, 434] width 119 height 20
type input "38-36-1-A"
click at [1370, 413] on button "OK" at bounding box center [1369, 408] width 21 height 18
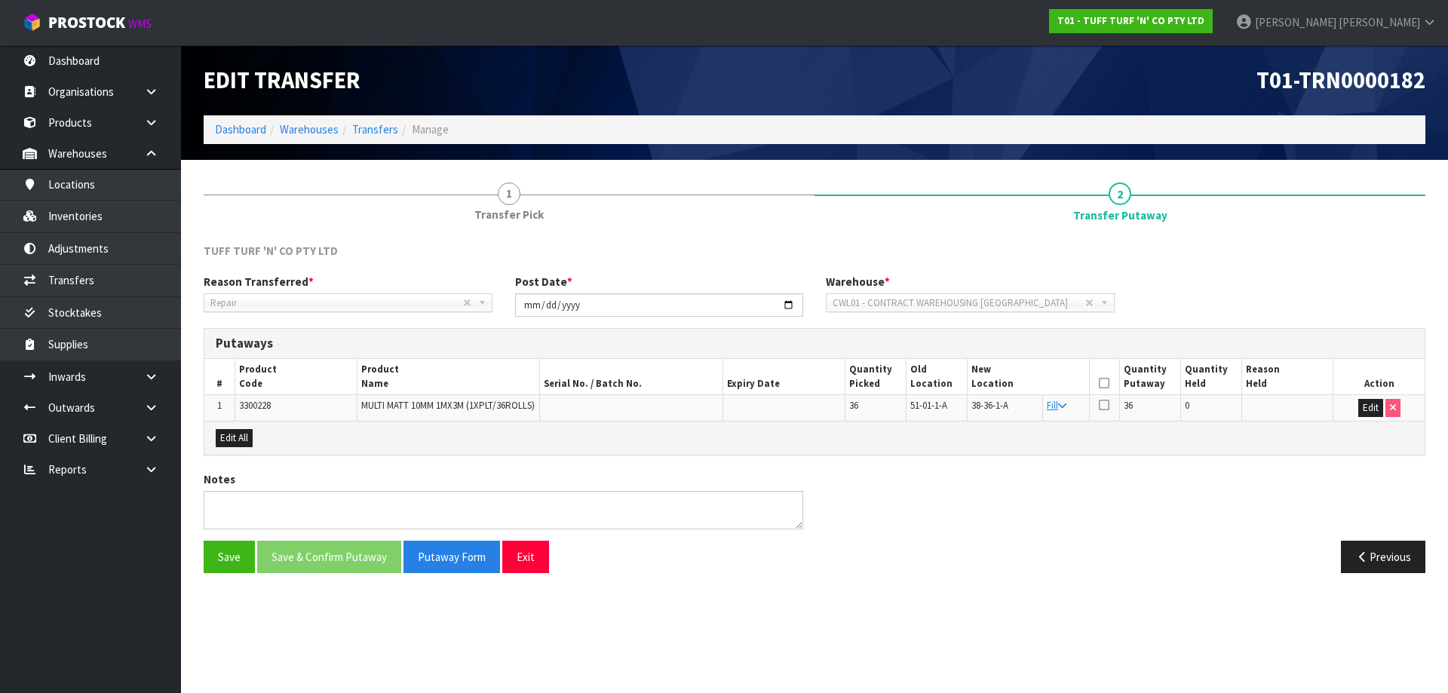
click at [1100, 383] on icon at bounding box center [1104, 383] width 11 height 1
click at [357, 569] on button "Save & Confirm Putaway" at bounding box center [329, 557] width 144 height 32
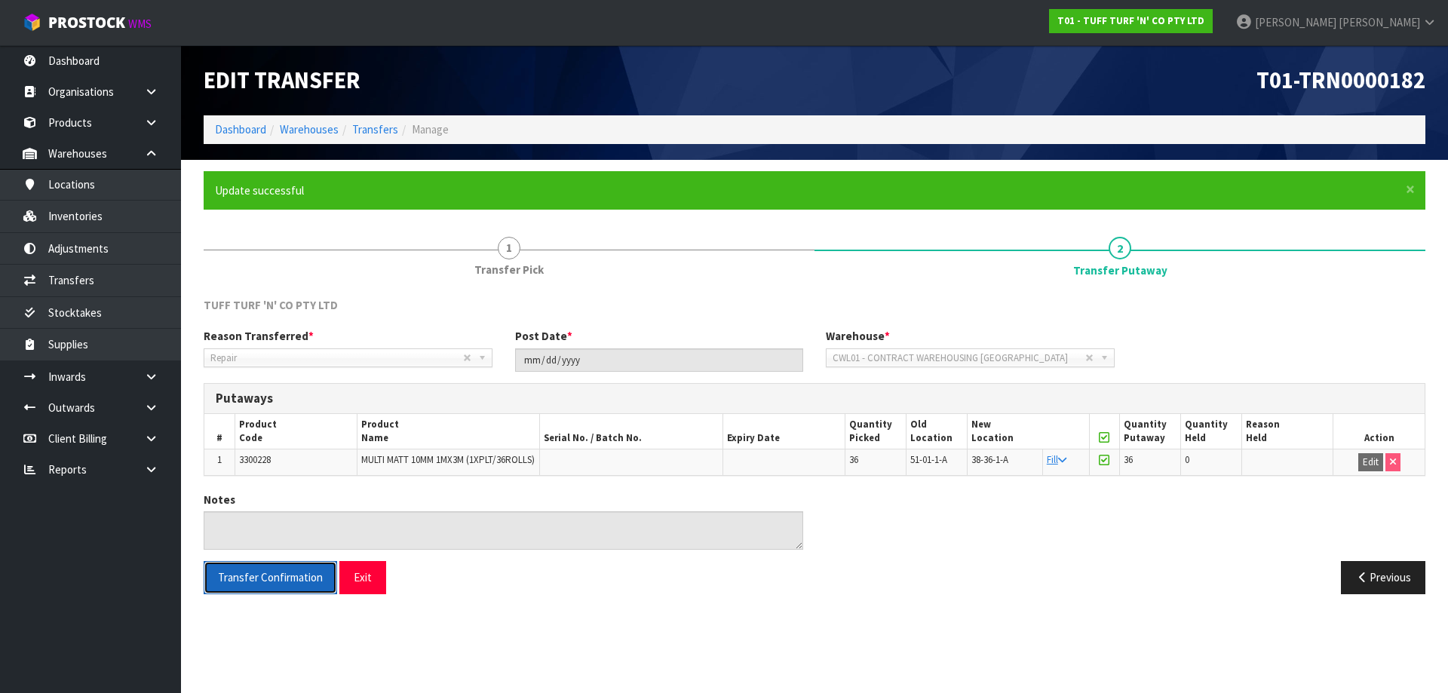
click at [304, 593] on button "Transfer Confirmation" at bounding box center [270, 577] width 133 height 32
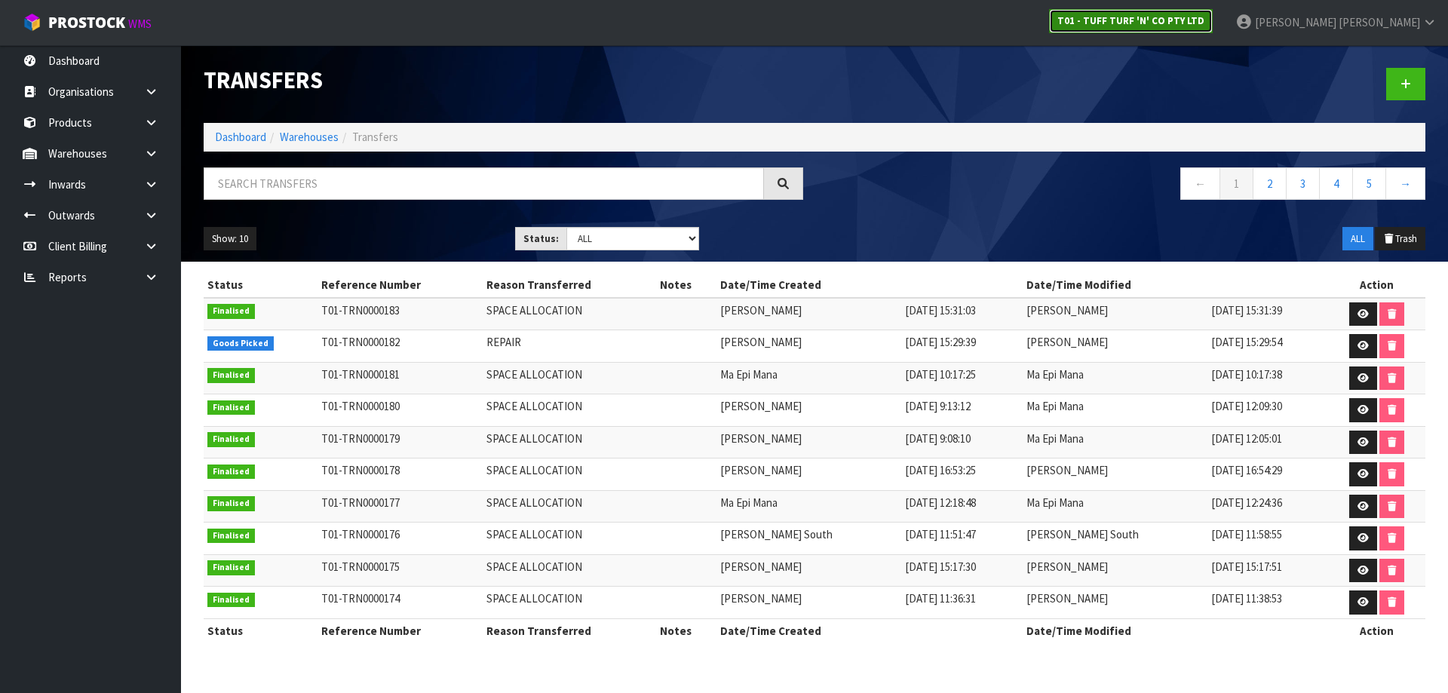
click at [1204, 23] on strong "T01 - TUFF TURF 'N' CO PTY LTD" at bounding box center [1130, 20] width 147 height 13
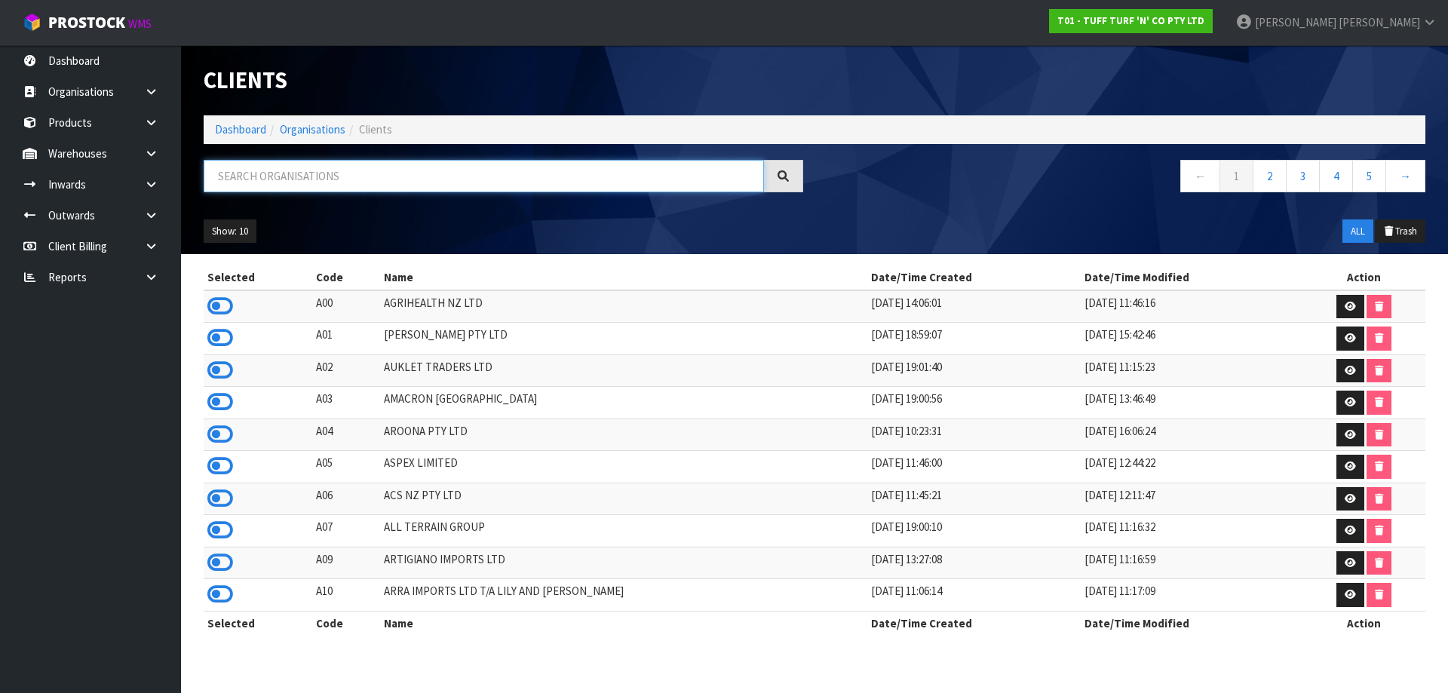
click at [333, 175] on input "text" at bounding box center [484, 176] width 560 height 32
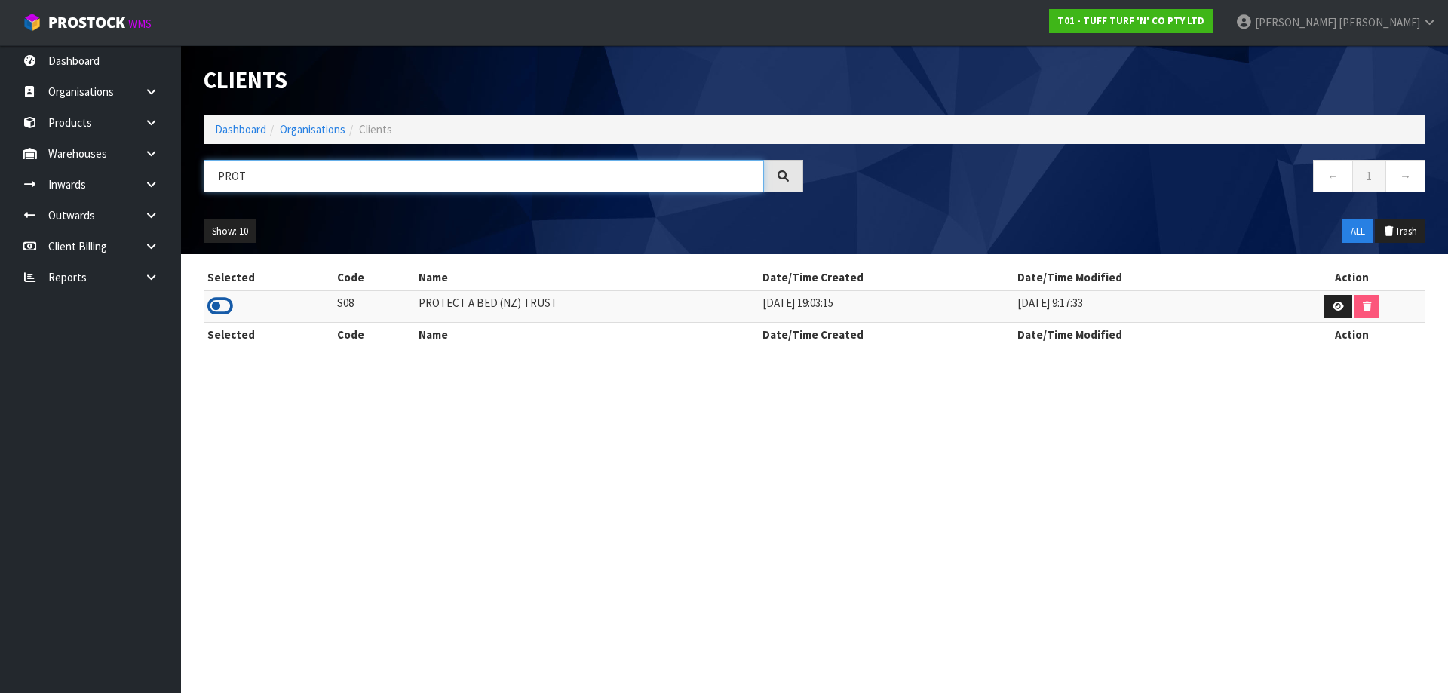
type input "PROT"
click at [225, 299] on icon at bounding box center [220, 306] width 26 height 23
click at [146, 149] on icon at bounding box center [151, 153] width 14 height 11
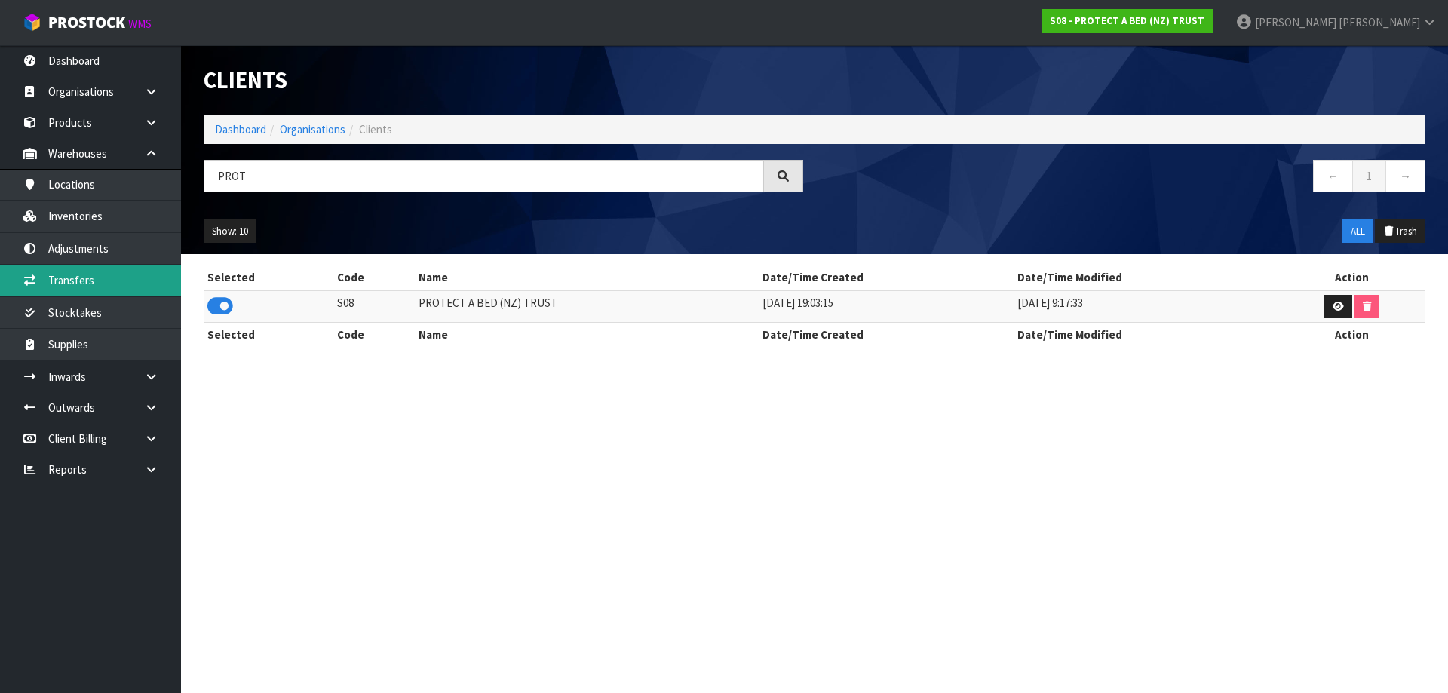
click at [127, 285] on link "Transfers" at bounding box center [90, 280] width 181 height 31
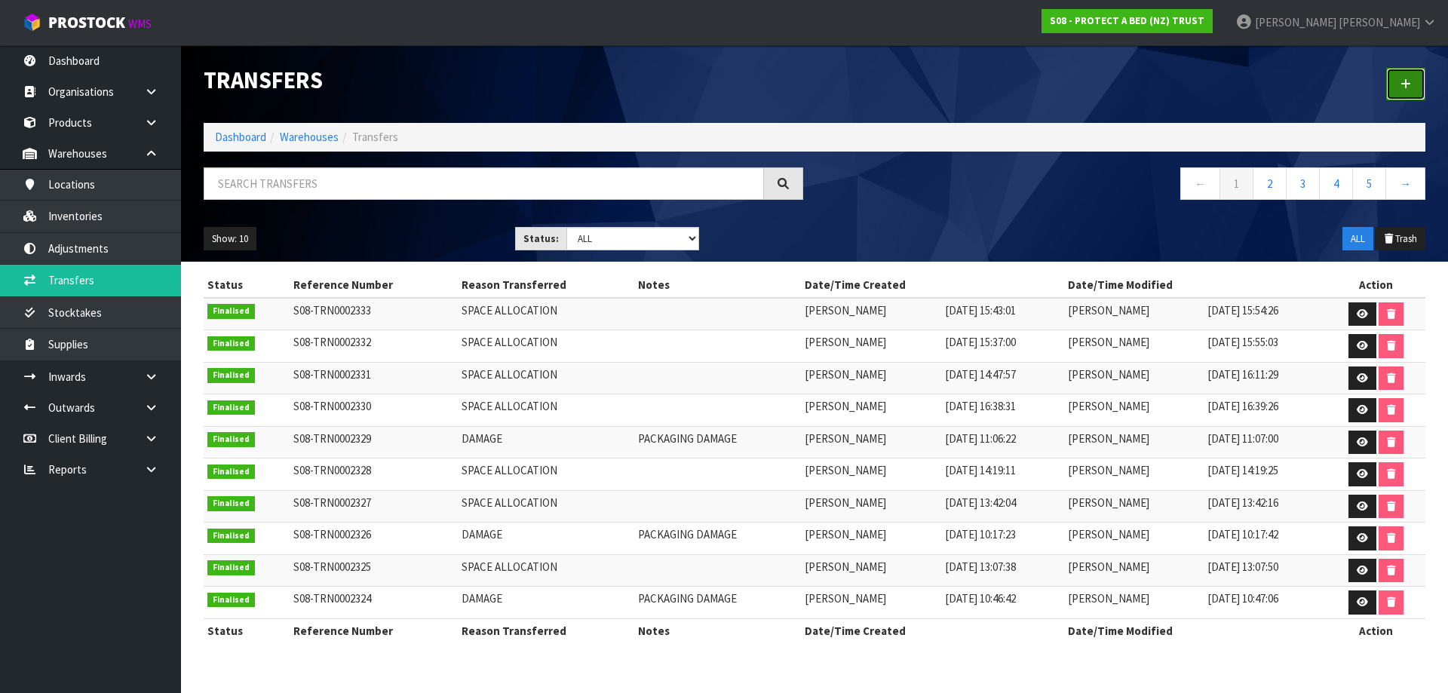
click at [1408, 85] on icon at bounding box center [1405, 83] width 11 height 11
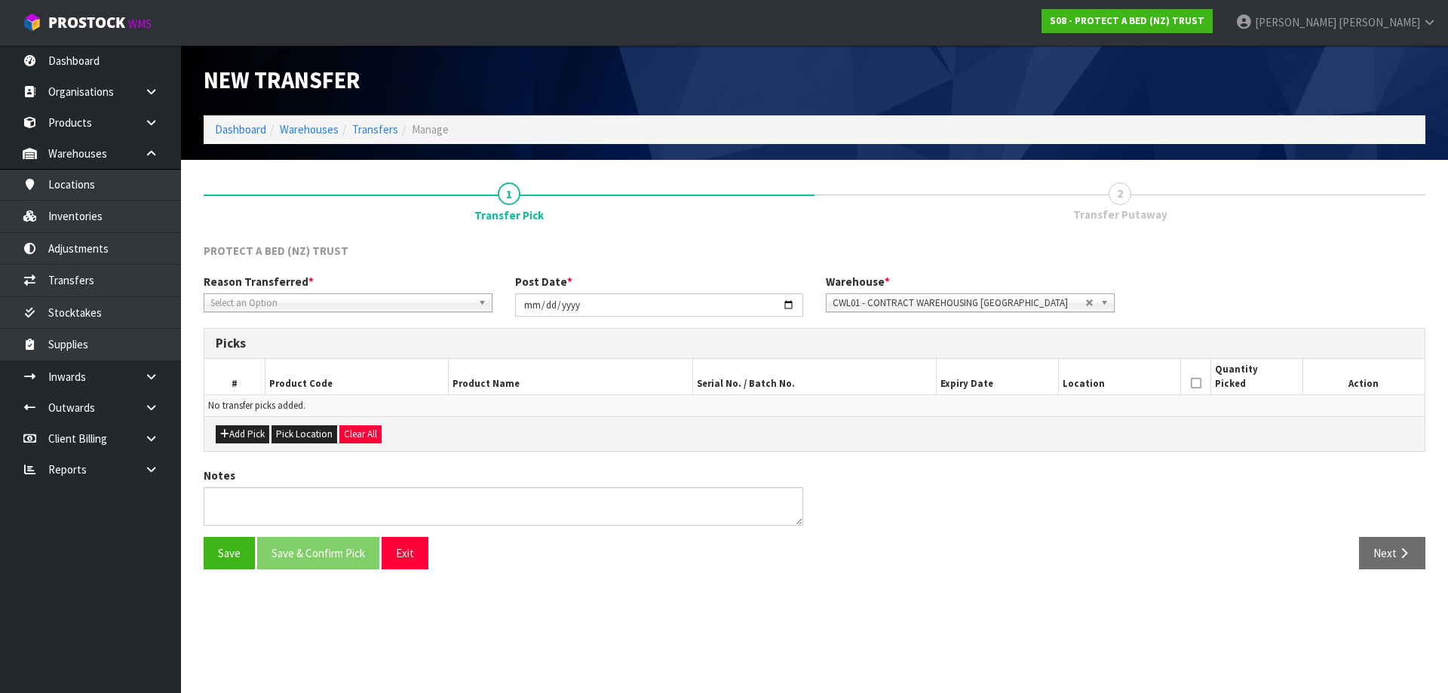
click at [299, 301] on span "Select an Option" at bounding box center [341, 303] width 262 height 18
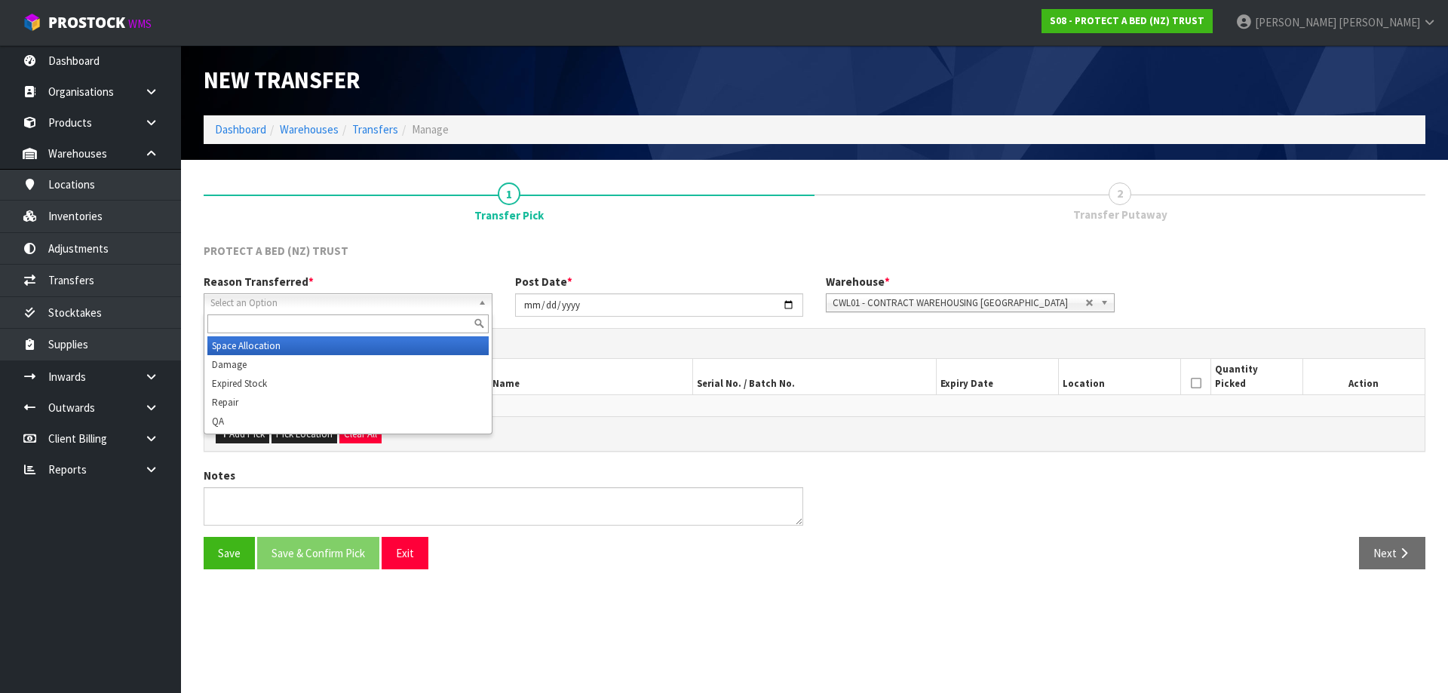
click at [280, 342] on li "Space Allocation" at bounding box center [347, 345] width 281 height 19
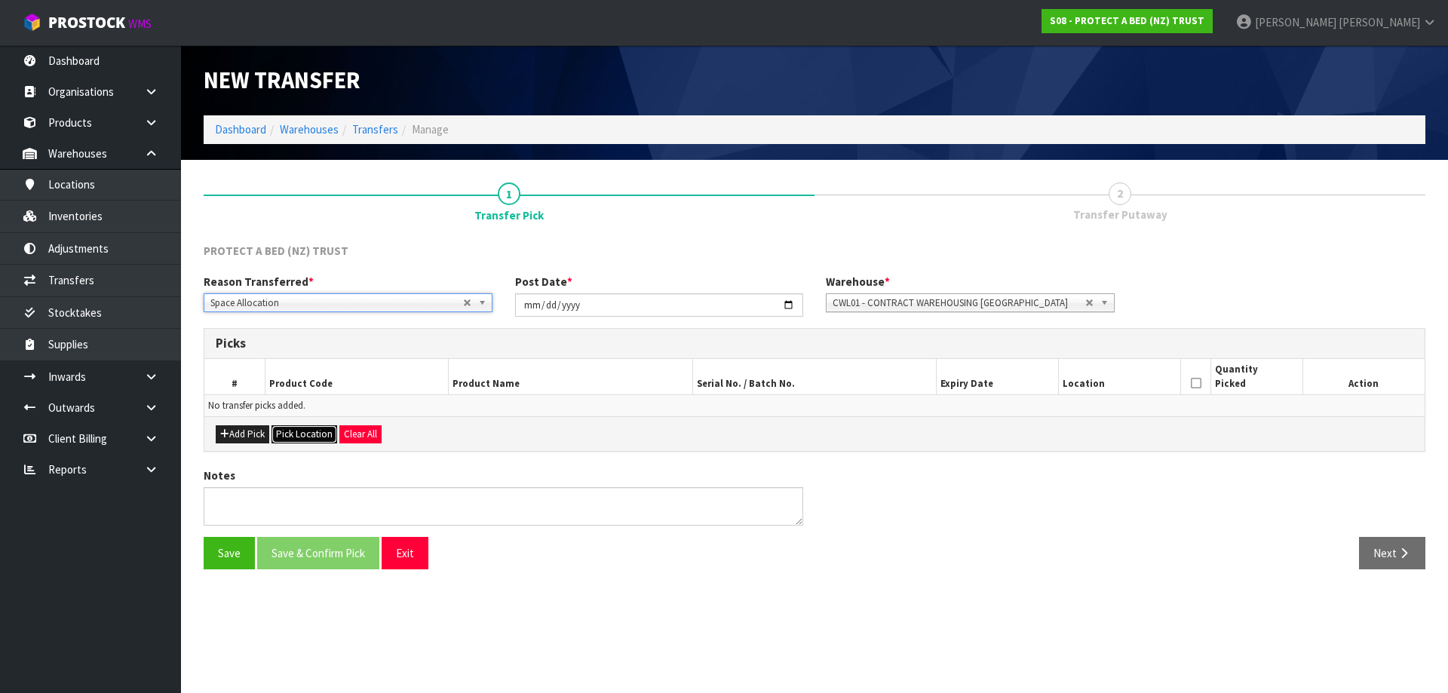
click at [289, 434] on button "Pick Location" at bounding box center [304, 434] width 66 height 18
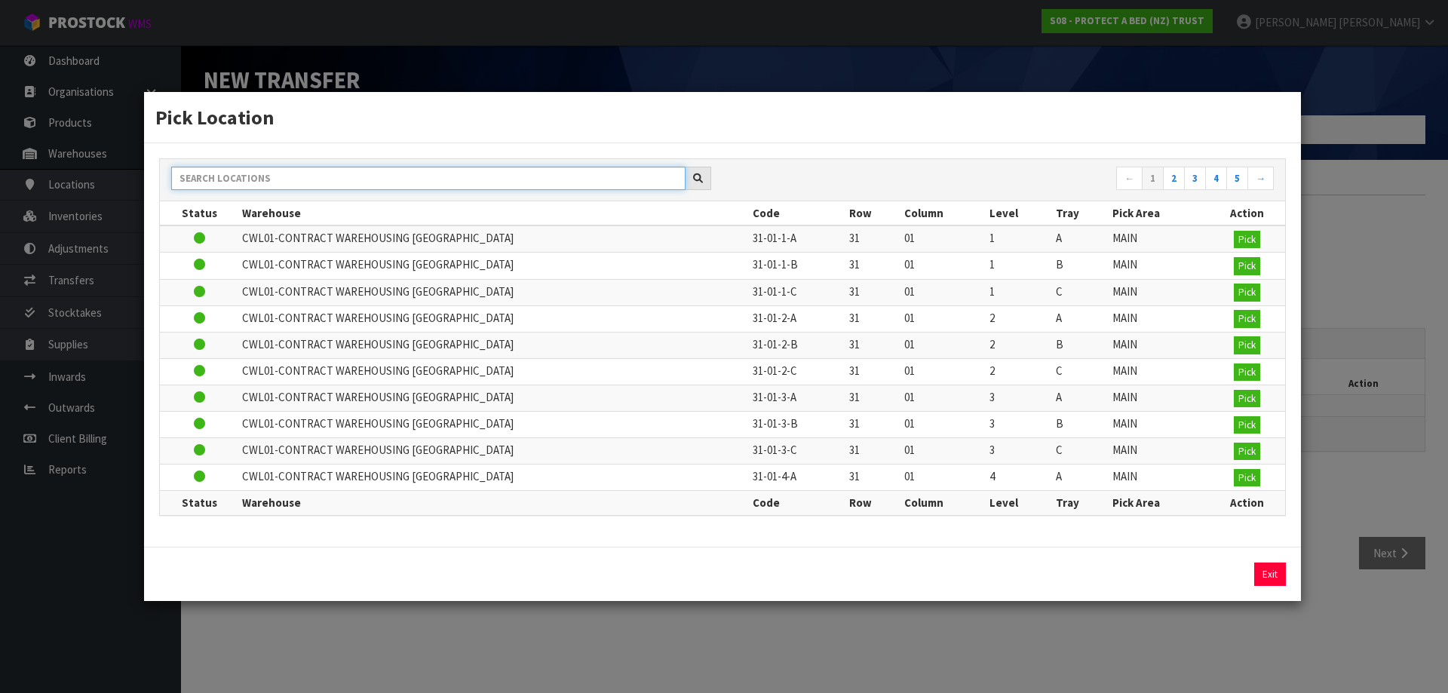
click at [357, 187] on input "text" at bounding box center [428, 178] width 514 height 23
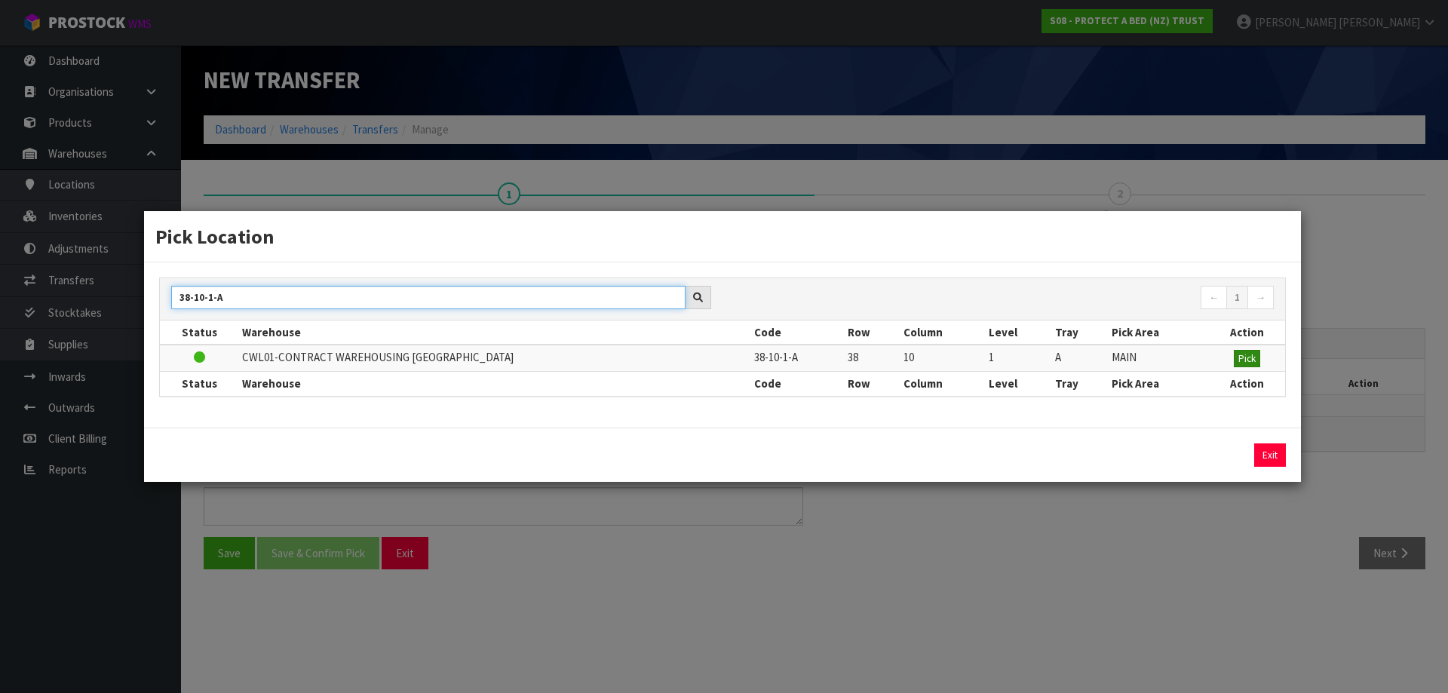
type input "38-10-1-A"
click at [1254, 356] on span "Pick" at bounding box center [1246, 358] width 17 height 13
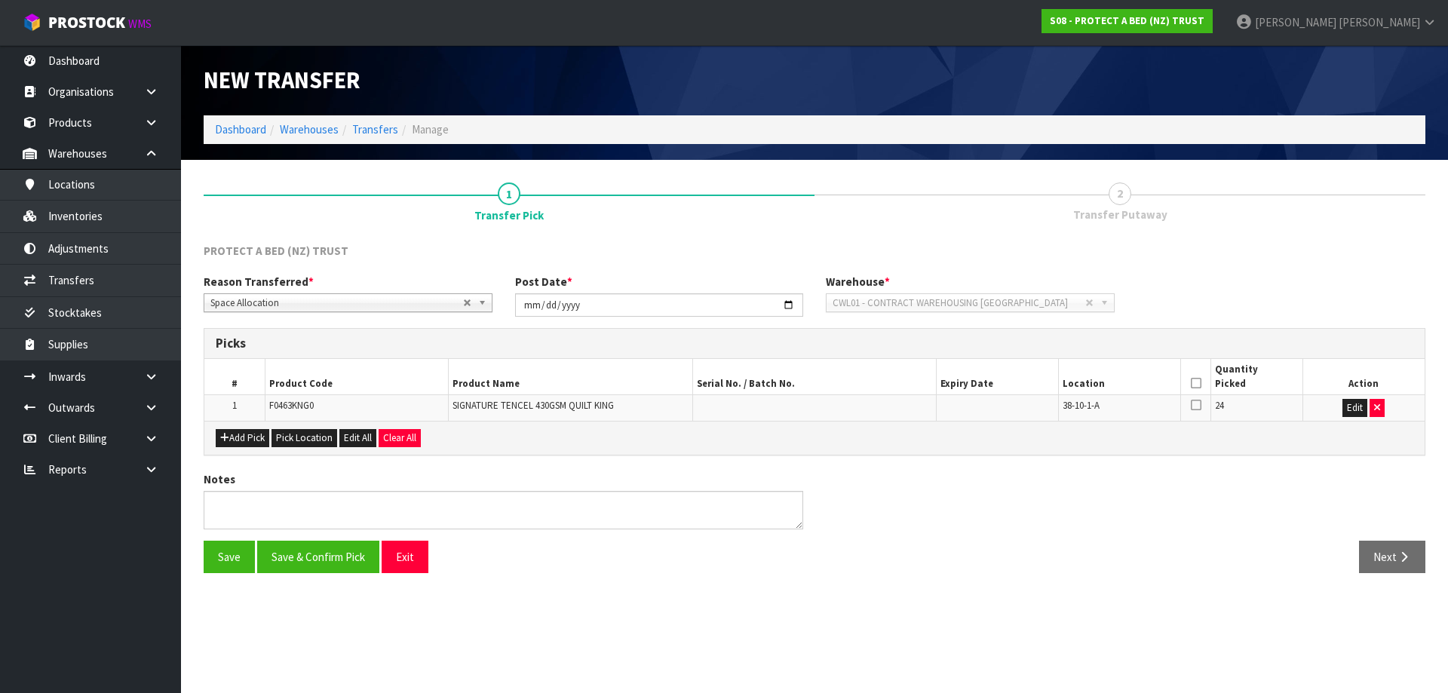
click at [1190, 384] on th at bounding box center [1195, 376] width 30 height 35
click at [315, 553] on button "Save & Confirm Pick" at bounding box center [318, 557] width 122 height 32
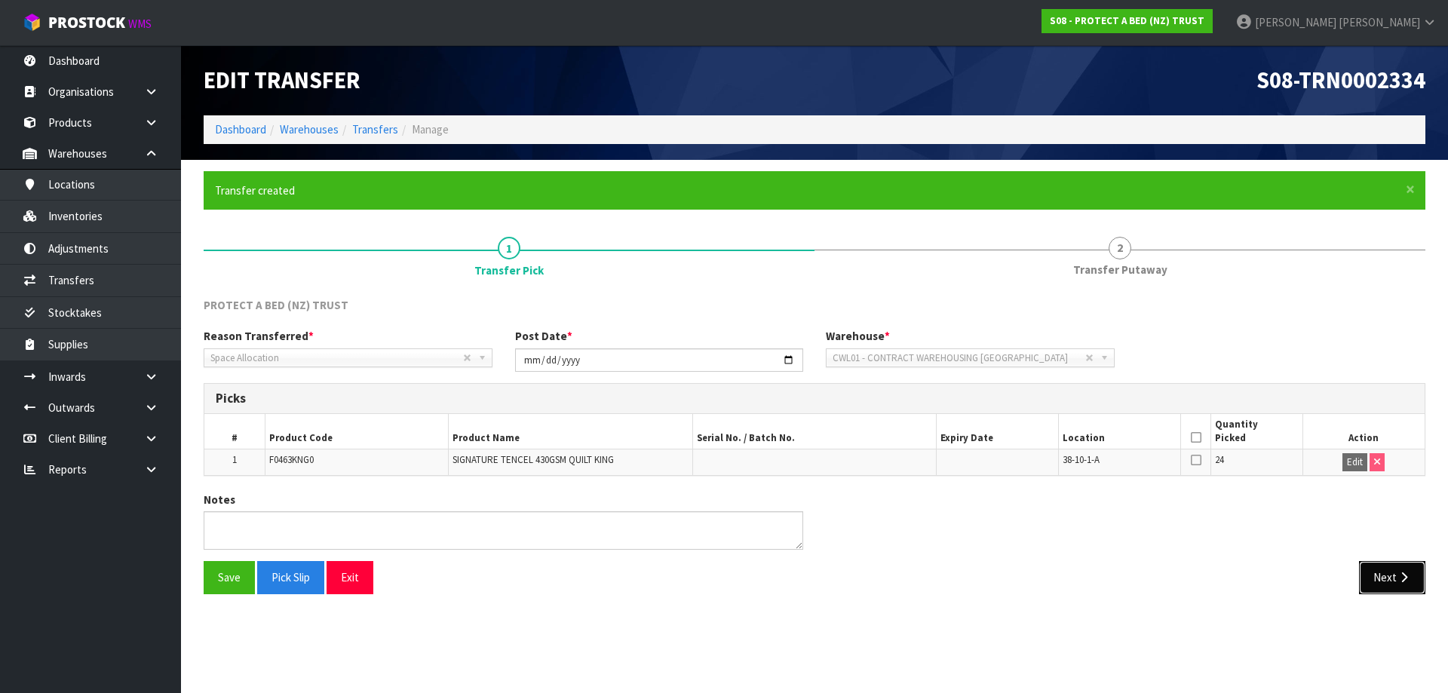
click at [1393, 586] on button "Next" at bounding box center [1392, 577] width 66 height 32
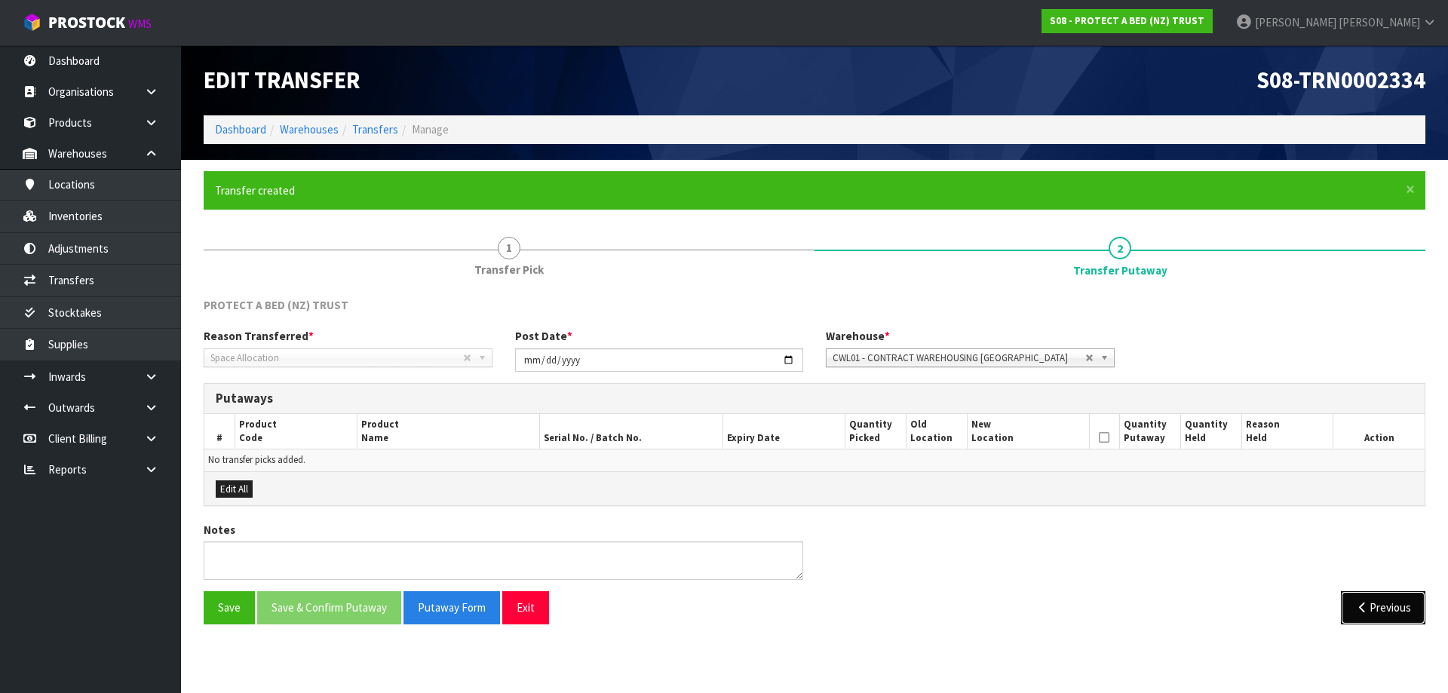
click at [1383, 604] on button "Previous" at bounding box center [1383, 607] width 84 height 32
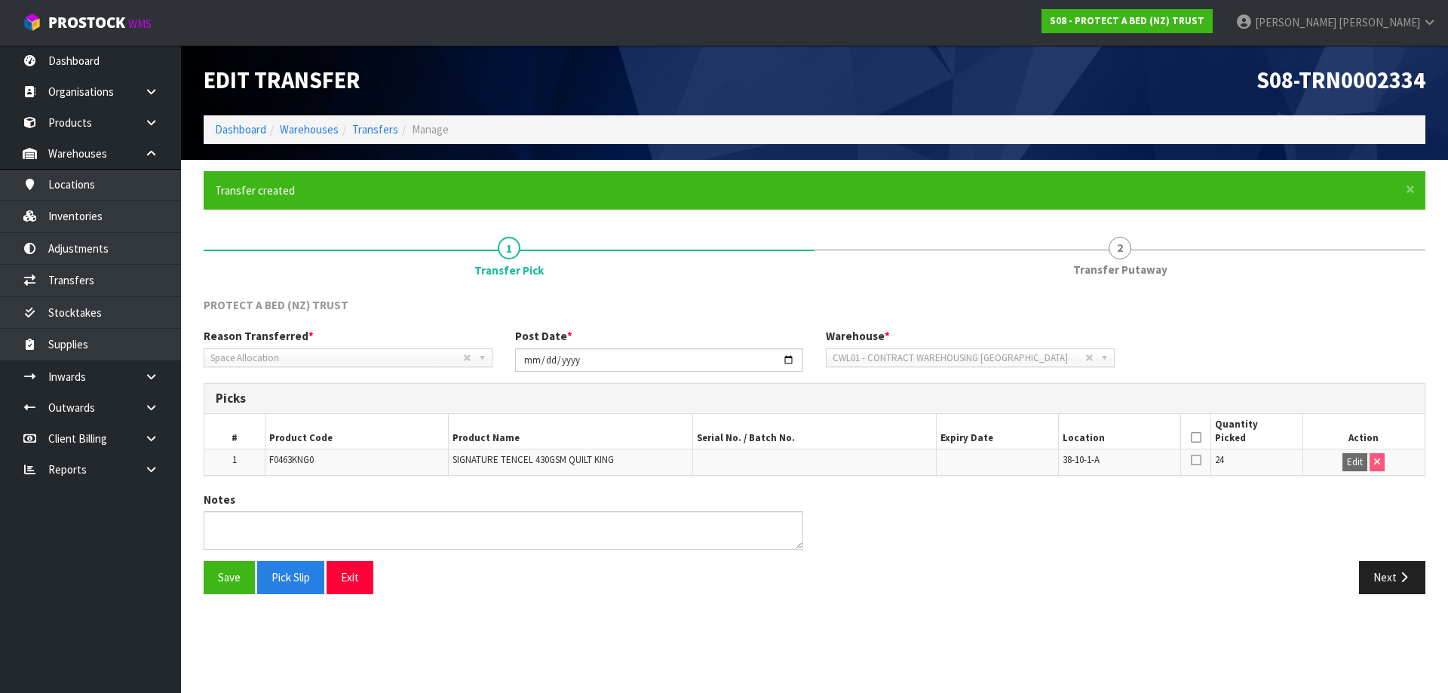
click at [1198, 437] on icon at bounding box center [1196, 437] width 11 height 1
drag, startPoint x: 234, startPoint y: 576, endPoint x: 476, endPoint y: 577, distance: 242.0
click at [236, 577] on button "Save" at bounding box center [229, 577] width 51 height 32
click at [1419, 585] on button "Next" at bounding box center [1392, 577] width 66 height 32
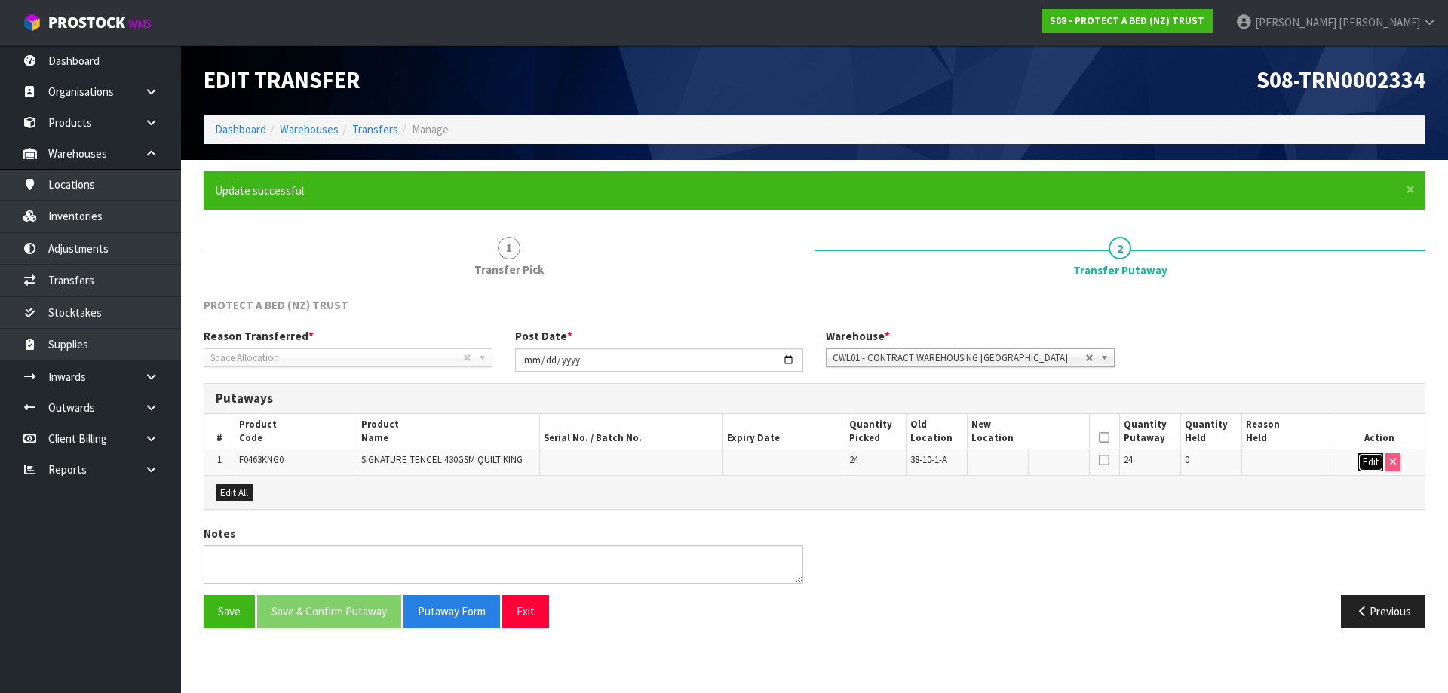
click at [1366, 463] on button "Edit" at bounding box center [1370, 462] width 25 height 18
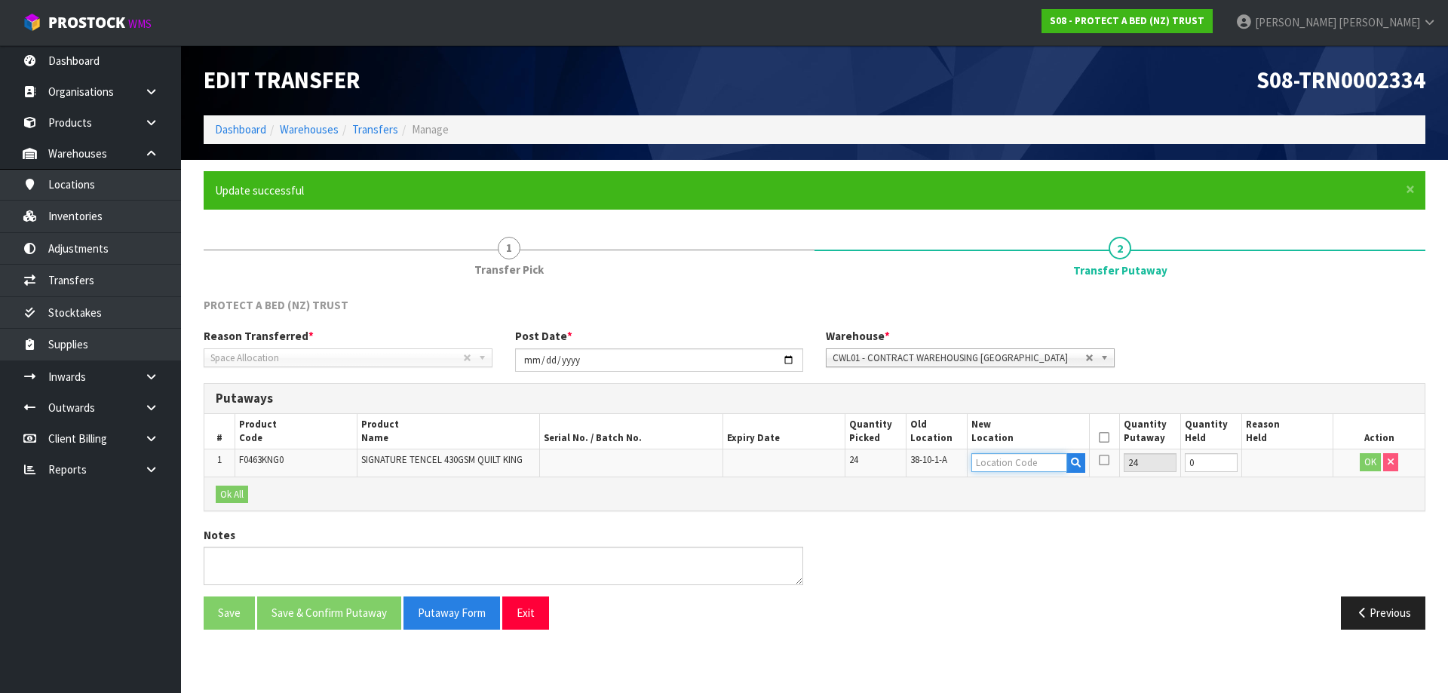
click at [1017, 461] on input "text" at bounding box center [1019, 462] width 96 height 19
type input "39-28-4-A"
click at [1370, 459] on button "OK" at bounding box center [1369, 462] width 21 height 18
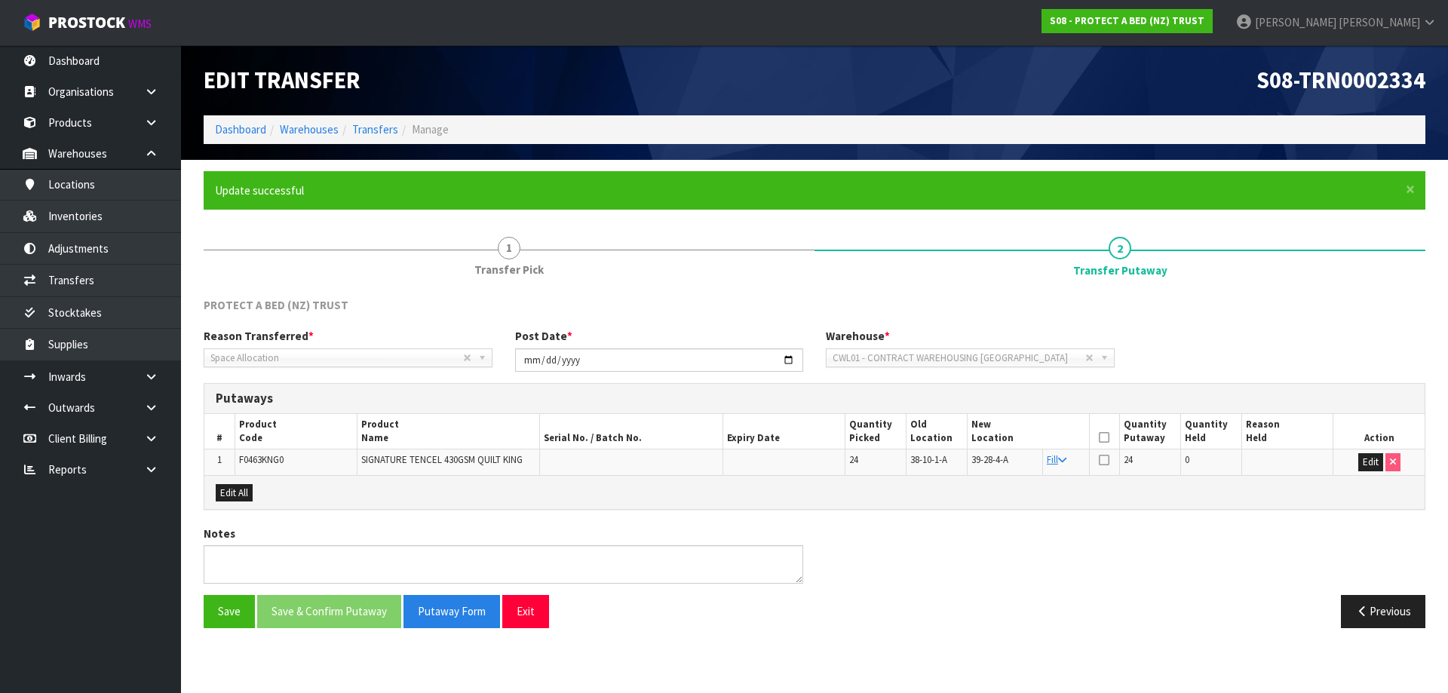
click at [1098, 432] on th at bounding box center [1104, 431] width 30 height 35
click at [1108, 437] on icon at bounding box center [1104, 437] width 11 height 1
click at [318, 596] on button "Save & Confirm Putaway" at bounding box center [329, 611] width 144 height 32
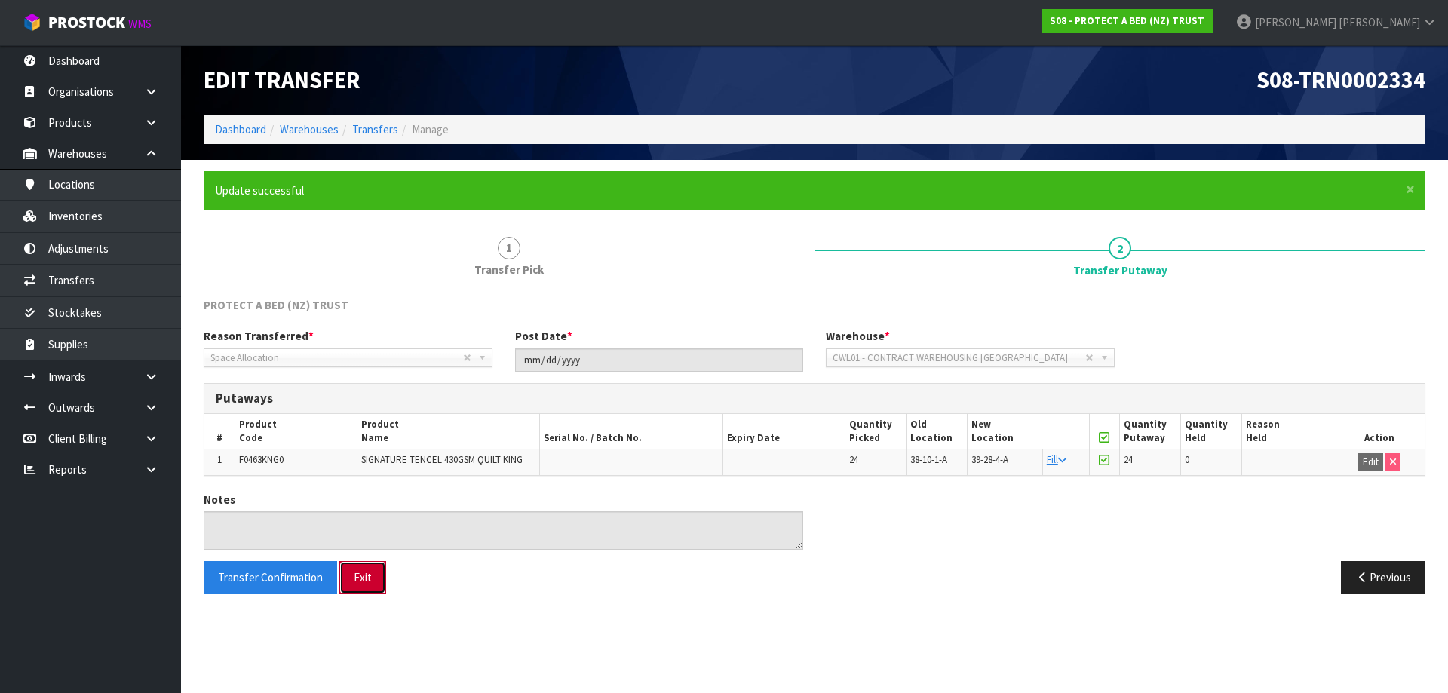
click at [377, 581] on button "Exit" at bounding box center [362, 577] width 47 height 32
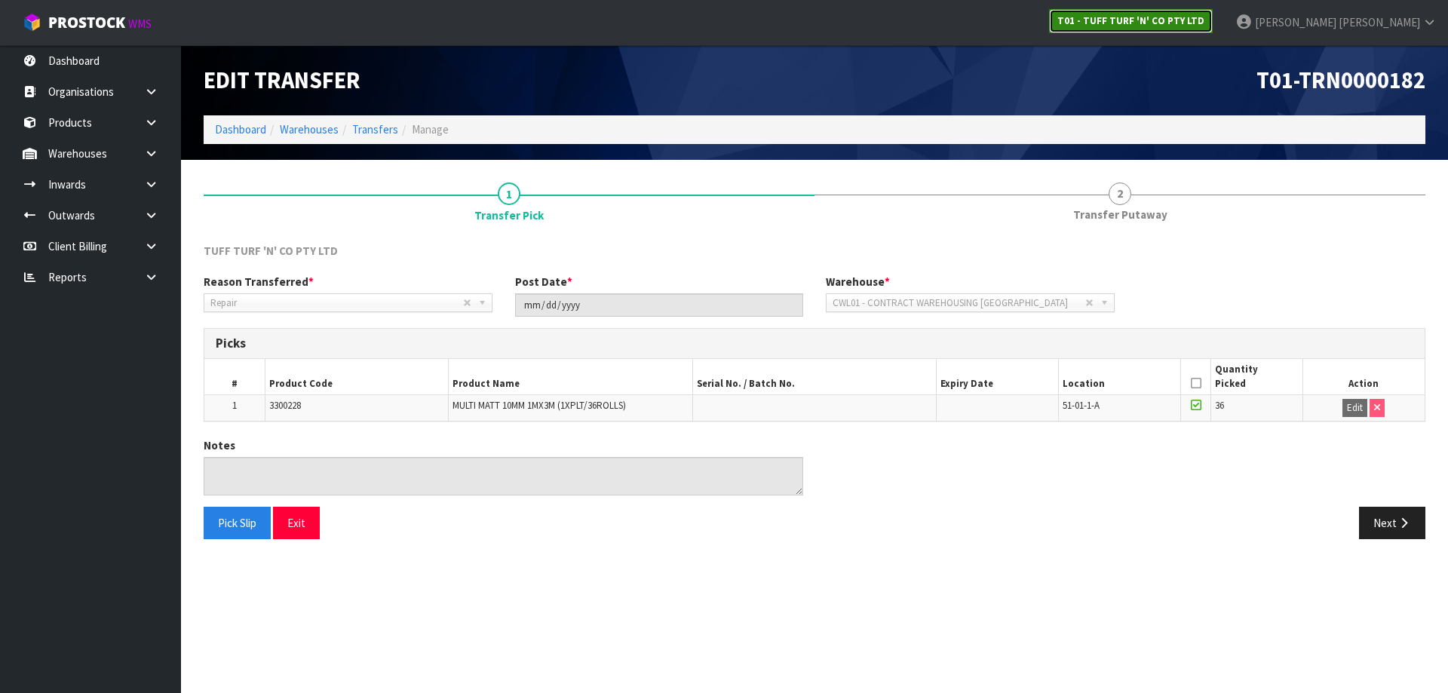
click at [1204, 20] on strong "T01 - TUFF TURF 'N' CO PTY LTD" at bounding box center [1130, 20] width 147 height 13
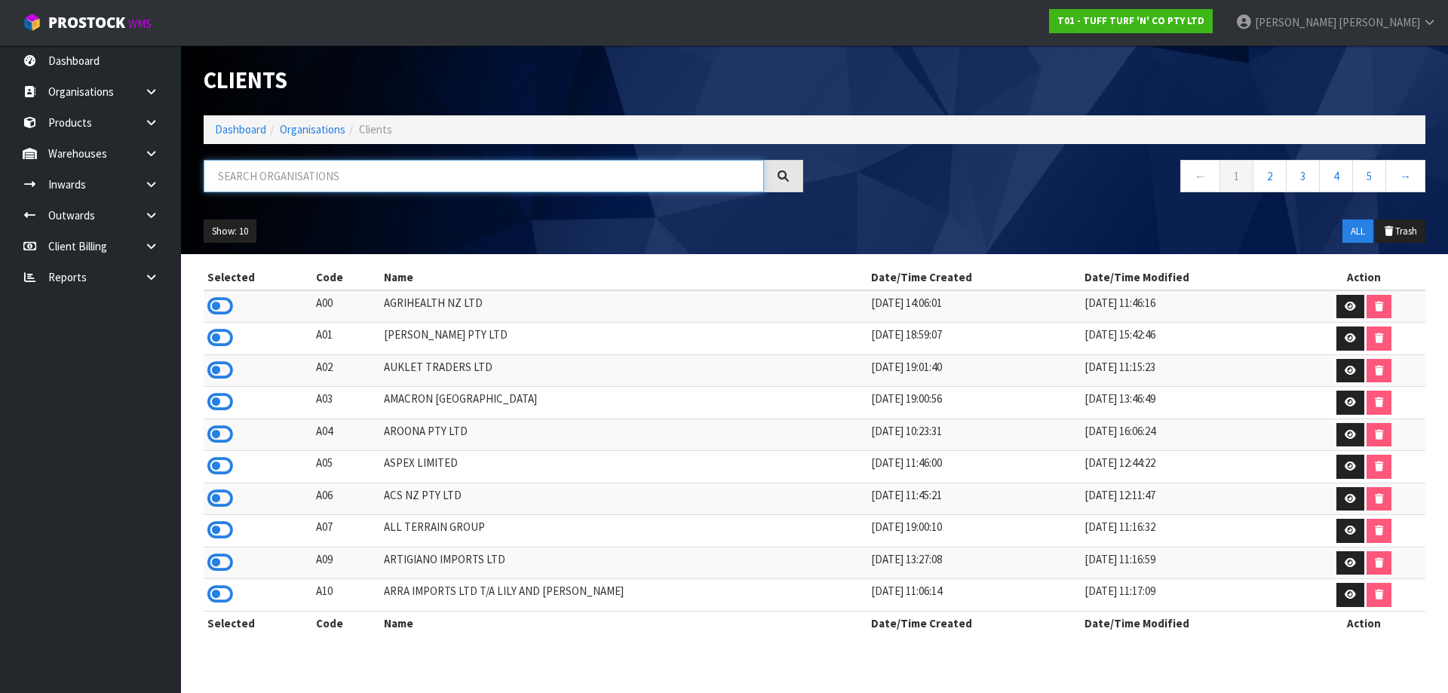
click at [453, 182] on input "text" at bounding box center [484, 176] width 560 height 32
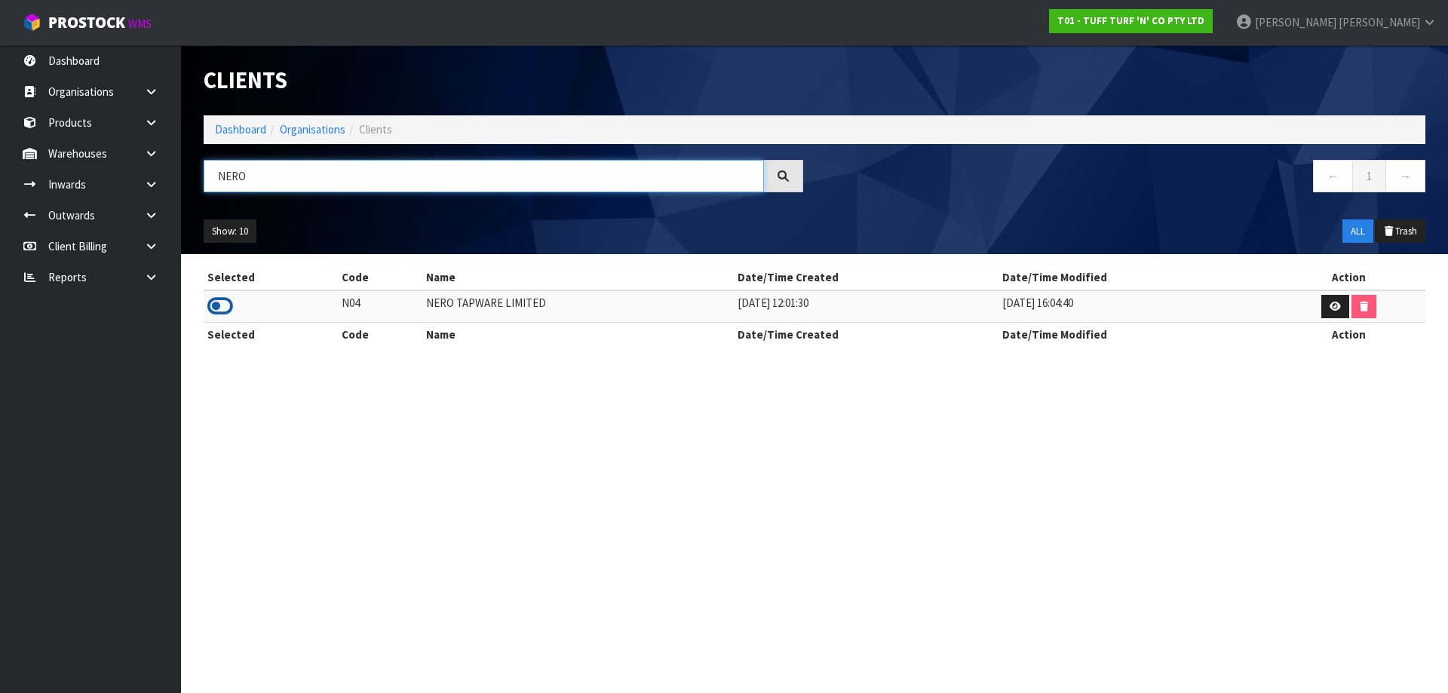
type input "NERO"
click at [216, 303] on icon at bounding box center [220, 306] width 26 height 23
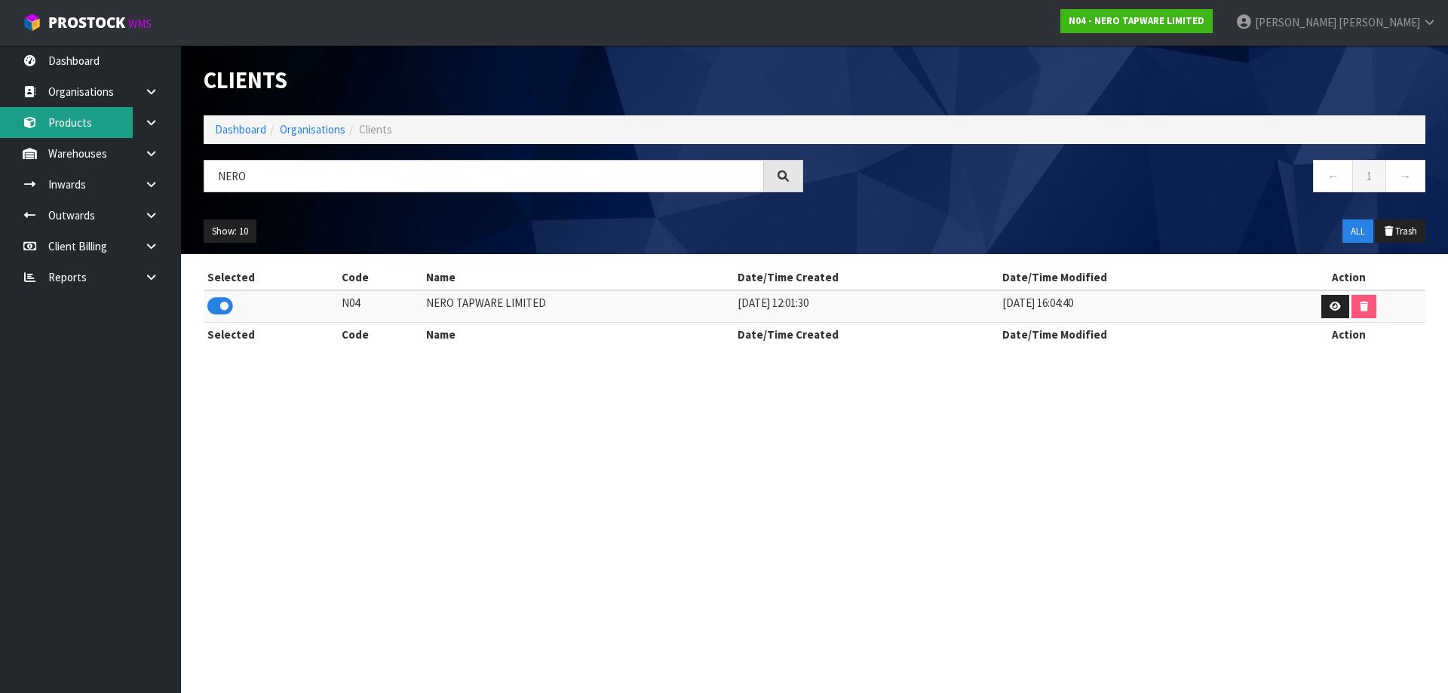
click at [63, 124] on link "Products" at bounding box center [90, 122] width 181 height 31
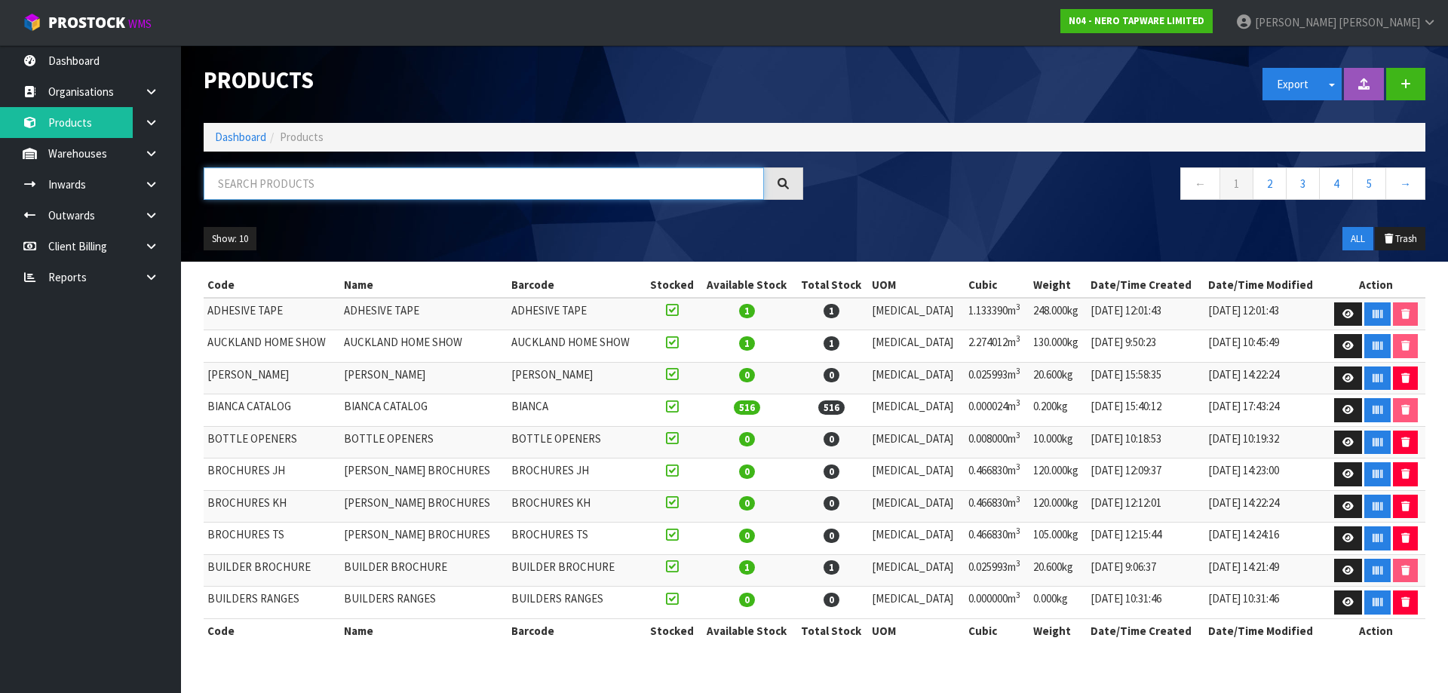
click at [301, 194] on input "text" at bounding box center [484, 183] width 560 height 32
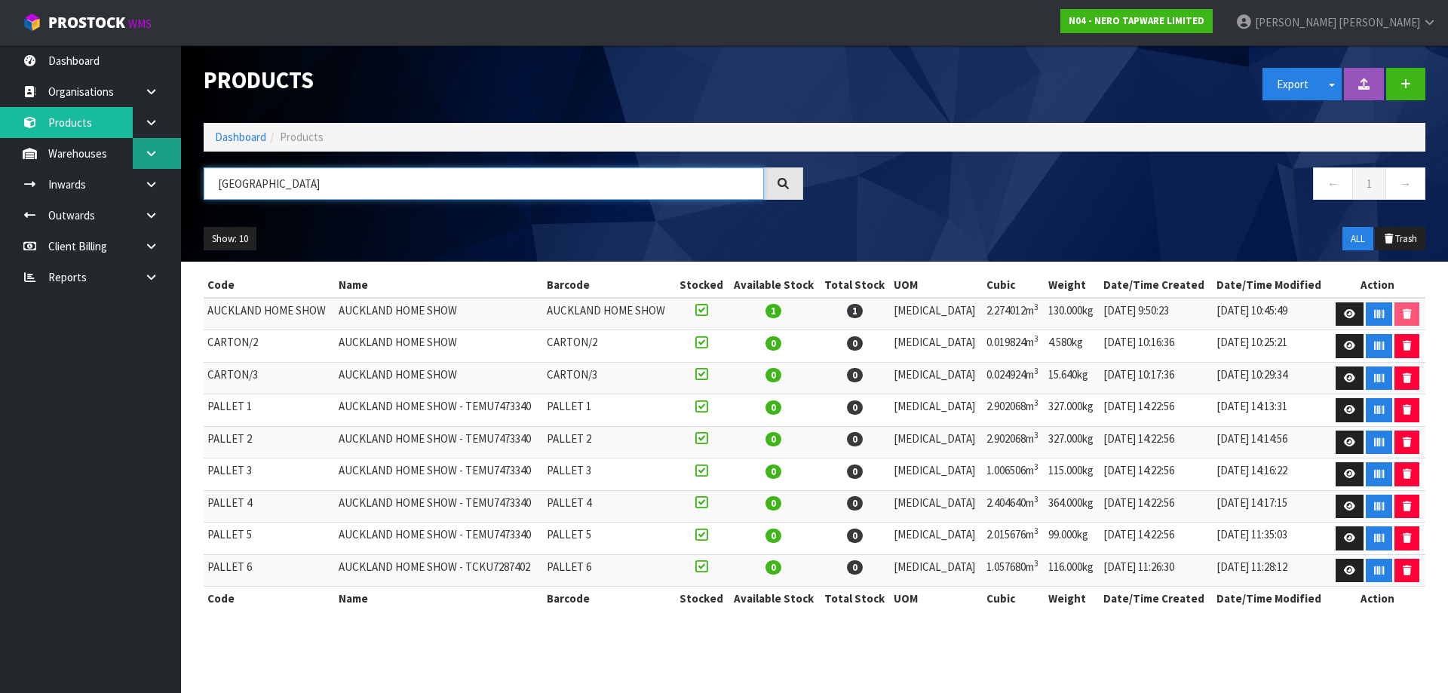
type input "AUCKLAND"
click at [143, 160] on link at bounding box center [157, 153] width 48 height 31
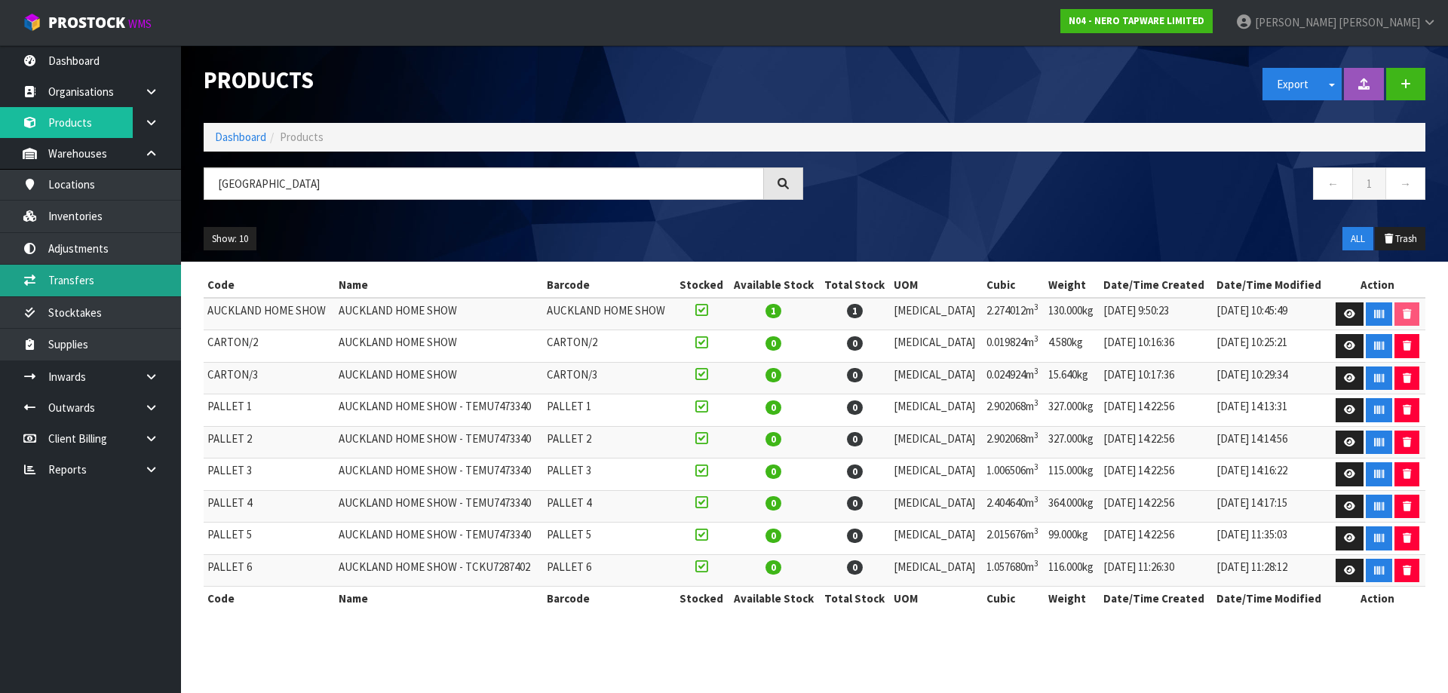
click at [129, 283] on link "Transfers" at bounding box center [90, 280] width 181 height 31
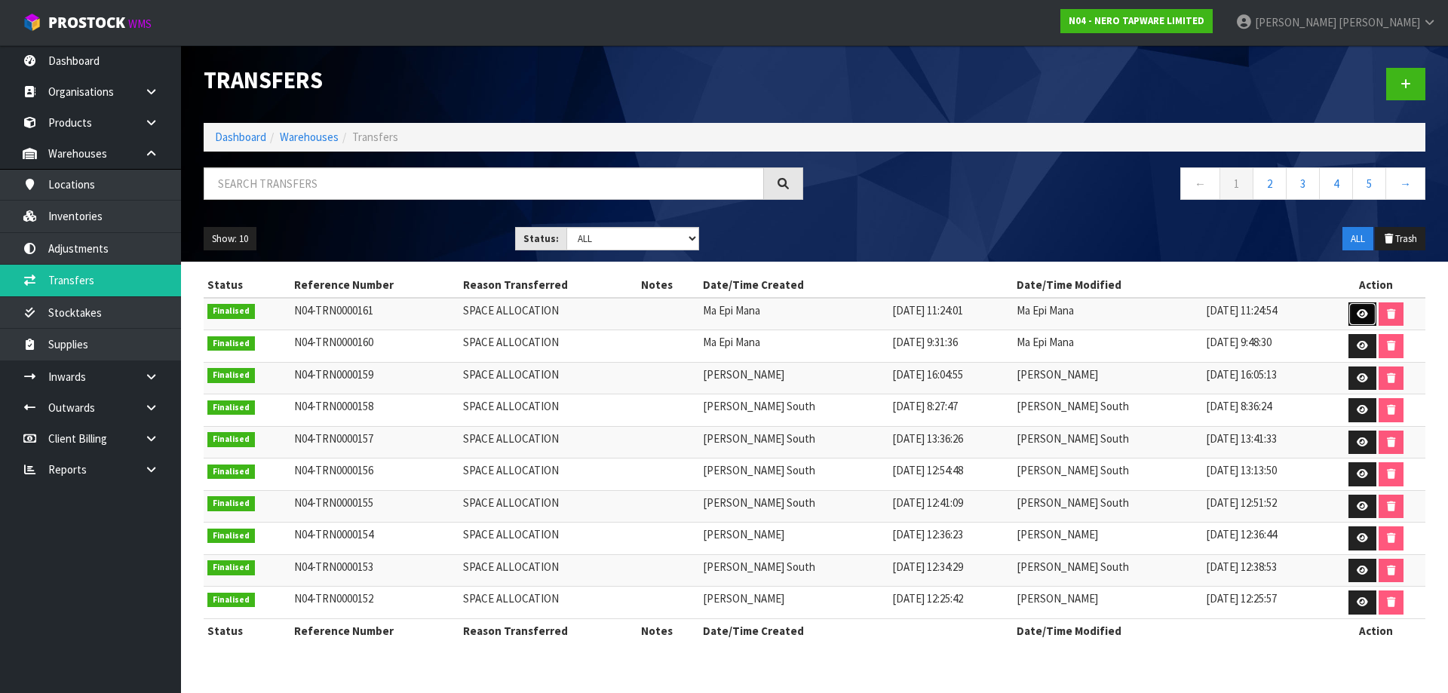
click at [1359, 313] on icon at bounding box center [1361, 314] width 11 height 10
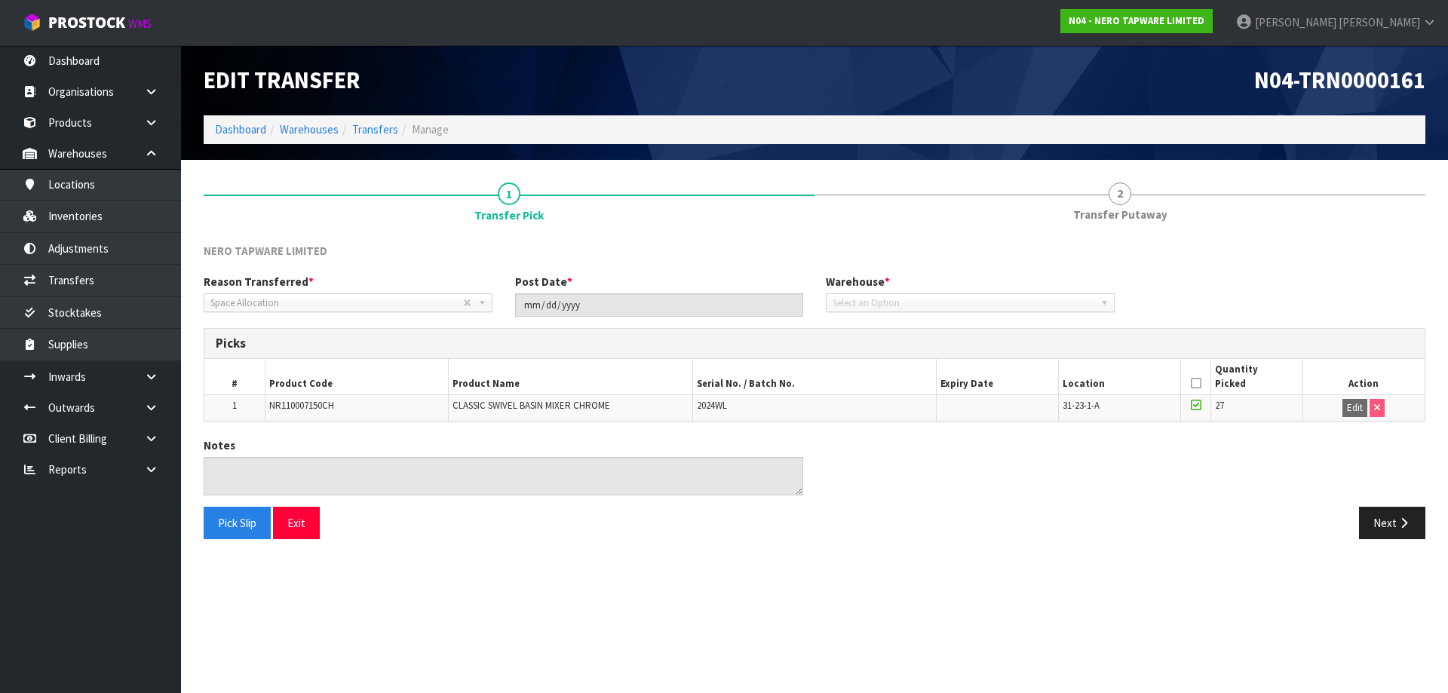
type input "2025-08-13"
click at [306, 525] on button "Exit" at bounding box center [296, 523] width 47 height 32
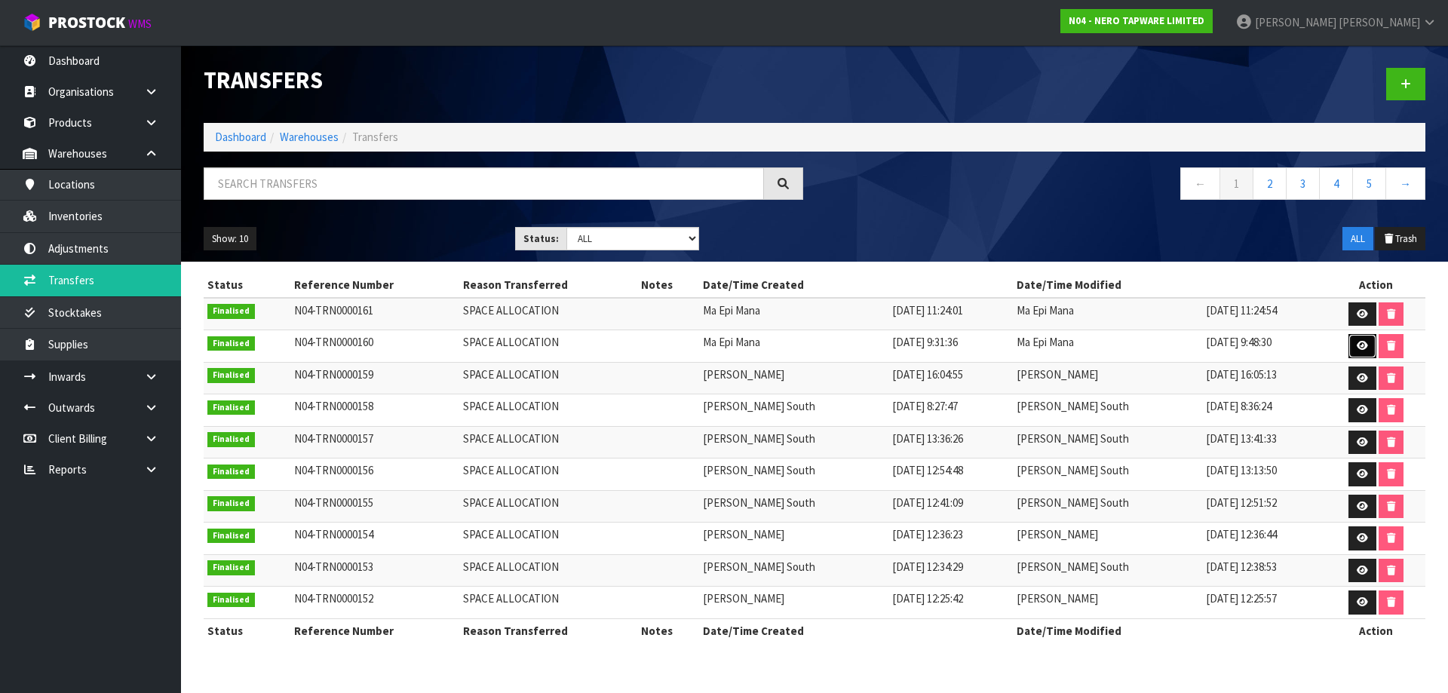
click at [1350, 343] on link at bounding box center [1362, 346] width 28 height 24
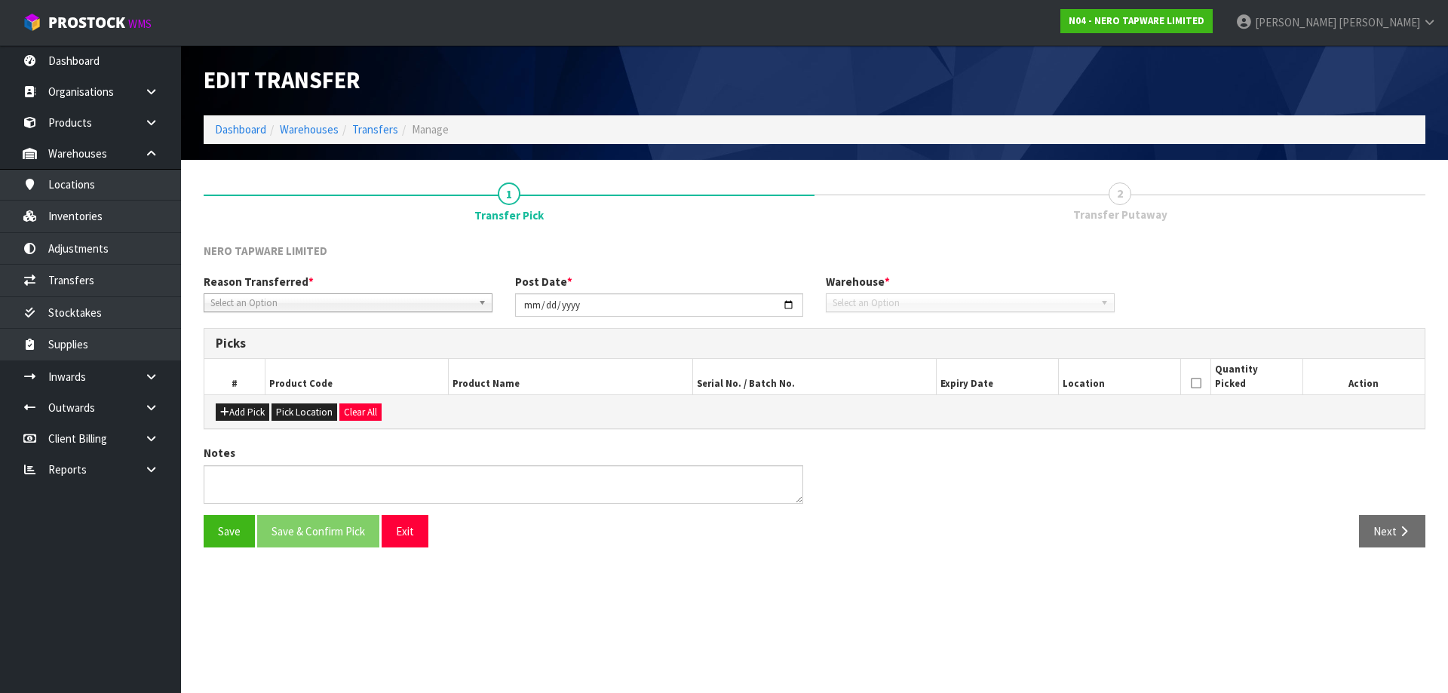
type input "2025-08-11"
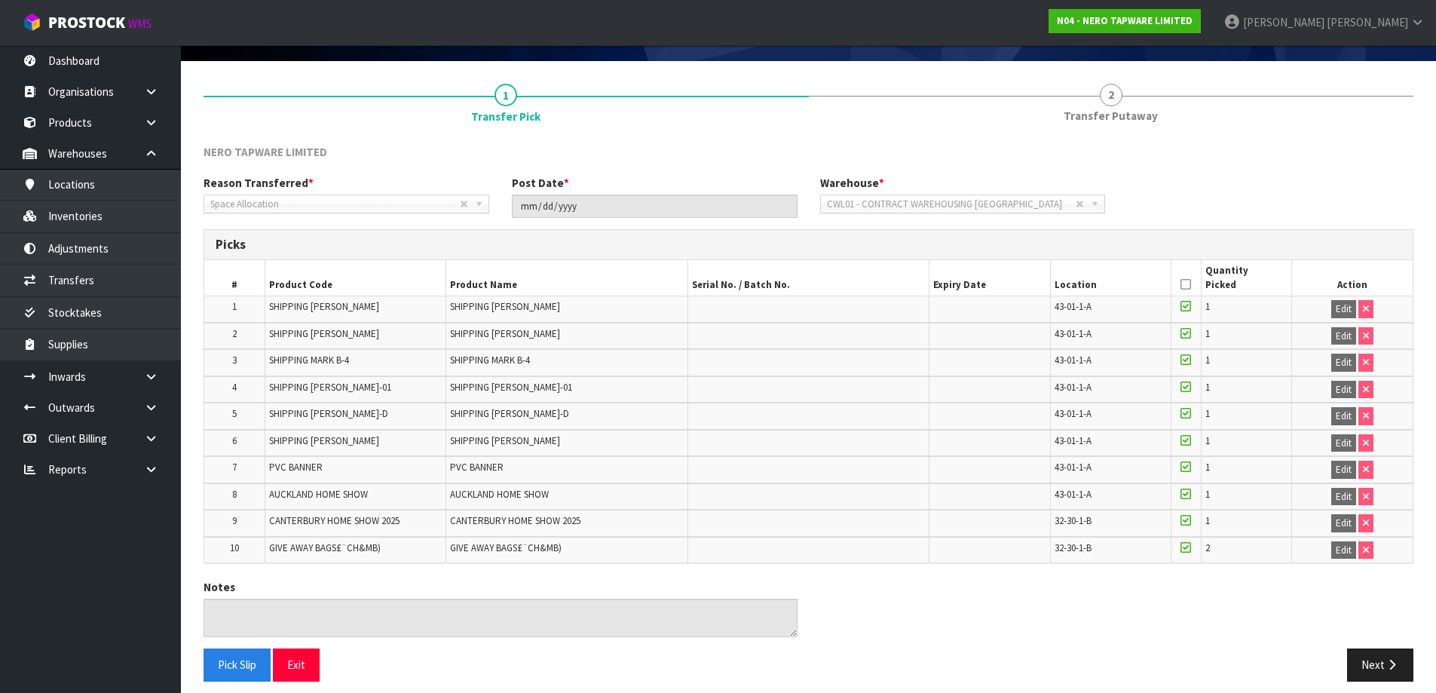
scroll to position [110, 0]
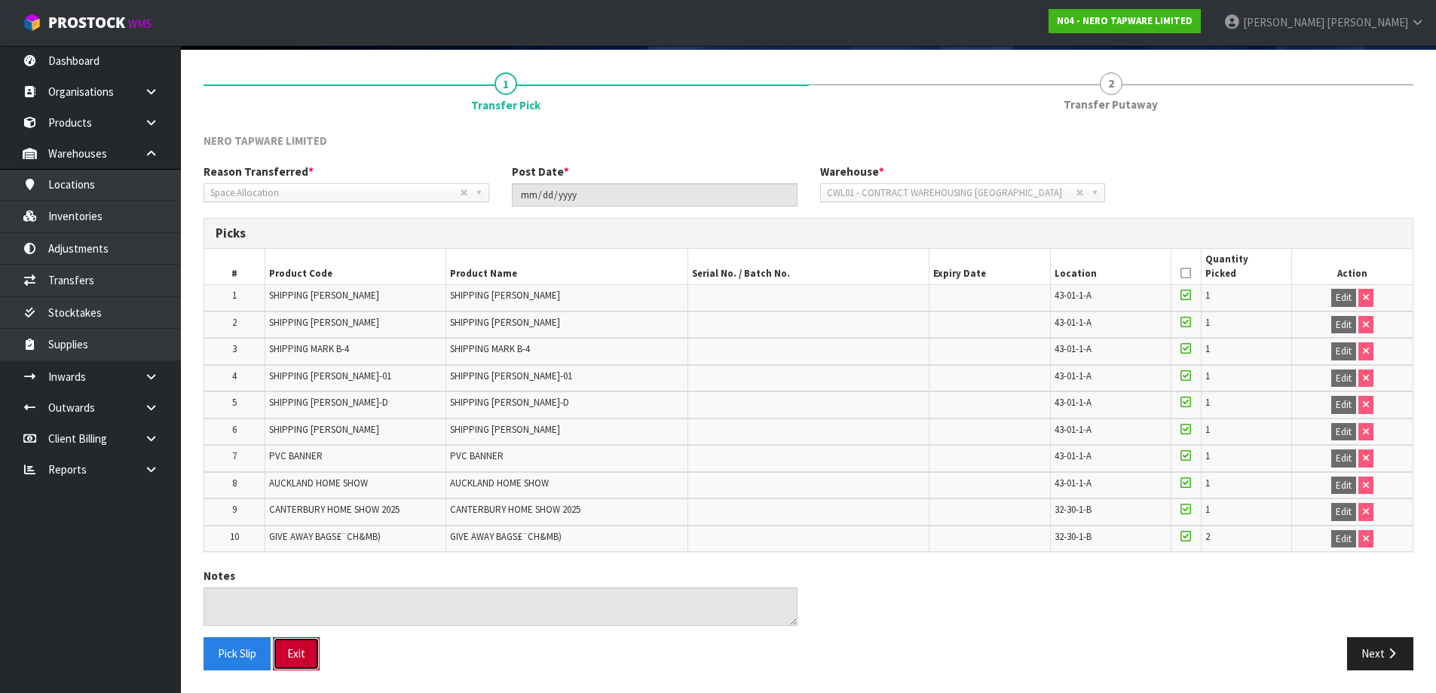
click at [312, 651] on button "Exit" at bounding box center [296, 653] width 47 height 32
